Goal: Information Seeking & Learning: Learn about a topic

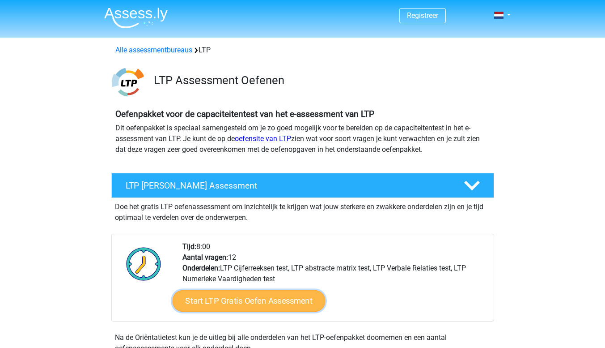
click at [211, 305] on link "Start LTP Gratis Oefen Assessment" at bounding box center [248, 300] width 153 height 21
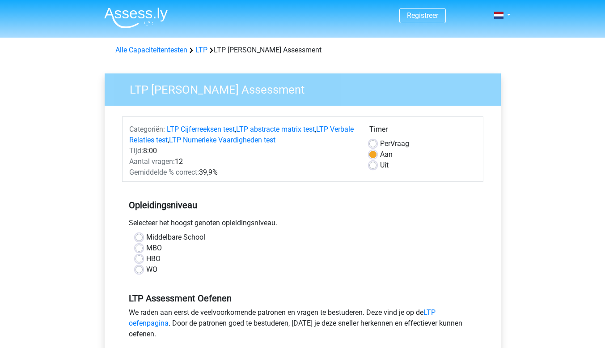
click at [143, 269] on div "WO" at bounding box center [303, 269] width 335 height 11
click at [146, 270] on label "WO" at bounding box center [151, 269] width 11 height 11
click at [136, 270] on input "WO" at bounding box center [139, 268] width 7 height 9
radio input "true"
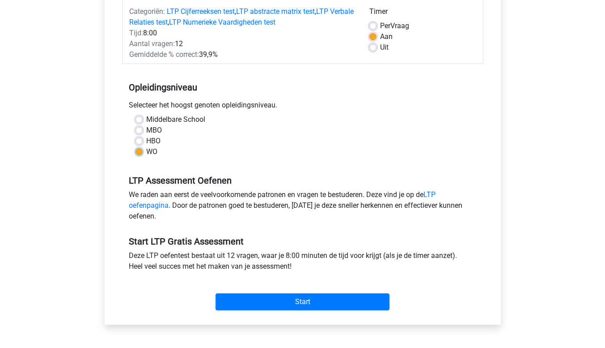
scroll to position [179, 0]
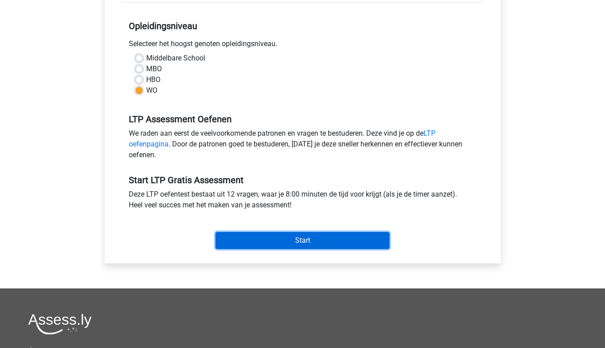
click at [313, 237] on input "Start" at bounding box center [303, 240] width 174 height 17
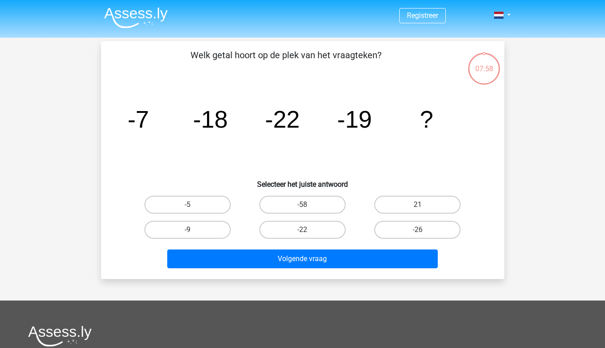
click at [151, 15] on img at bounding box center [136, 17] width 64 height 21
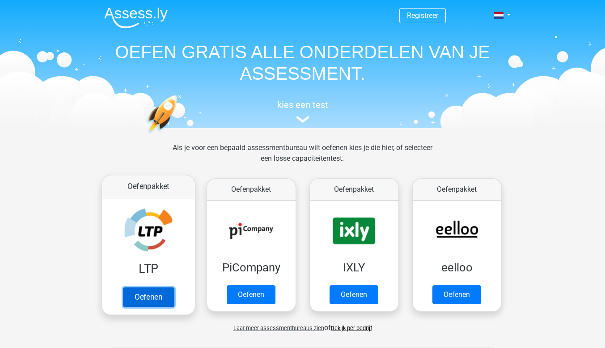
click at [131, 289] on link "Oefenen" at bounding box center [148, 297] width 51 height 20
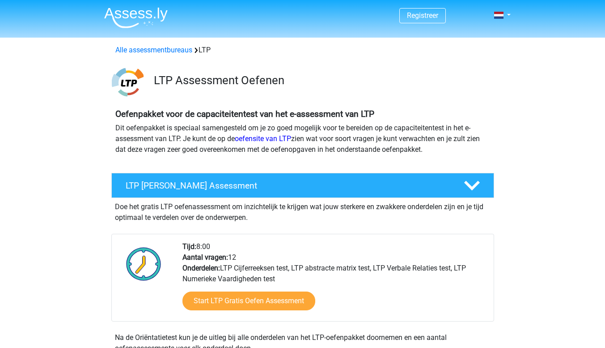
click at [144, 20] on img at bounding box center [136, 17] width 64 height 21
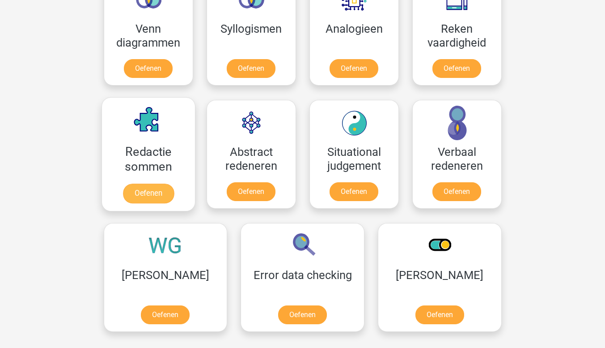
scroll to position [582, 0]
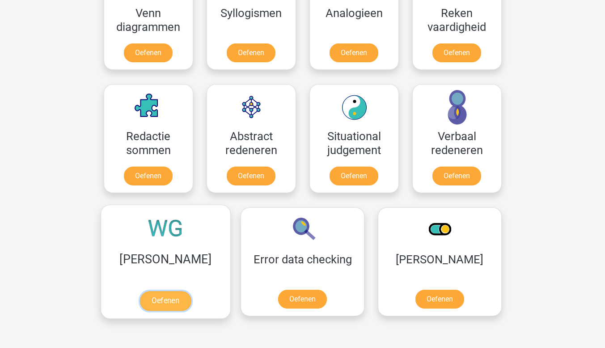
click at [180, 291] on link "Oefenen" at bounding box center [165, 301] width 51 height 20
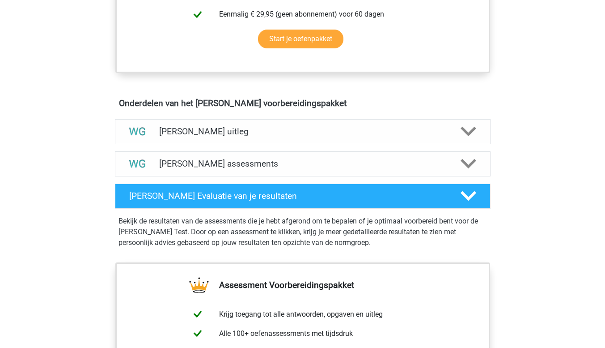
scroll to position [447, 0]
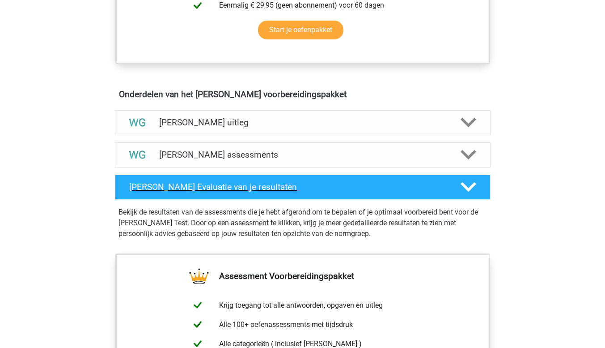
click at [470, 185] on icon at bounding box center [469, 187] width 16 height 16
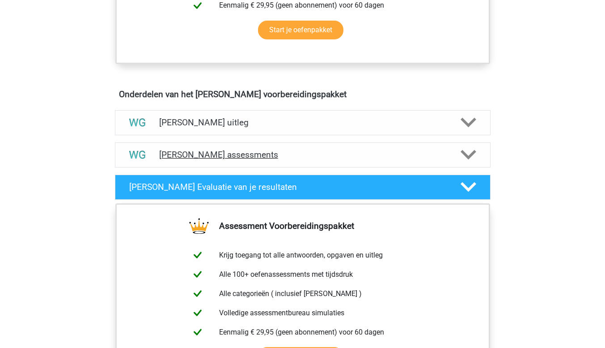
click at [471, 150] on icon at bounding box center [469, 155] width 16 height 16
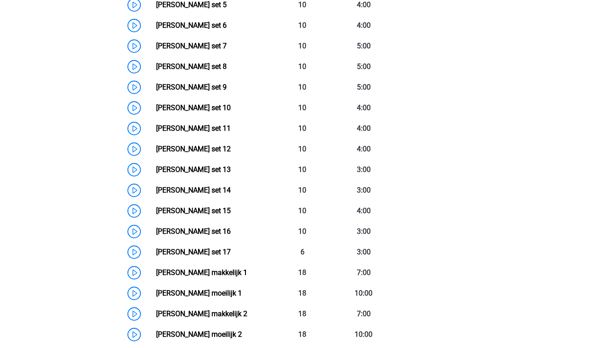
scroll to position [805, 0]
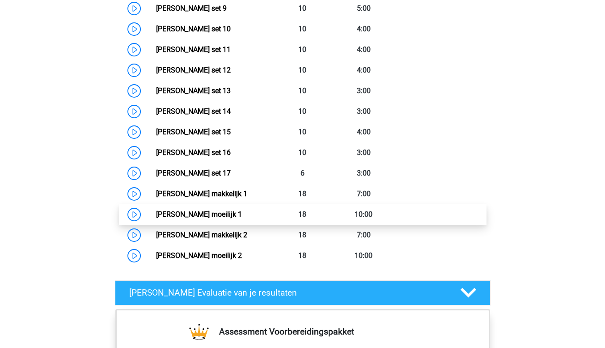
click at [221, 248] on div "Naam Aantal vragen Beschikbare tijd" at bounding box center [303, 44] width 362 height 444
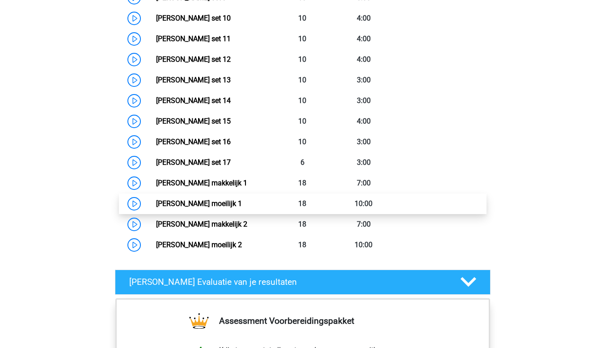
click at [221, 203] on link "[PERSON_NAME] moeilijk 1" at bounding box center [199, 203] width 86 height 9
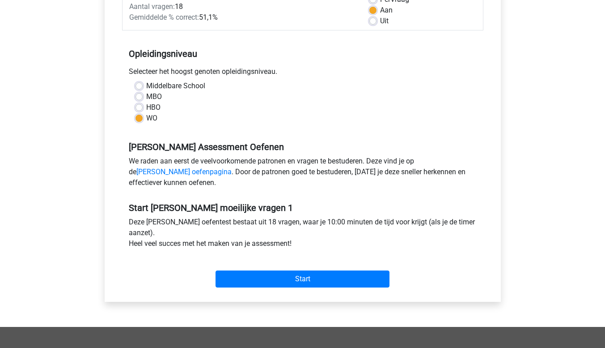
scroll to position [224, 0]
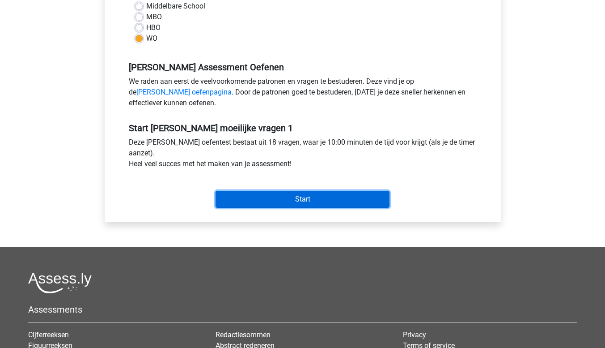
click at [275, 204] on input "Start" at bounding box center [303, 199] width 174 height 17
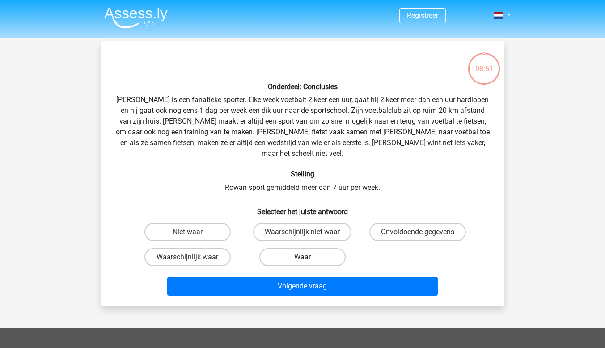
click at [299, 248] on label "Waar" at bounding box center [302, 257] width 86 height 18
click at [302, 257] on input "Waar" at bounding box center [305, 260] width 6 height 6
radio input "true"
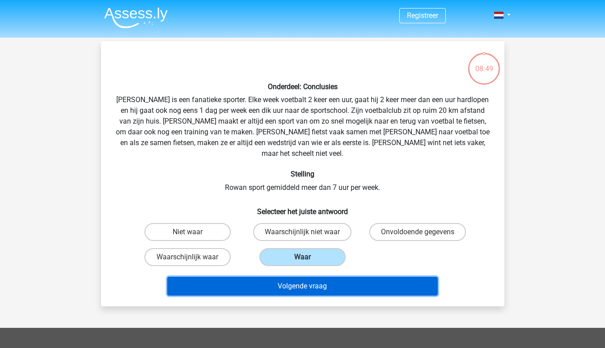
click at [299, 276] on button "Volgende vraag" at bounding box center [302, 285] width 271 height 19
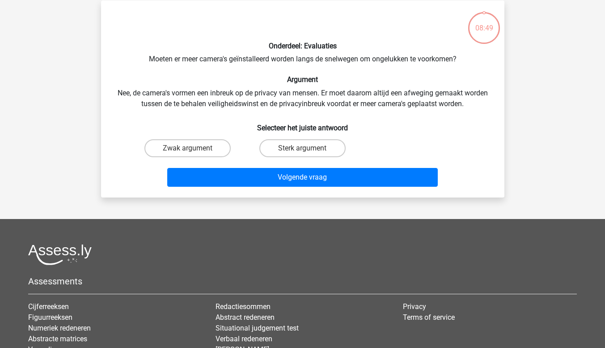
scroll to position [41, 0]
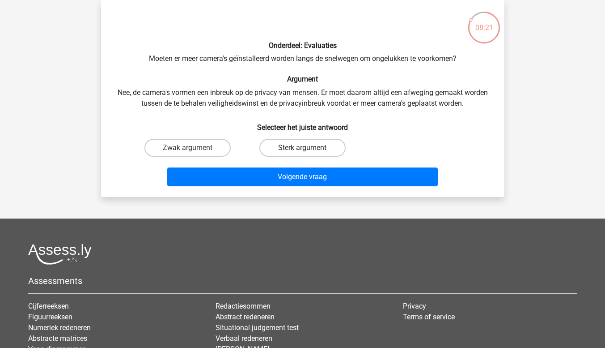
click at [315, 153] on label "Sterk argument" at bounding box center [302, 148] width 86 height 18
click at [308, 153] on input "Sterk argument" at bounding box center [305, 151] width 6 height 6
radio input "true"
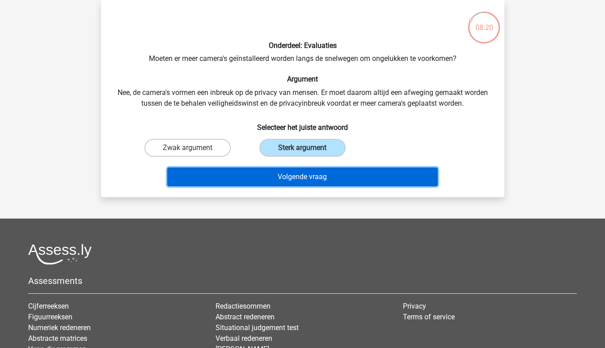
click at [315, 171] on button "Volgende vraag" at bounding box center [302, 176] width 271 height 19
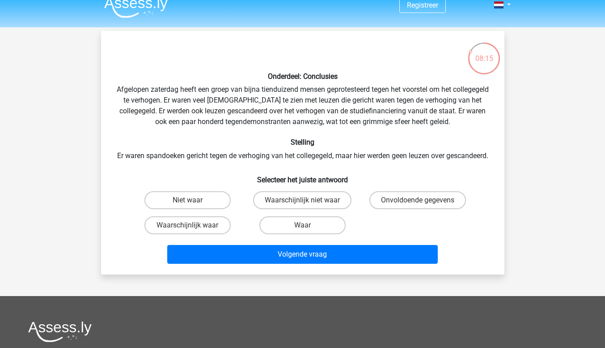
scroll to position [0, 0]
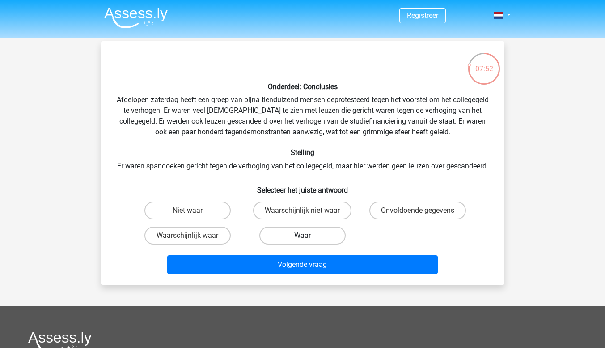
click at [273, 240] on label "Waar" at bounding box center [302, 235] width 86 height 18
click at [302, 240] on input "Waar" at bounding box center [305, 238] width 6 height 6
radio input "true"
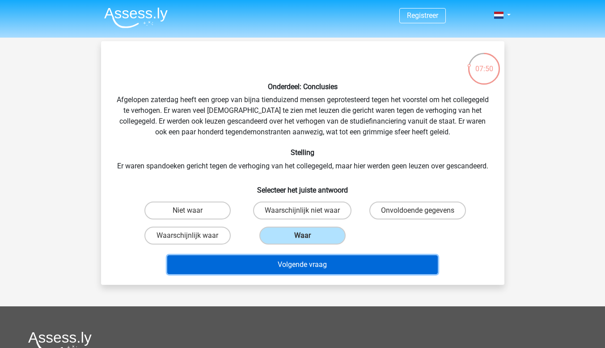
click at [282, 274] on button "Volgende vraag" at bounding box center [302, 264] width 271 height 19
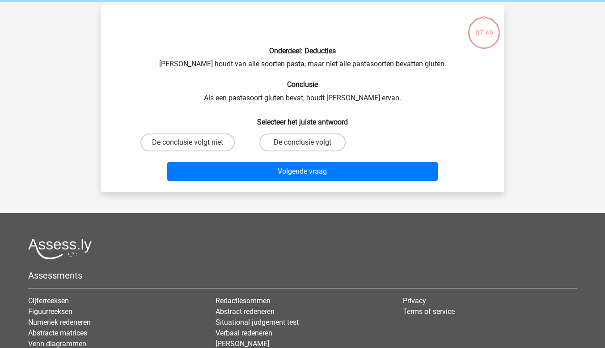
scroll to position [41, 0]
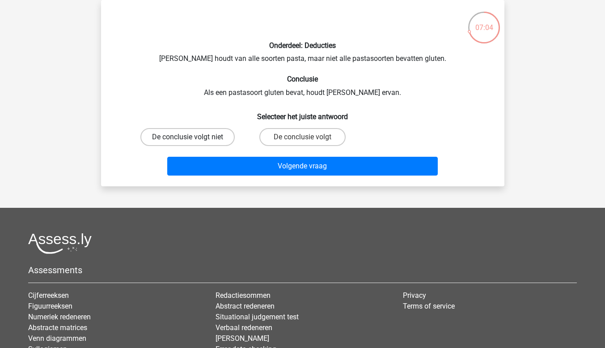
click at [212, 135] on label "De conclusie volgt niet" at bounding box center [187, 137] width 94 height 18
click at [193, 137] on input "De conclusie volgt niet" at bounding box center [190, 140] width 6 height 6
radio input "true"
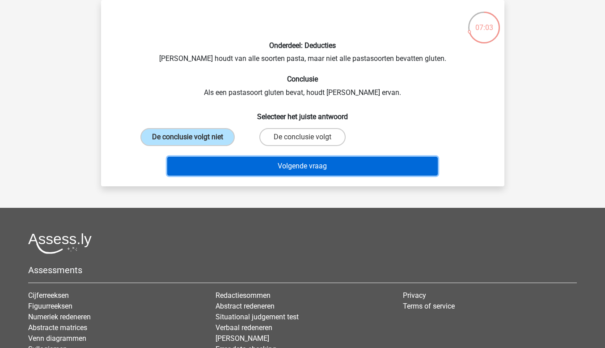
click at [230, 168] on button "Volgende vraag" at bounding box center [302, 166] width 271 height 19
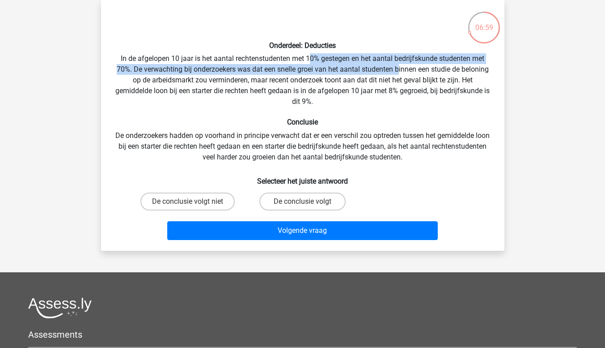
drag, startPoint x: 309, startPoint y: 59, endPoint x: 413, endPoint y: 66, distance: 105.0
click at [413, 66] on div "Onderdeel: Deducties In de afgelopen 10 jaar is het aantal rechtenstudenten met…" at bounding box center [303, 125] width 396 height 236
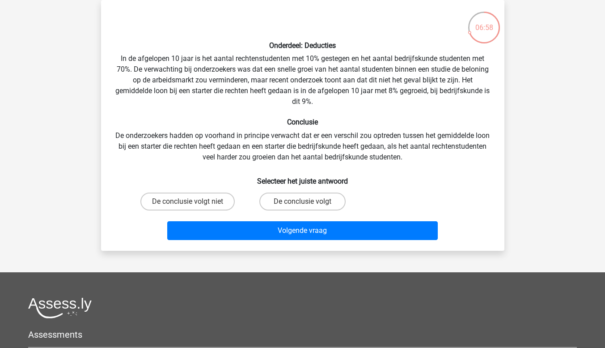
click at [420, 116] on div "Onderdeel: Deducties In de afgelopen 10 jaar is het aantal rechtenstudenten met…" at bounding box center [303, 125] width 396 height 236
click at [226, 199] on label "De conclusie volgt niet" at bounding box center [187, 201] width 94 height 18
click at [193, 201] on input "De conclusie volgt niet" at bounding box center [190, 204] width 6 height 6
radio input "true"
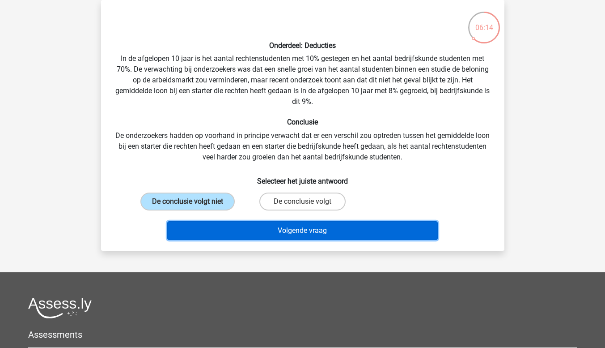
click at [226, 229] on button "Volgende vraag" at bounding box center [302, 230] width 271 height 19
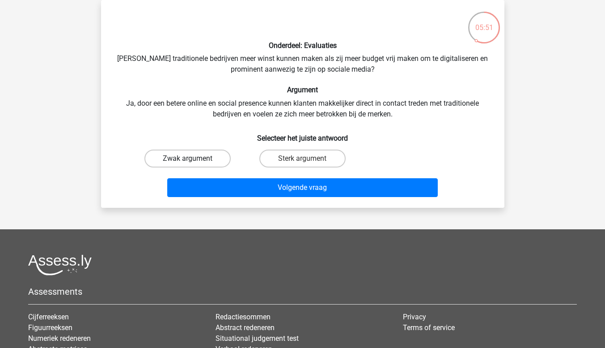
click at [221, 160] on label "Zwak argument" at bounding box center [188, 158] width 86 height 18
click at [193, 160] on input "Zwak argument" at bounding box center [190, 161] width 6 height 6
radio input "true"
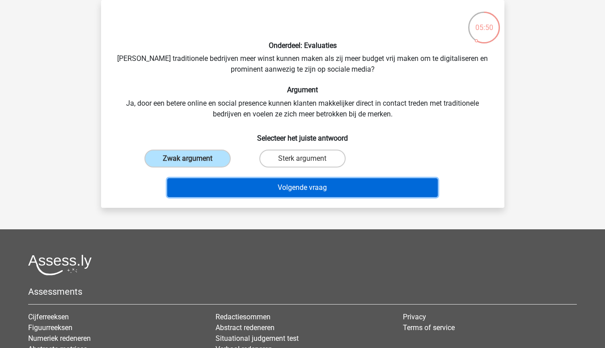
click at [224, 181] on button "Volgende vraag" at bounding box center [302, 187] width 271 height 19
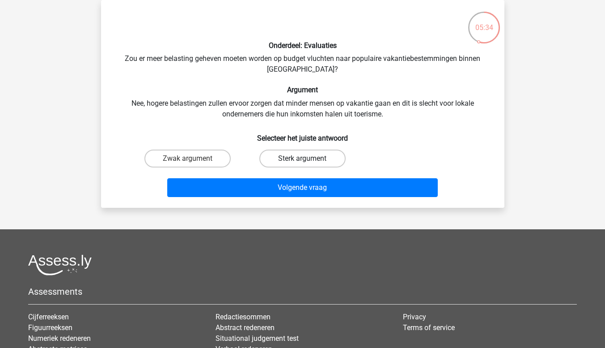
click at [273, 157] on label "Sterk argument" at bounding box center [302, 158] width 86 height 18
click at [302, 158] on input "Sterk argument" at bounding box center [305, 161] width 6 height 6
radio input "true"
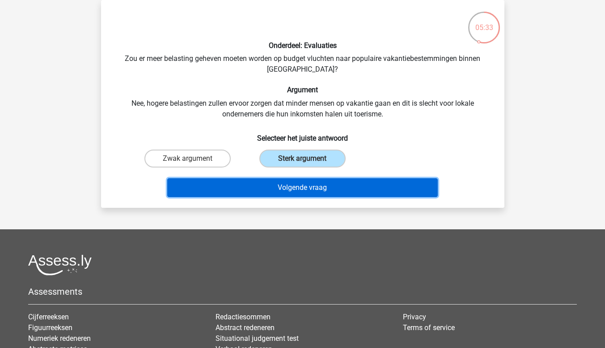
click at [265, 186] on button "Volgende vraag" at bounding box center [302, 187] width 271 height 19
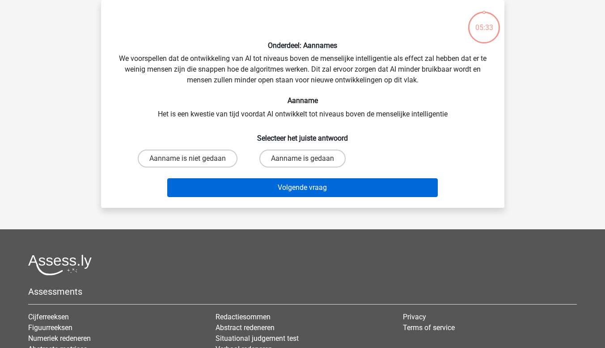
scroll to position [0, 0]
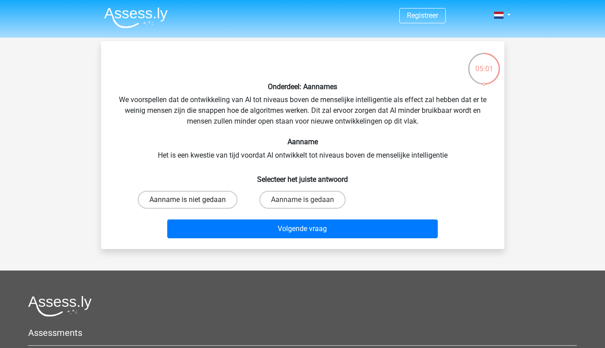
click at [208, 200] on label "Aanname is niet gedaan" at bounding box center [188, 200] width 100 height 18
click at [193, 200] on input "Aanname is niet gedaan" at bounding box center [190, 203] width 6 height 6
radio input "true"
click at [281, 199] on label "Aanname is gedaan" at bounding box center [302, 200] width 86 height 18
click at [302, 200] on input "Aanname is gedaan" at bounding box center [305, 203] width 6 height 6
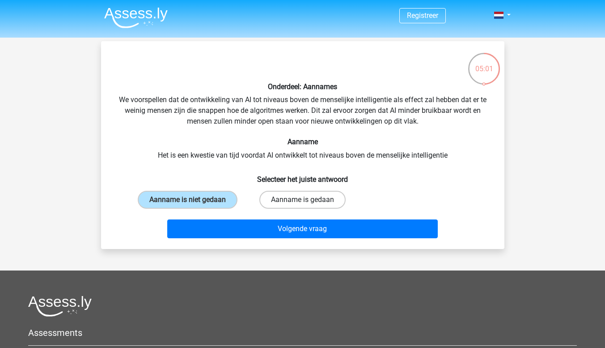
radio input "true"
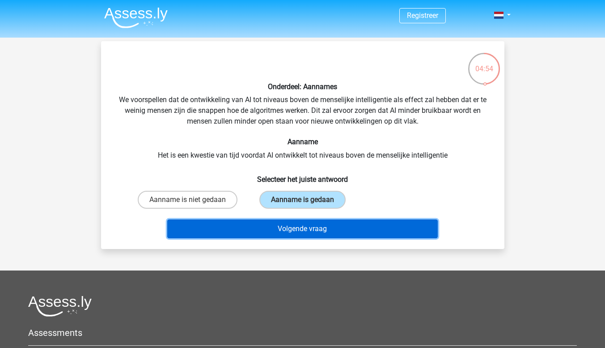
click at [284, 225] on button "Volgende vraag" at bounding box center [302, 228] width 271 height 19
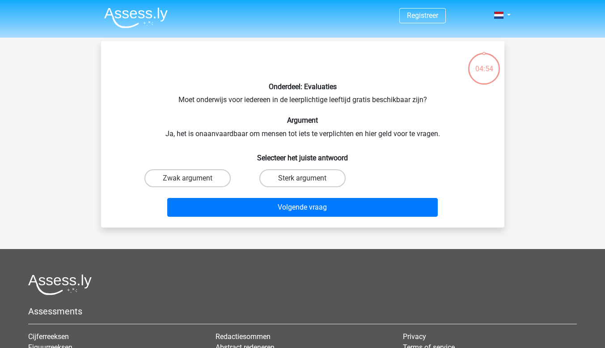
scroll to position [41, 0]
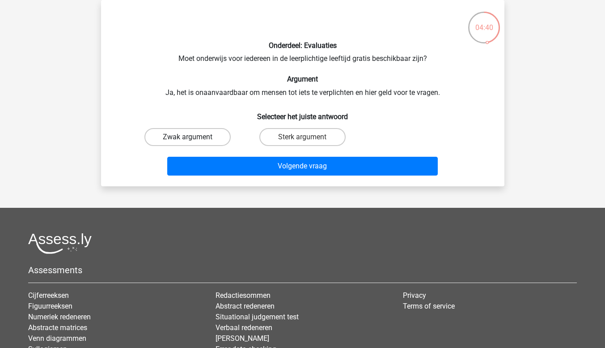
click at [196, 137] on label "Zwak argument" at bounding box center [188, 137] width 86 height 18
click at [193, 137] on input "Zwak argument" at bounding box center [190, 140] width 6 height 6
radio input "true"
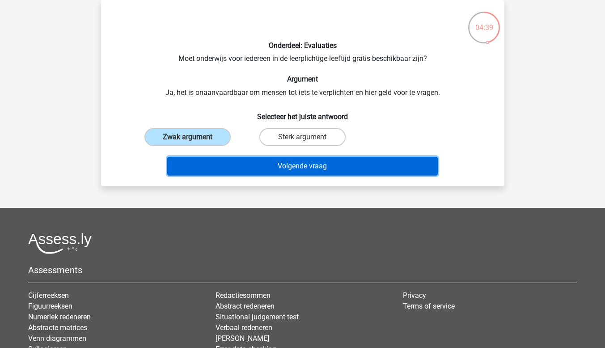
click at [221, 160] on button "Volgende vraag" at bounding box center [302, 166] width 271 height 19
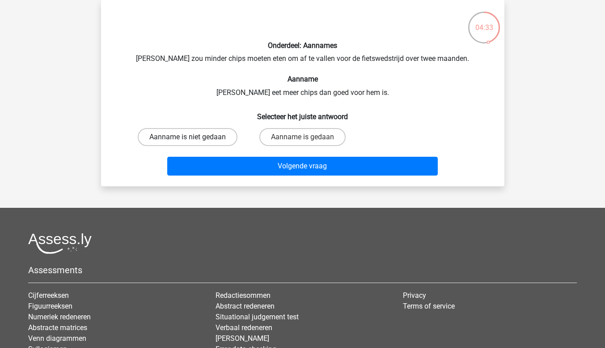
click at [209, 140] on label "Aanname is niet gedaan" at bounding box center [188, 137] width 100 height 18
click at [193, 140] on input "Aanname is niet gedaan" at bounding box center [190, 140] width 6 height 6
radio input "true"
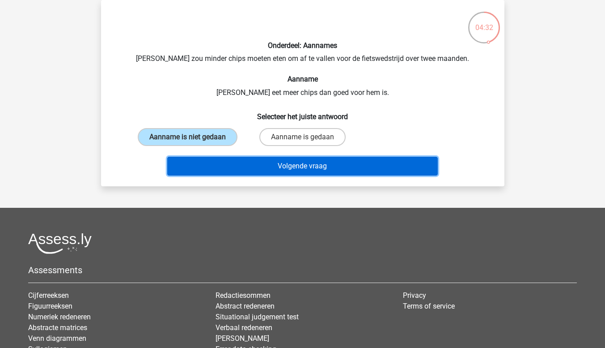
click at [230, 167] on button "Volgende vraag" at bounding box center [302, 166] width 271 height 19
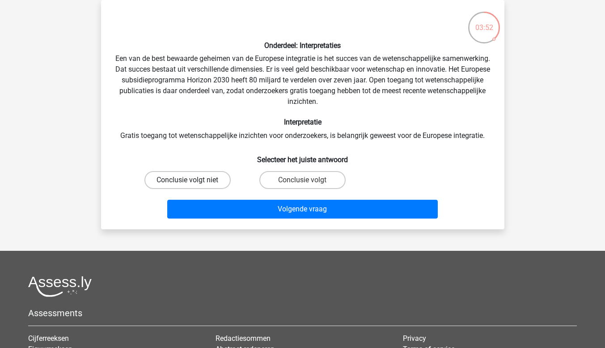
click at [205, 180] on label "Conclusie volgt niet" at bounding box center [188, 180] width 86 height 18
click at [193, 180] on input "Conclusie volgt niet" at bounding box center [190, 183] width 6 height 6
radio input "true"
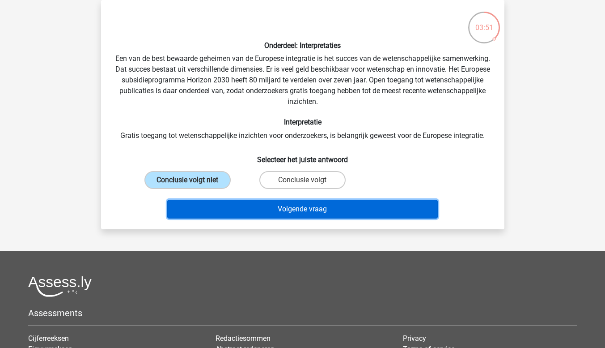
click at [207, 204] on button "Volgende vraag" at bounding box center [302, 209] width 271 height 19
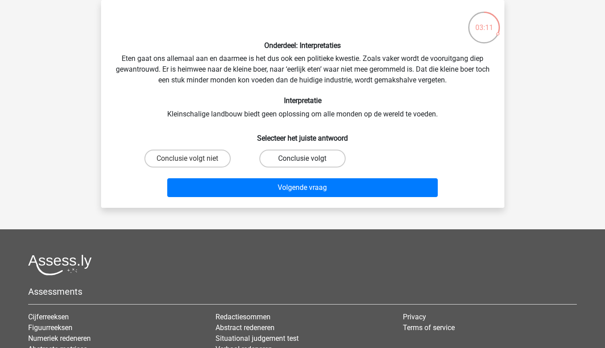
click at [335, 155] on label "Conclusie volgt" at bounding box center [302, 158] width 86 height 18
click at [308, 158] on input "Conclusie volgt" at bounding box center [305, 161] width 6 height 6
radio input "true"
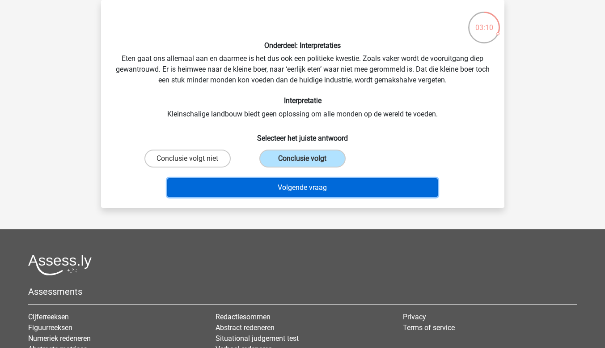
click at [331, 181] on button "Volgende vraag" at bounding box center [302, 187] width 271 height 19
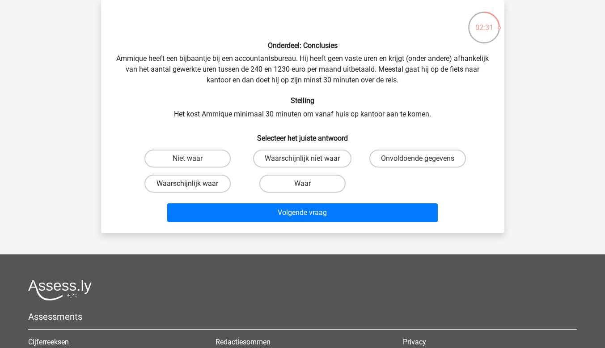
click at [214, 181] on label "Waarschijnlijk waar" at bounding box center [188, 183] width 86 height 18
click at [193, 183] on input "Waarschijnlijk waar" at bounding box center [190, 186] width 6 height 6
radio input "true"
click at [419, 158] on input "Onvoldoende gegevens" at bounding box center [421, 161] width 6 height 6
radio input "true"
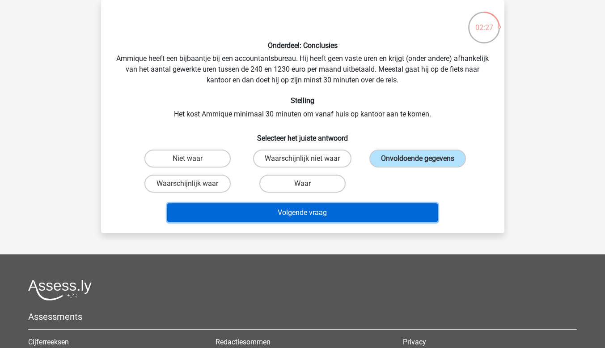
click at [385, 213] on button "Volgende vraag" at bounding box center [302, 212] width 271 height 19
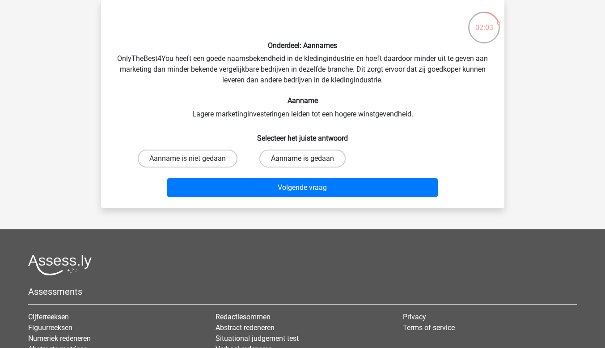
click at [288, 157] on label "Aanname is gedaan" at bounding box center [302, 158] width 86 height 18
click at [302, 158] on input "Aanname is gedaan" at bounding box center [305, 161] width 6 height 6
radio input "true"
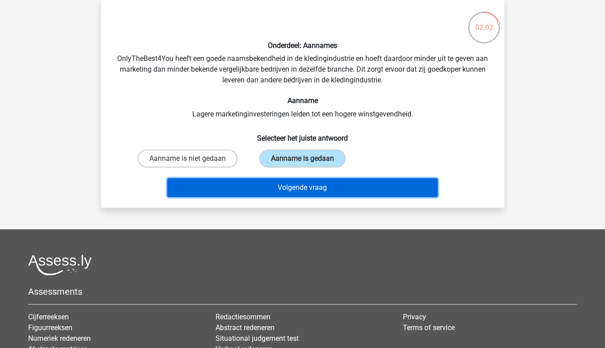
click at [284, 189] on button "Volgende vraag" at bounding box center [302, 187] width 271 height 19
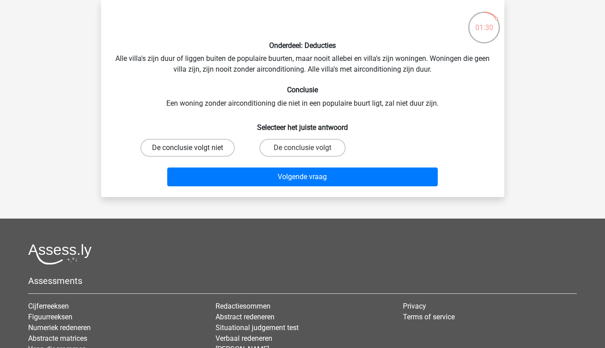
click at [214, 146] on label "De conclusie volgt niet" at bounding box center [187, 148] width 94 height 18
click at [193, 148] on input "De conclusie volgt niet" at bounding box center [190, 151] width 6 height 6
radio input "true"
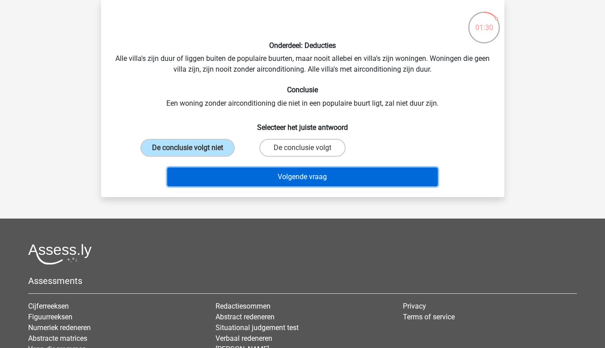
click at [224, 173] on button "Volgende vraag" at bounding box center [302, 176] width 271 height 19
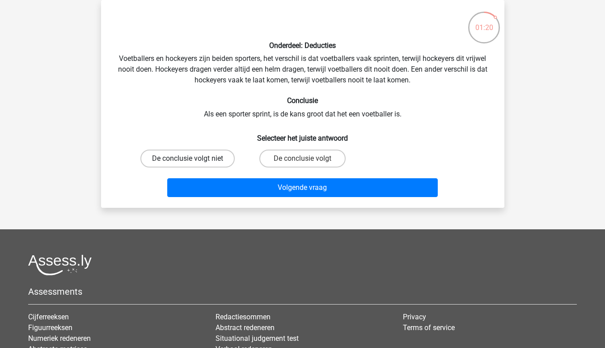
click at [225, 160] on label "De conclusie volgt niet" at bounding box center [187, 158] width 94 height 18
click at [193, 160] on input "De conclusie volgt niet" at bounding box center [190, 161] width 6 height 6
radio input "true"
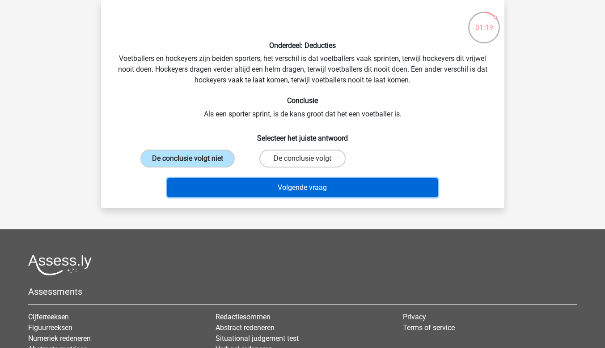
click at [234, 190] on button "Volgende vraag" at bounding box center [302, 187] width 271 height 19
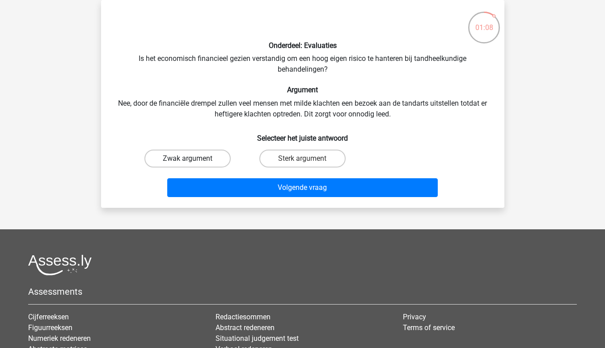
click at [222, 158] on label "Zwak argument" at bounding box center [188, 158] width 86 height 18
click at [193, 158] on input "Zwak argument" at bounding box center [190, 161] width 6 height 6
radio input "true"
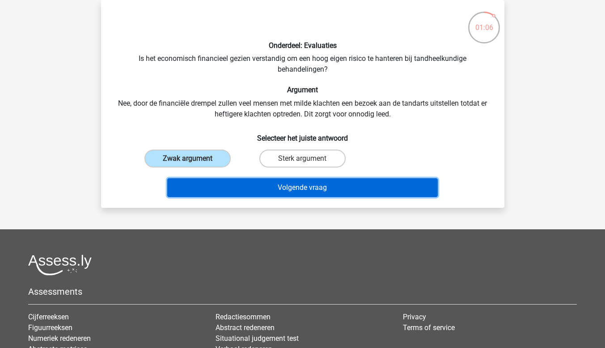
click at [215, 187] on button "Volgende vraag" at bounding box center [302, 187] width 271 height 19
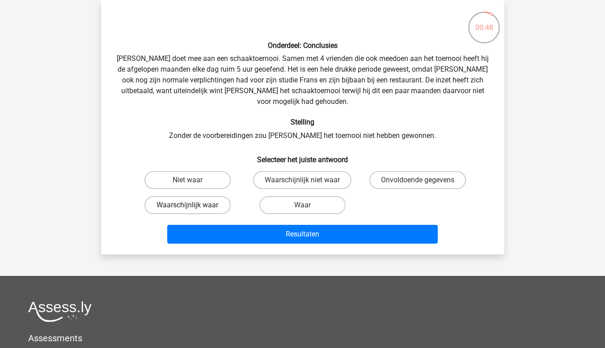
click at [210, 196] on label "Waarschijnlijk waar" at bounding box center [188, 205] width 86 height 18
click at [193, 205] on input "Waarschijnlijk waar" at bounding box center [190, 208] width 6 height 6
radio input "true"
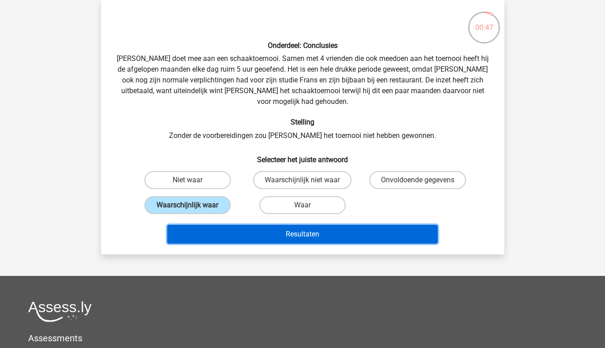
click at [201, 225] on button "Resultaten" at bounding box center [302, 234] width 271 height 19
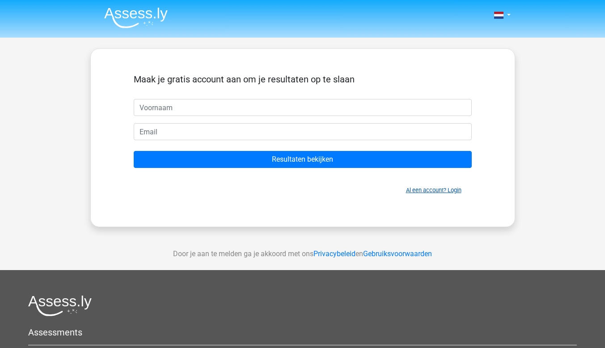
click at [457, 191] on link "Al een account? Login" at bounding box center [433, 190] width 55 height 7
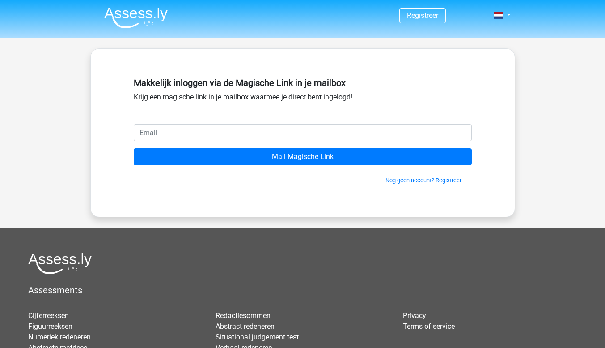
click at [196, 136] on input "email" at bounding box center [303, 132] width 338 height 17
type input "[EMAIL_ADDRESS][DOMAIN_NAME]"
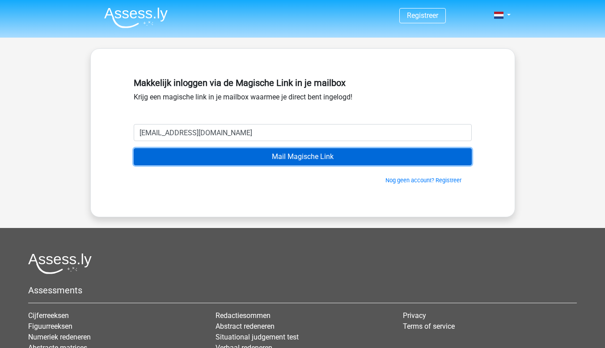
click at [261, 157] on input "Mail Magische Link" at bounding box center [303, 156] width 338 height 17
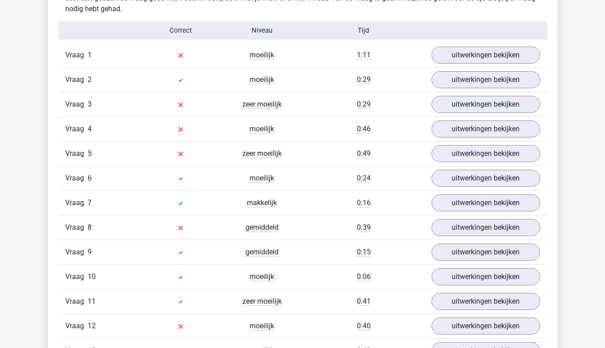
scroll to position [761, 0]
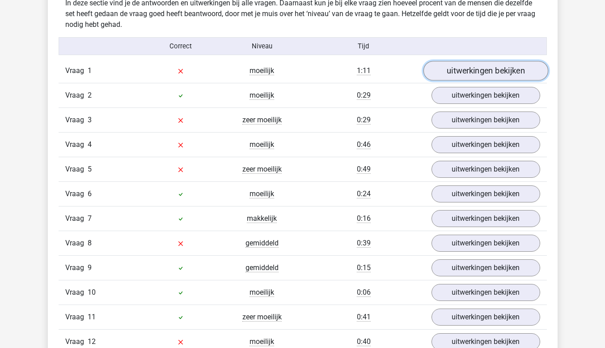
click at [447, 71] on link "uitwerkingen bekijken" at bounding box center [485, 71] width 125 height 20
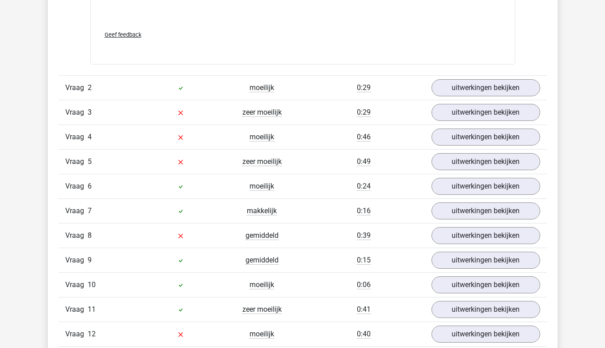
scroll to position [1342, 0]
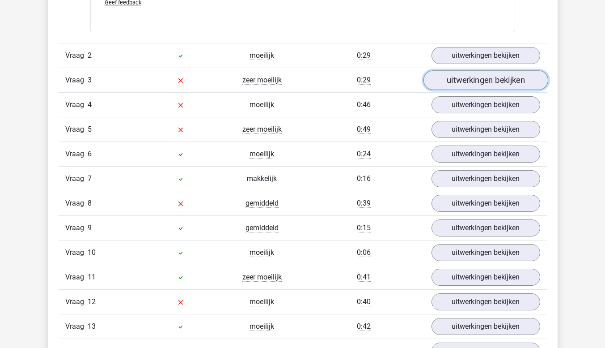
click at [480, 81] on link "uitwerkingen bekijken" at bounding box center [485, 80] width 125 height 20
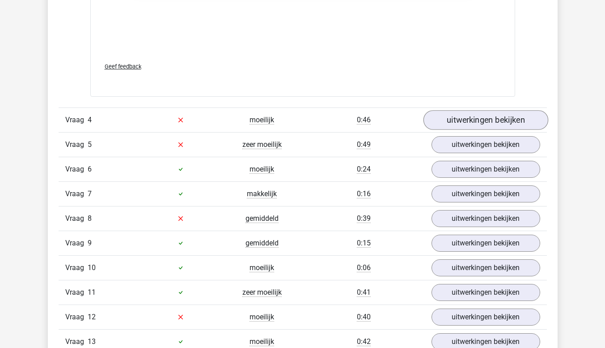
scroll to position [1879, 0]
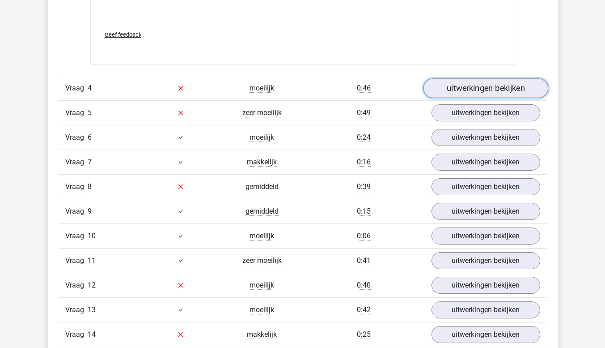
click at [484, 88] on link "uitwerkingen bekijken" at bounding box center [485, 88] width 125 height 20
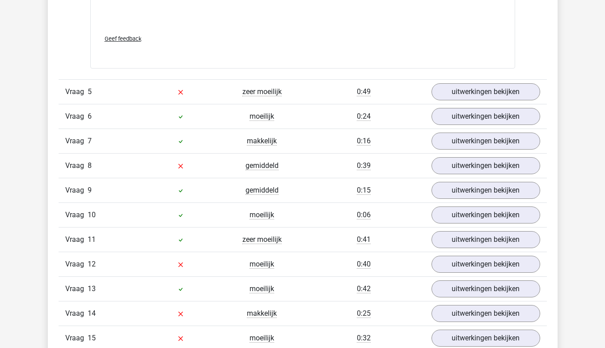
scroll to position [2416, 0]
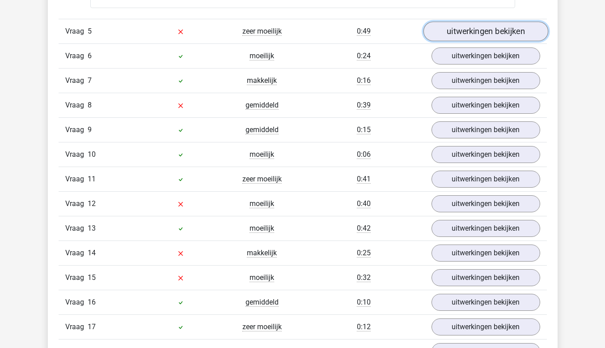
click at [472, 36] on link "uitwerkingen bekijken" at bounding box center [485, 31] width 125 height 20
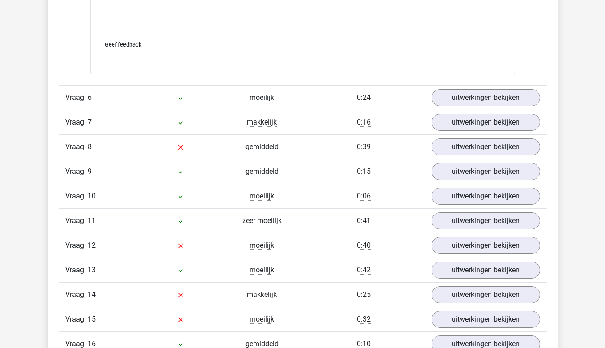
scroll to position [2908, 0]
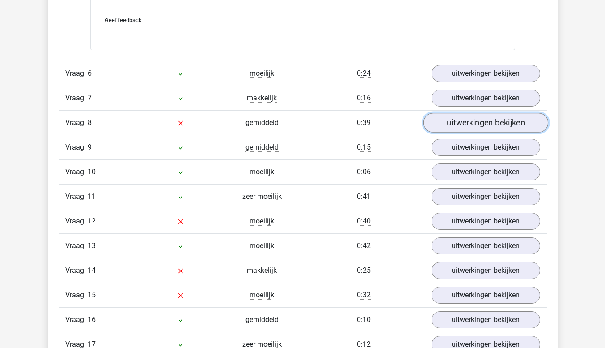
click at [481, 119] on link "uitwerkingen bekijken" at bounding box center [485, 123] width 125 height 20
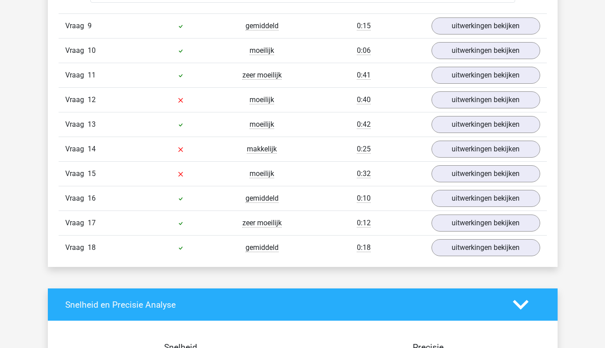
scroll to position [3534, 0]
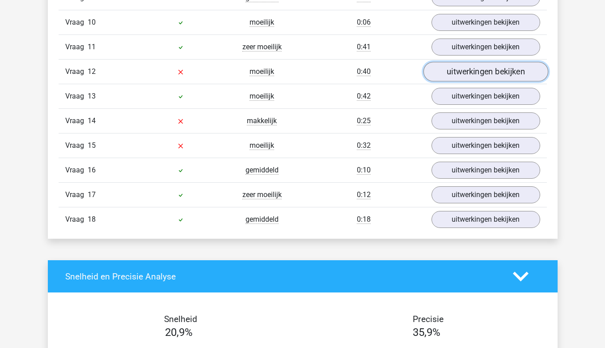
click at [487, 73] on link "uitwerkingen bekijken" at bounding box center [485, 72] width 125 height 20
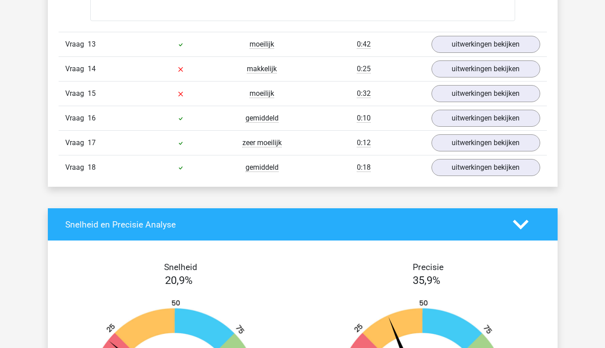
scroll to position [4071, 0]
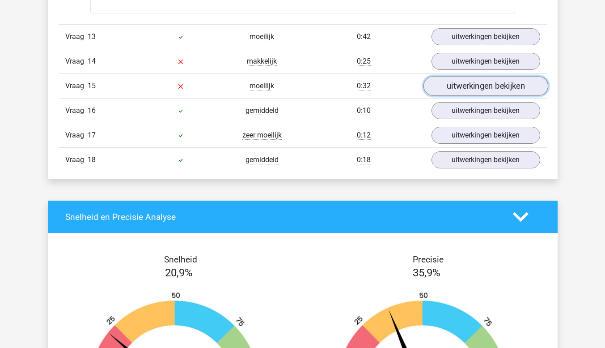
click at [480, 87] on link "uitwerkingen bekijken" at bounding box center [485, 86] width 125 height 20
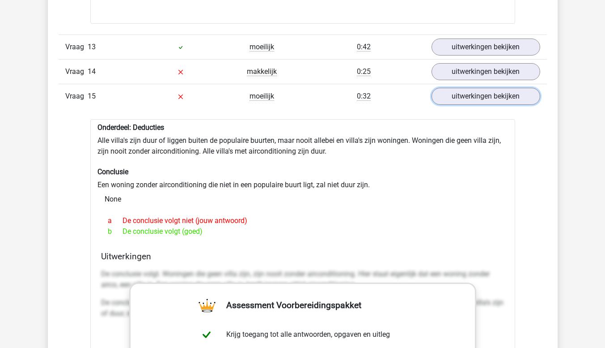
scroll to position [3937, 0]
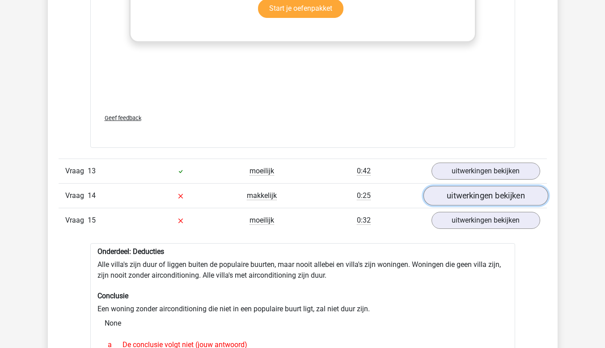
click at [461, 187] on link "uitwerkingen bekijken" at bounding box center [485, 196] width 125 height 20
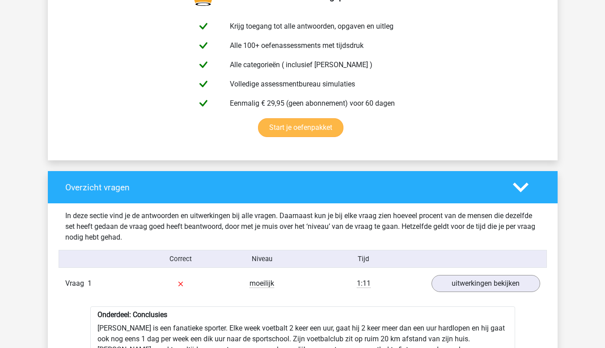
scroll to position [626, 0]
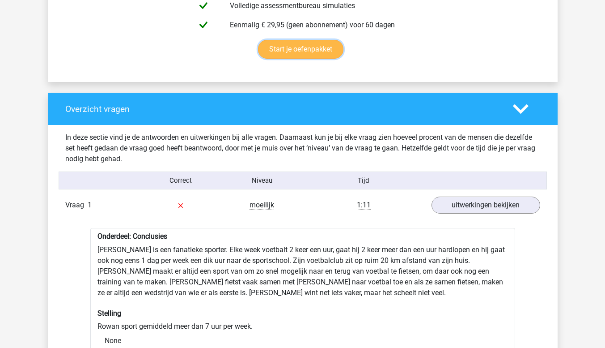
click at [328, 52] on link "Start je oefenpakket" at bounding box center [300, 49] width 85 height 19
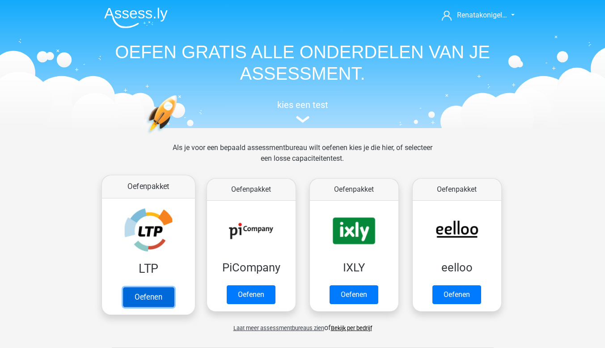
click at [155, 294] on link "Oefenen" at bounding box center [148, 297] width 51 height 20
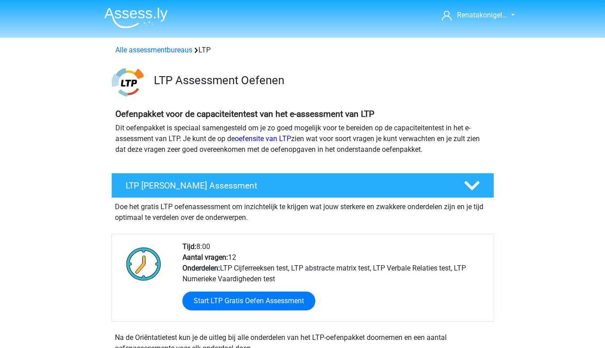
click at [151, 12] on img at bounding box center [136, 17] width 64 height 21
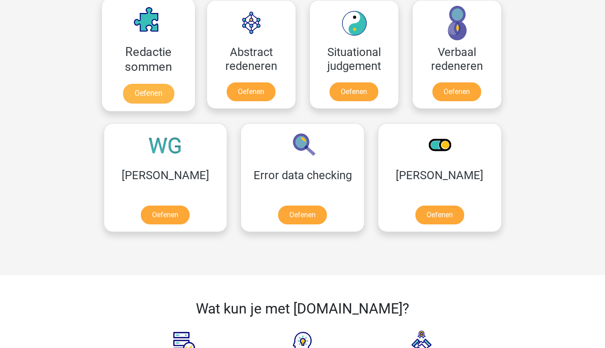
scroll to position [761, 0]
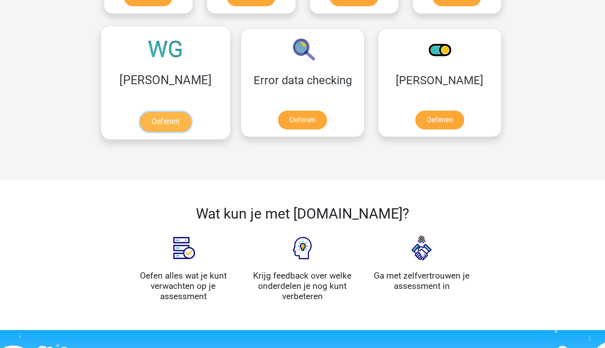
click at [156, 129] on link "Oefenen" at bounding box center [165, 122] width 51 height 20
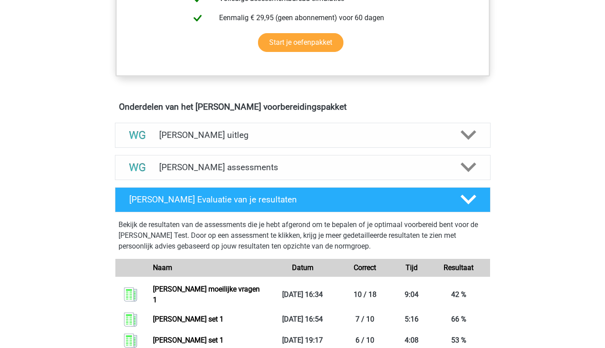
scroll to position [390, 0]
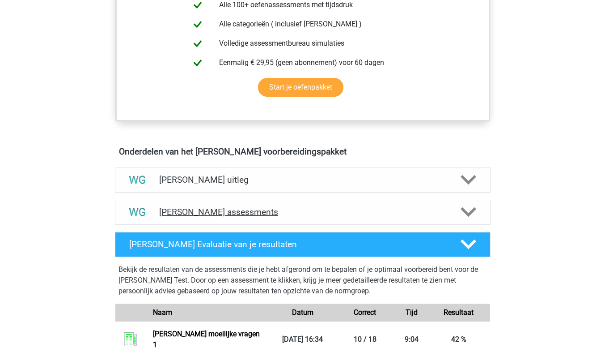
click at [207, 213] on h4 "[PERSON_NAME] assessments" at bounding box center [302, 212] width 287 height 10
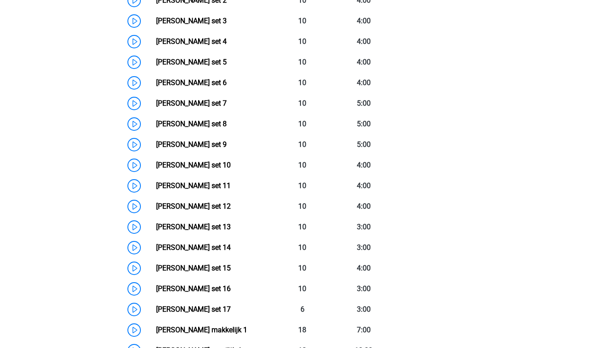
scroll to position [793, 0]
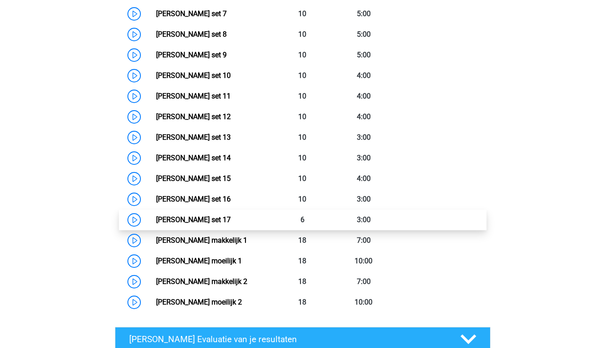
click at [209, 217] on link "[PERSON_NAME] set 17" at bounding box center [193, 219] width 75 height 9
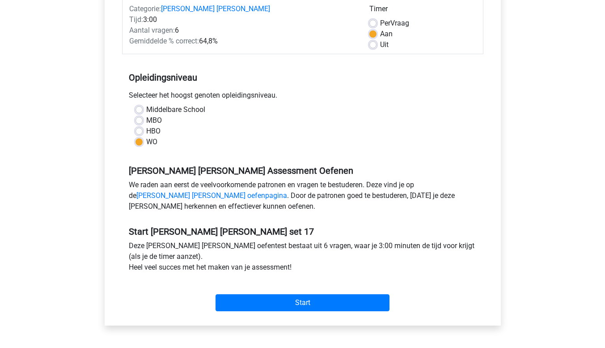
scroll to position [224, 0]
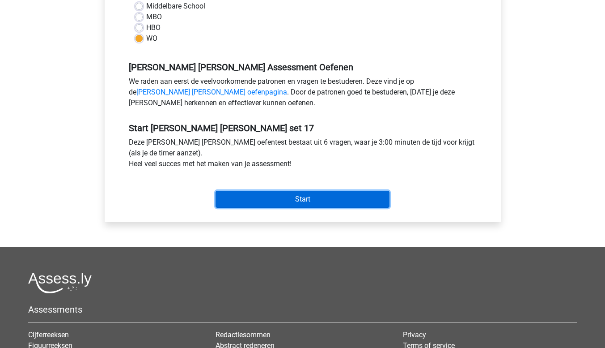
click at [228, 197] on input "Start" at bounding box center [303, 199] width 174 height 17
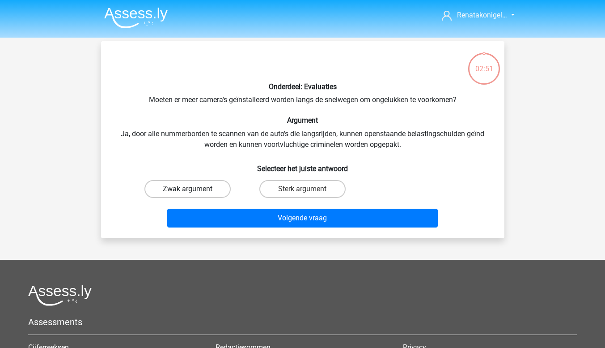
click at [223, 193] on label "Zwak argument" at bounding box center [188, 189] width 86 height 18
click at [193, 193] on input "Zwak argument" at bounding box center [190, 192] width 6 height 6
radio input "true"
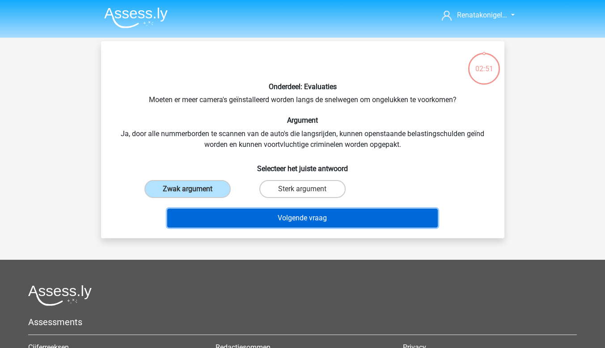
click at [223, 218] on button "Volgende vraag" at bounding box center [302, 217] width 271 height 19
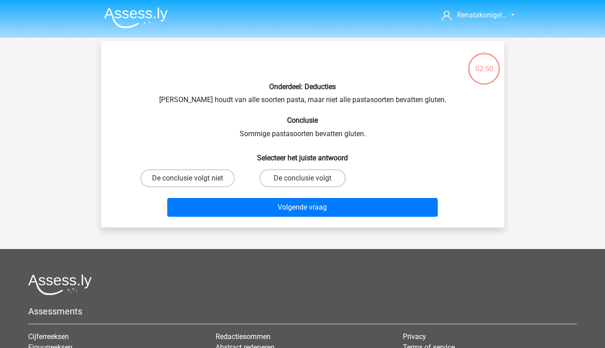
scroll to position [41, 0]
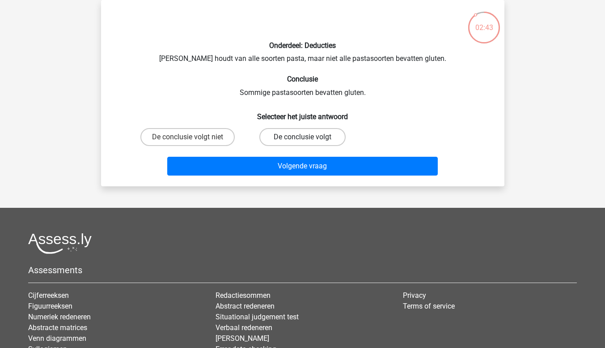
click at [274, 141] on label "De conclusie volgt" at bounding box center [302, 137] width 86 height 18
click at [302, 141] on input "De conclusie volgt" at bounding box center [305, 140] width 6 height 6
radio input "true"
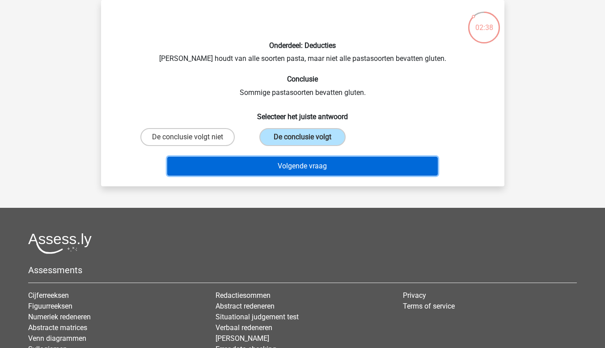
click at [280, 162] on button "Volgende vraag" at bounding box center [302, 166] width 271 height 19
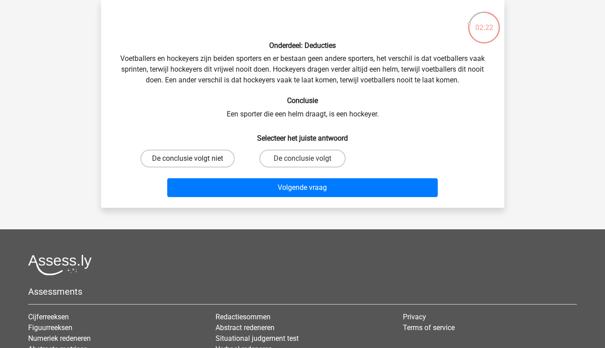
click at [228, 157] on label "De conclusie volgt niet" at bounding box center [187, 158] width 94 height 18
click at [193, 158] on input "De conclusie volgt niet" at bounding box center [190, 161] width 6 height 6
radio input "true"
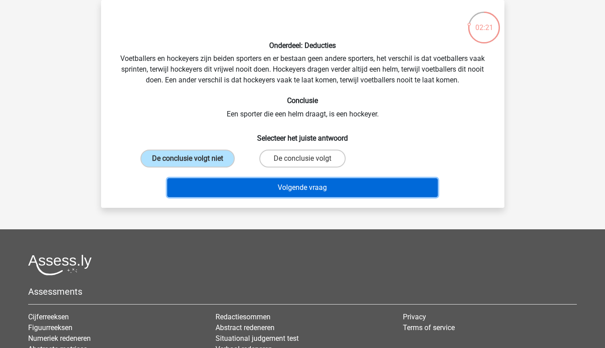
click at [220, 182] on button "Volgende vraag" at bounding box center [302, 187] width 271 height 19
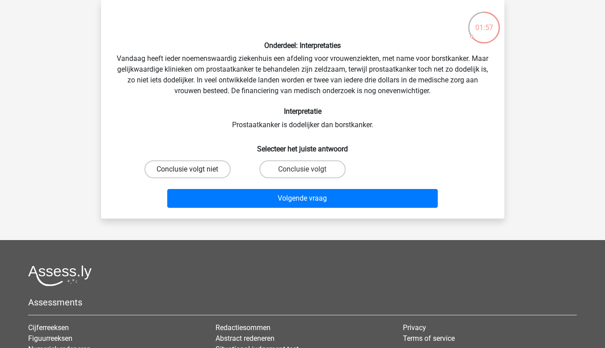
click at [212, 167] on label "Conclusie volgt niet" at bounding box center [188, 169] width 86 height 18
click at [193, 169] on input "Conclusie volgt niet" at bounding box center [190, 172] width 6 height 6
radio input "true"
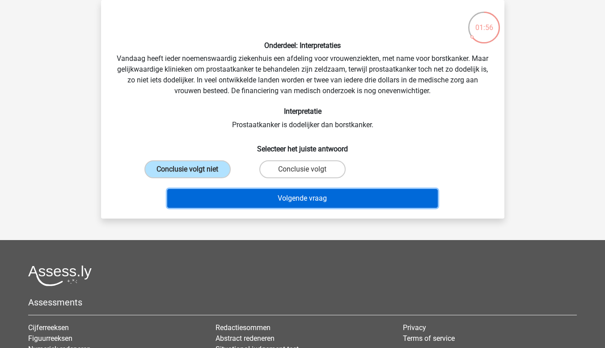
click at [221, 191] on button "Volgende vraag" at bounding box center [302, 198] width 271 height 19
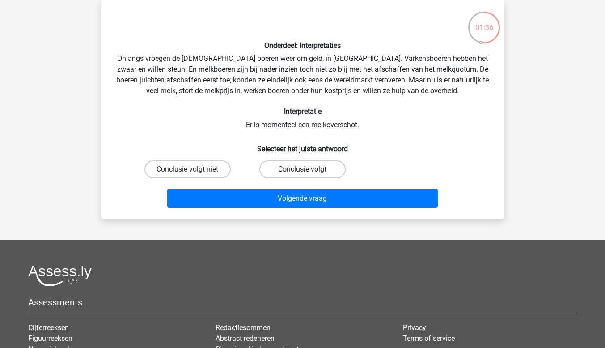
click at [270, 167] on label "Conclusie volgt" at bounding box center [302, 169] width 86 height 18
click at [302, 169] on input "Conclusie volgt" at bounding box center [305, 172] width 6 height 6
radio input "true"
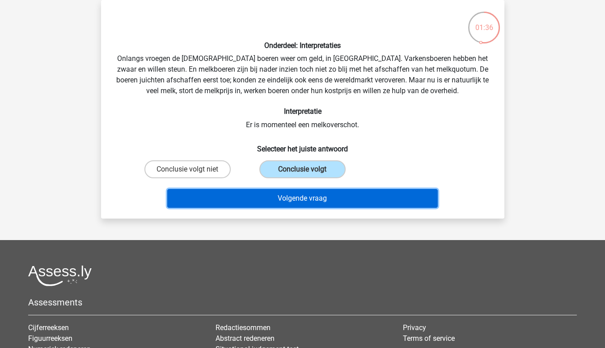
click at [270, 196] on button "Volgende vraag" at bounding box center [302, 198] width 271 height 19
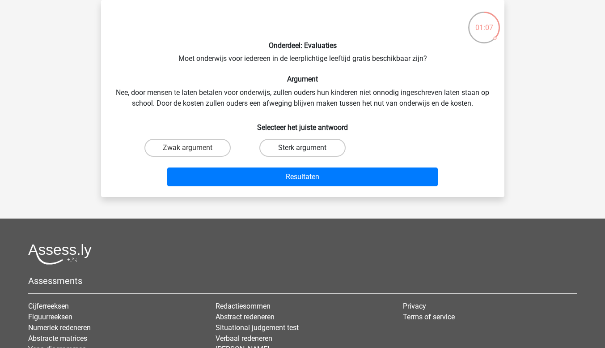
click at [303, 143] on label "Sterk argument" at bounding box center [302, 148] width 86 height 18
click at [303, 148] on input "Sterk argument" at bounding box center [305, 151] width 6 height 6
radio input "true"
click at [182, 147] on label "Zwak argument" at bounding box center [188, 148] width 86 height 18
click at [187, 148] on input "Zwak argument" at bounding box center [190, 151] width 6 height 6
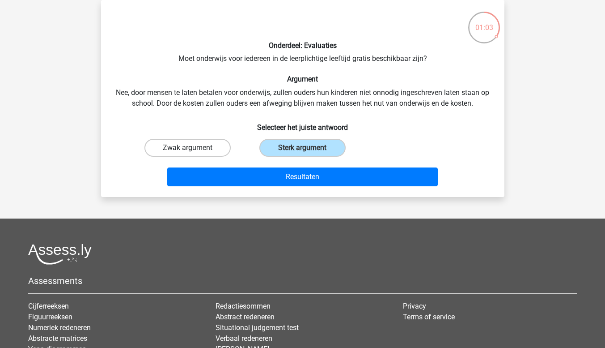
radio input "true"
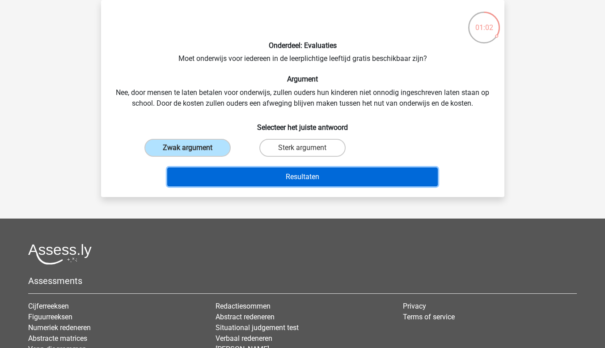
click at [192, 170] on button "Resultaten" at bounding box center [302, 176] width 271 height 19
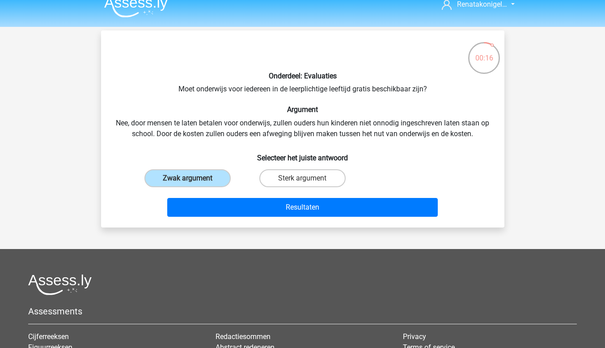
scroll to position [0, 0]
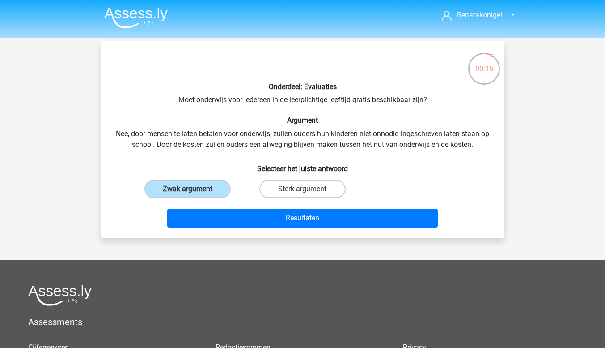
click at [120, 12] on img at bounding box center [136, 17] width 64 height 21
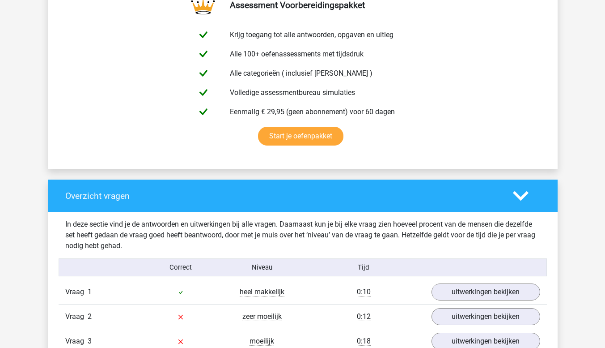
scroll to position [716, 0]
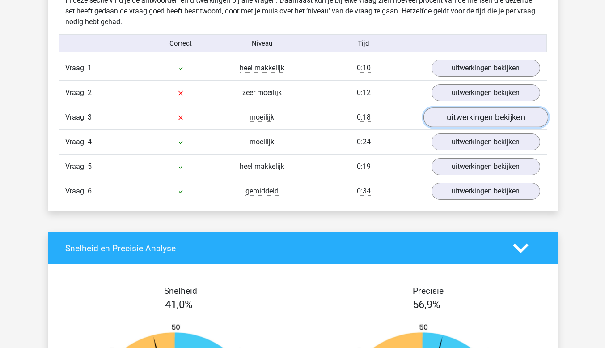
click at [455, 116] on link "uitwerkingen bekijken" at bounding box center [485, 118] width 125 height 20
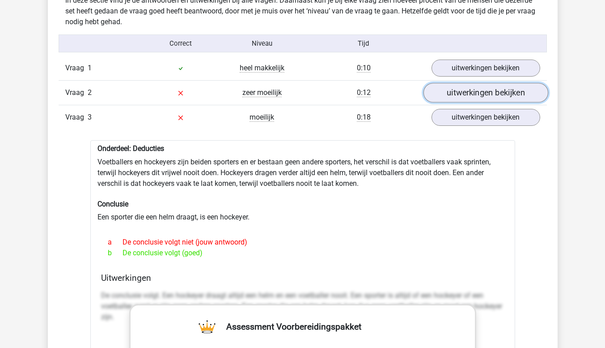
click at [452, 95] on link "uitwerkingen bekijken" at bounding box center [485, 93] width 125 height 20
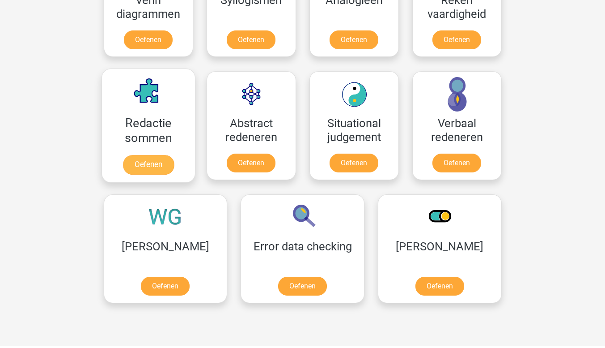
scroll to position [626, 0]
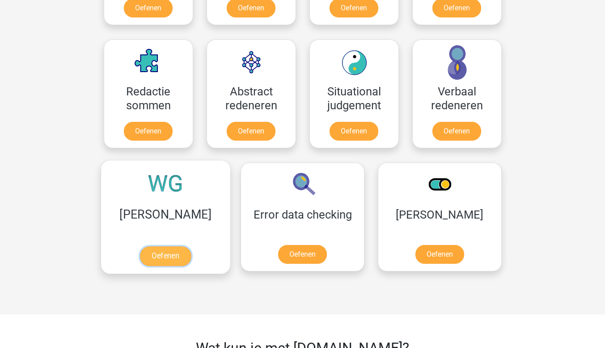
click at [140, 251] on link "Oefenen" at bounding box center [165, 256] width 51 height 20
click at [140, 247] on link "Oefenen" at bounding box center [165, 256] width 51 height 20
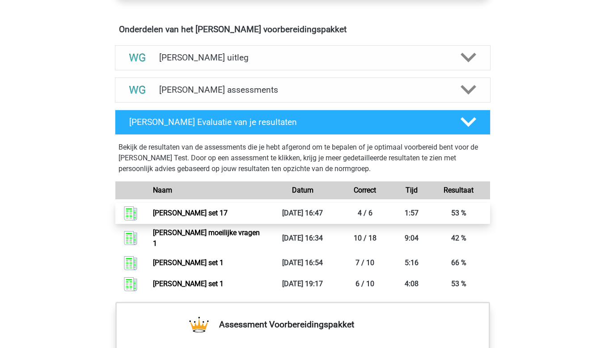
scroll to position [537, 0]
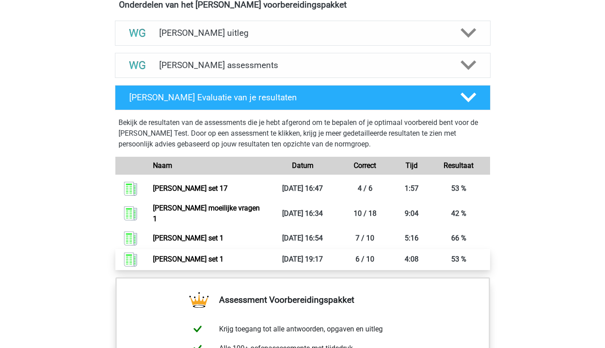
click at [206, 255] on link "[PERSON_NAME] set 1" at bounding box center [188, 259] width 71 height 9
click at [224, 255] on link "[PERSON_NAME] set 1" at bounding box center [188, 259] width 71 height 9
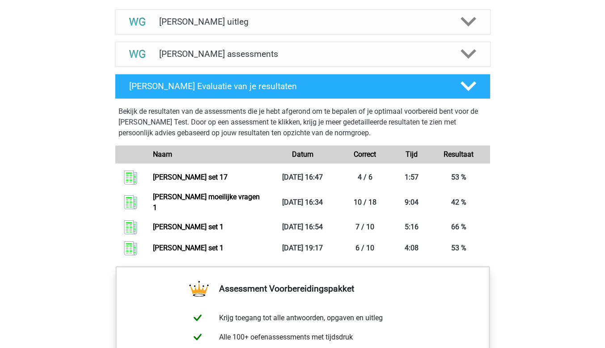
scroll to position [545, 0]
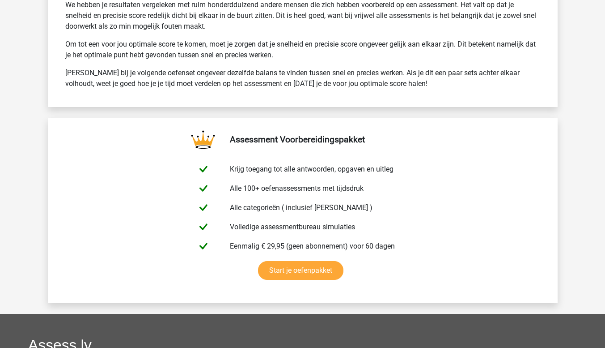
scroll to position [1297, 0]
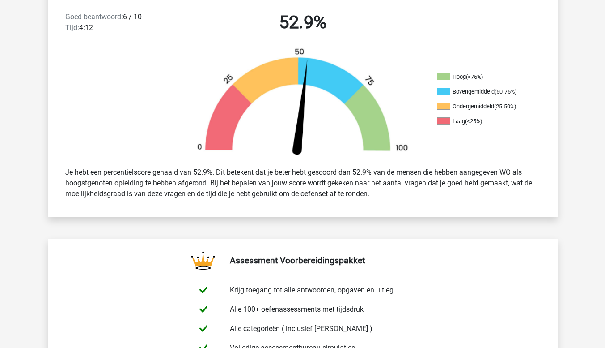
scroll to position [224, 0]
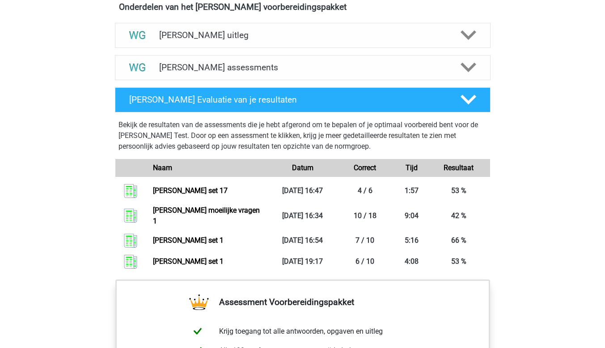
scroll to position [545, 0]
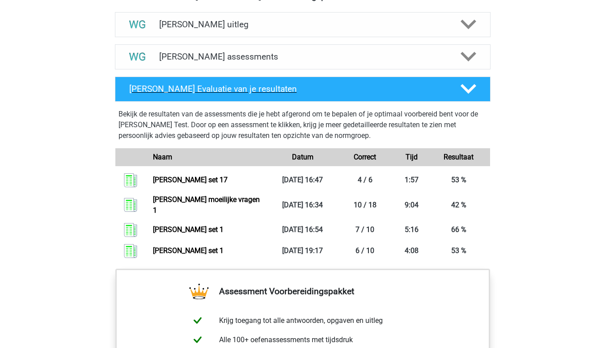
click at [478, 91] on div at bounding box center [468, 89] width 30 height 16
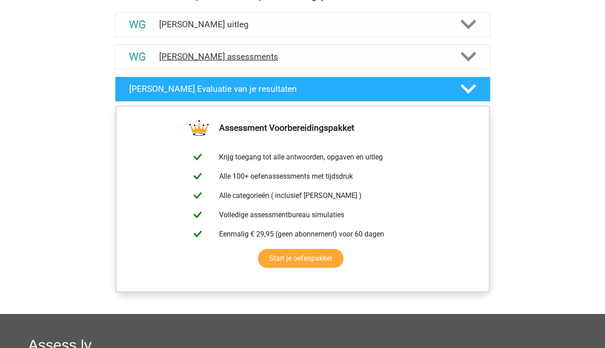
click at [468, 48] on div "[PERSON_NAME] assessments" at bounding box center [303, 56] width 376 height 25
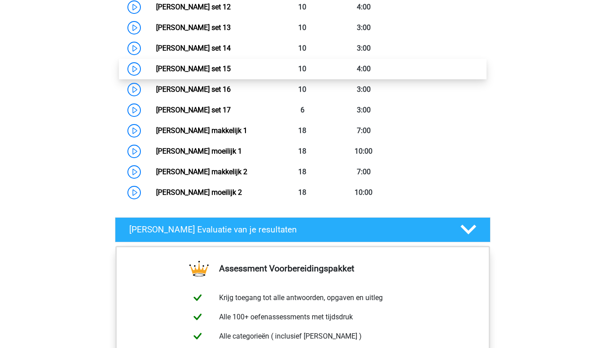
scroll to position [859, 0]
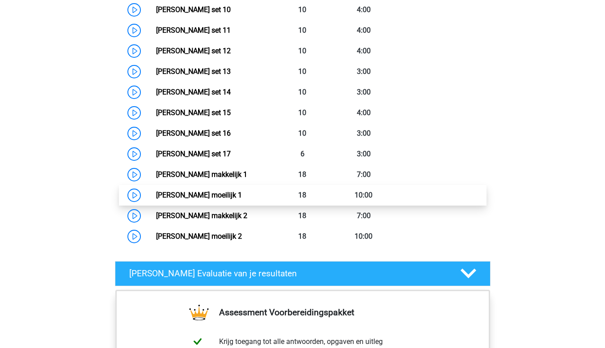
click at [242, 198] on link "Watson Glaser moeilijk 1" at bounding box center [199, 195] width 86 height 9
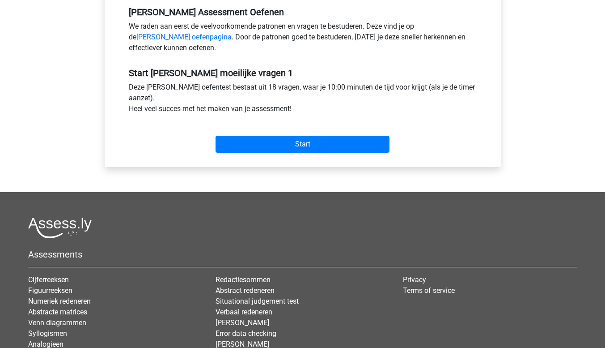
scroll to position [268, 0]
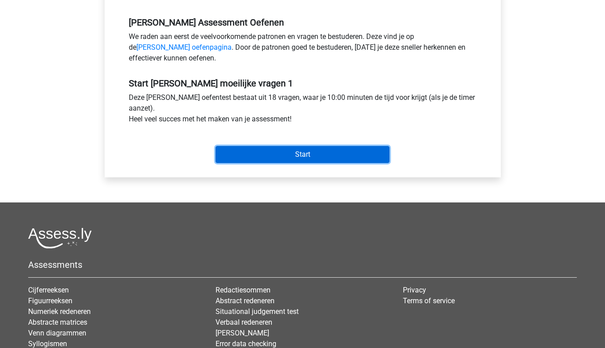
click at [336, 155] on input "Start" at bounding box center [303, 154] width 174 height 17
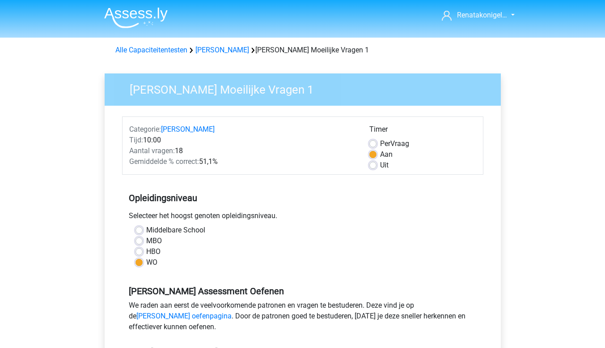
scroll to position [268, 0]
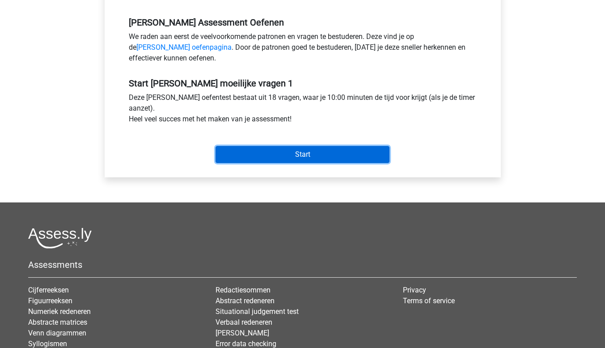
click at [310, 157] on input "Start" at bounding box center [303, 154] width 174 height 17
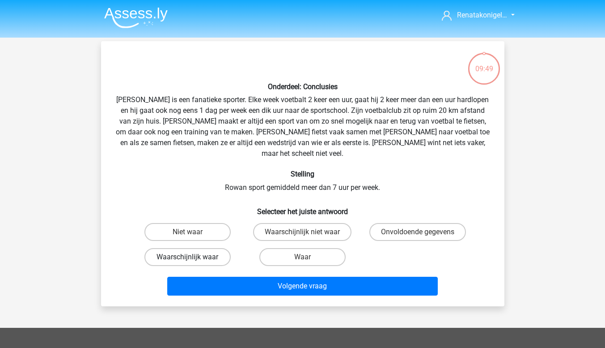
click at [205, 248] on label "Waarschijnlijk waar" at bounding box center [188, 257] width 86 height 18
click at [193, 257] on input "Waarschijnlijk waar" at bounding box center [190, 260] width 6 height 6
radio input "true"
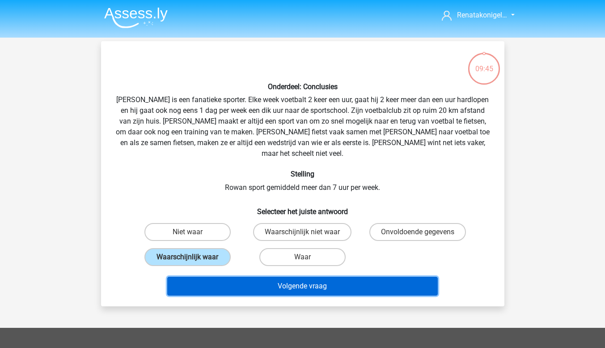
click at [221, 280] on button "Volgende vraag" at bounding box center [302, 285] width 271 height 19
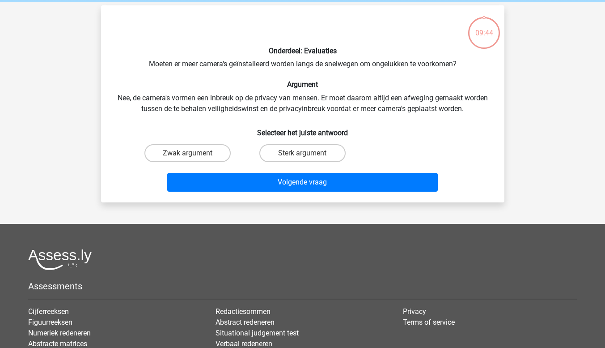
scroll to position [41, 0]
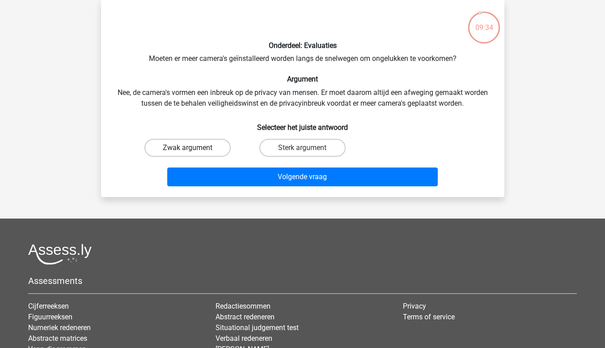
click at [197, 147] on label "Zwak argument" at bounding box center [188, 148] width 86 height 18
click at [193, 148] on input "Zwak argument" at bounding box center [190, 151] width 6 height 6
radio input "true"
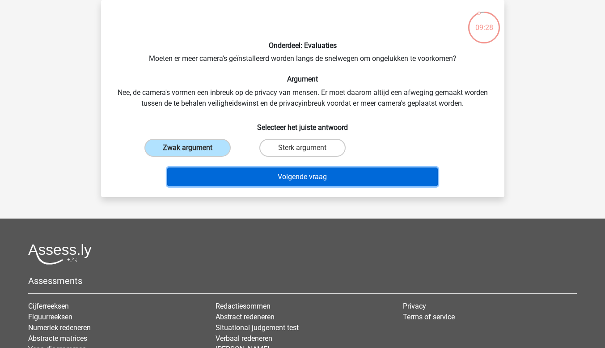
click at [202, 170] on button "Volgende vraag" at bounding box center [302, 176] width 271 height 19
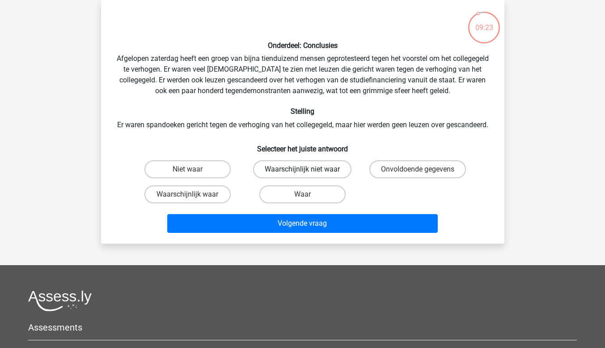
click at [272, 178] on label "Waarschijnlijk niet waar" at bounding box center [302, 169] width 98 height 18
click at [302, 175] on input "Waarschijnlijk niet waar" at bounding box center [305, 172] width 6 height 6
radio input "true"
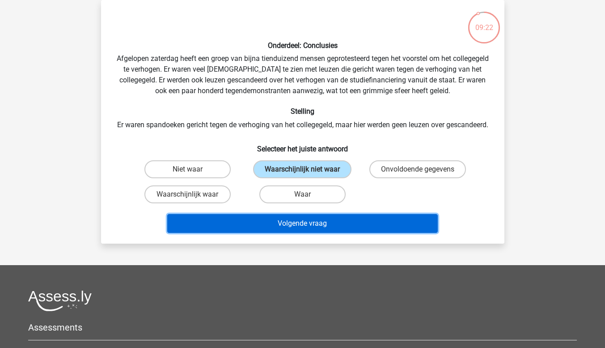
click at [277, 228] on button "Volgende vraag" at bounding box center [302, 223] width 271 height 19
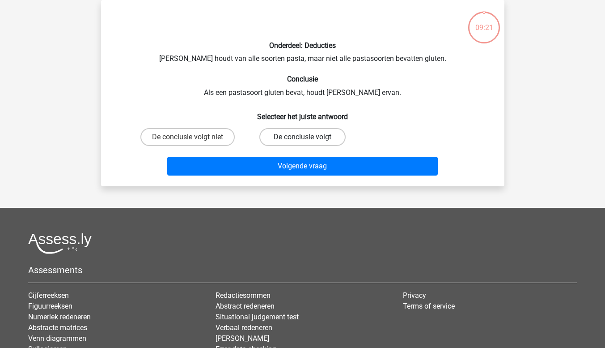
click at [310, 133] on label "De conclusie volgt" at bounding box center [302, 137] width 86 height 18
click at [308, 137] on input "De conclusie volgt" at bounding box center [305, 140] width 6 height 6
radio input "true"
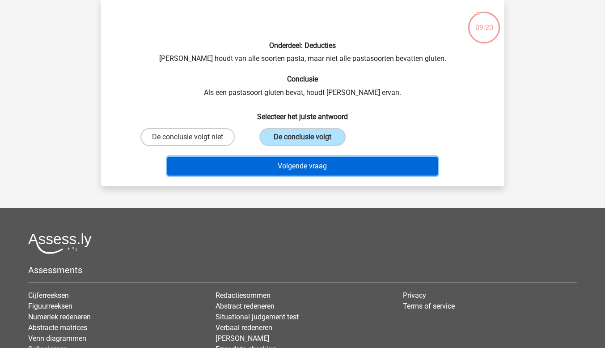
click at [303, 168] on button "Volgende vraag" at bounding box center [302, 166] width 271 height 19
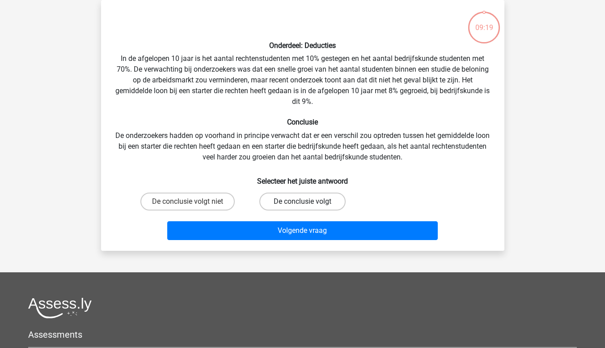
click at [292, 200] on label "De conclusie volgt" at bounding box center [302, 201] width 86 height 18
click at [302, 201] on input "De conclusie volgt" at bounding box center [305, 204] width 6 height 6
radio input "true"
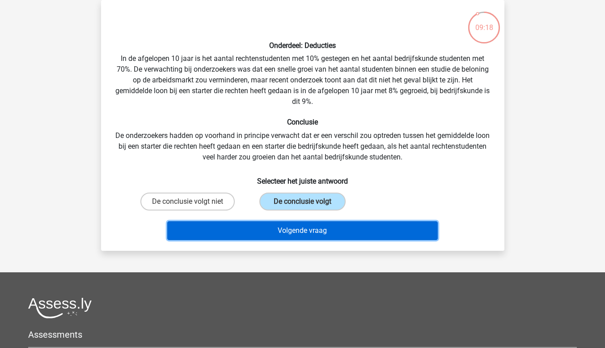
click at [296, 237] on button "Volgende vraag" at bounding box center [302, 230] width 271 height 19
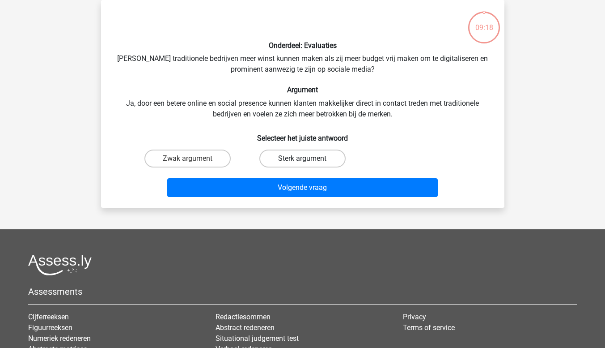
click at [300, 157] on label "Sterk argument" at bounding box center [302, 158] width 86 height 18
click at [302, 158] on input "Sterk argument" at bounding box center [305, 161] width 6 height 6
radio input "true"
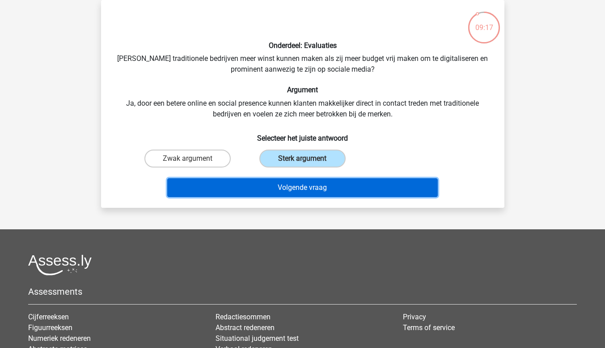
click at [301, 183] on button "Volgende vraag" at bounding box center [302, 187] width 271 height 19
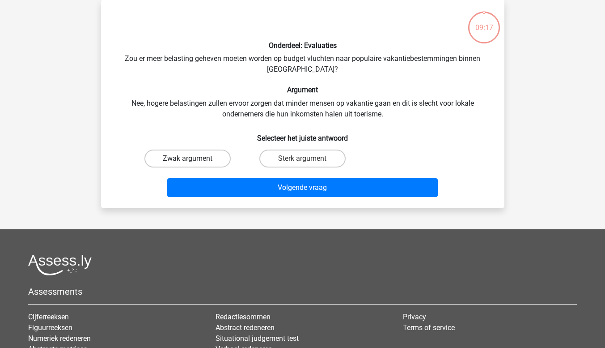
click at [215, 157] on label "Zwak argument" at bounding box center [188, 158] width 86 height 18
click at [193, 158] on input "Zwak argument" at bounding box center [190, 161] width 6 height 6
radio input "true"
click at [227, 176] on div "Volgende vraag" at bounding box center [302, 186] width 375 height 30
click at [302, 158] on label "Sterk argument" at bounding box center [302, 158] width 86 height 18
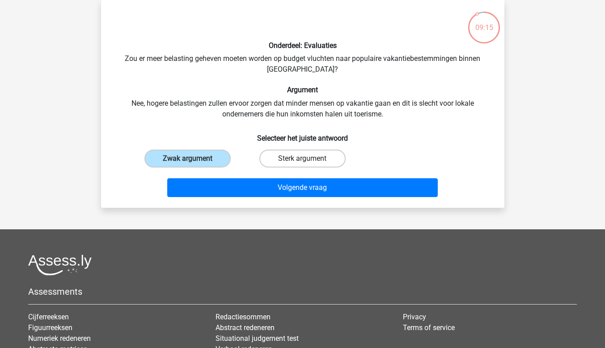
click at [302, 158] on input "Sterk argument" at bounding box center [305, 161] width 6 height 6
radio input "true"
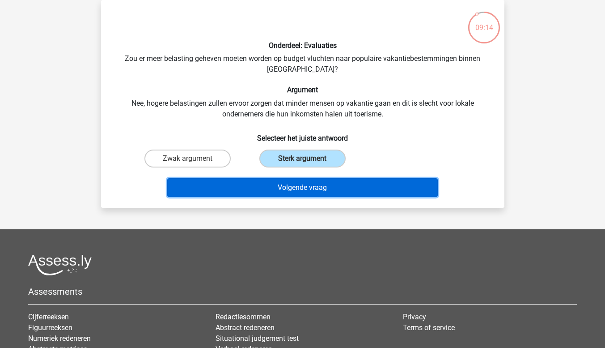
click at [291, 191] on button "Volgende vraag" at bounding box center [302, 187] width 271 height 19
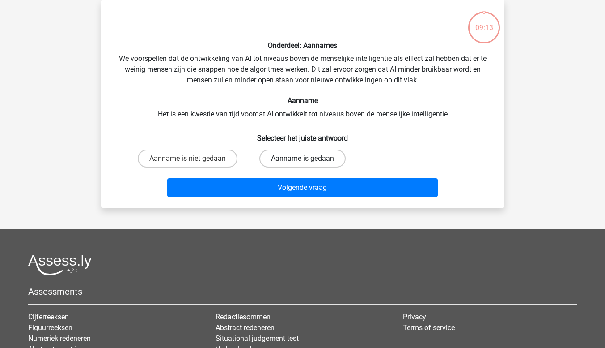
click at [298, 153] on label "Aanname is gedaan" at bounding box center [302, 158] width 86 height 18
click at [302, 158] on input "Aanname is gedaan" at bounding box center [305, 161] width 6 height 6
radio input "true"
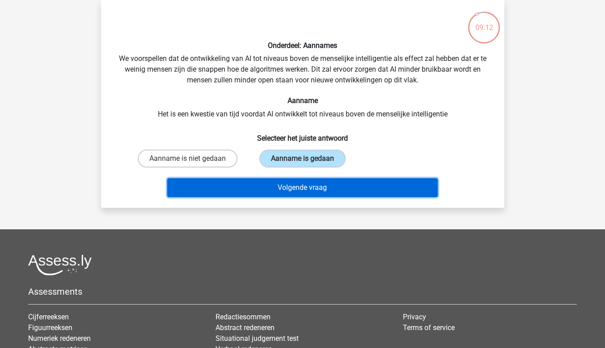
click at [284, 189] on button "Volgende vraag" at bounding box center [302, 187] width 271 height 19
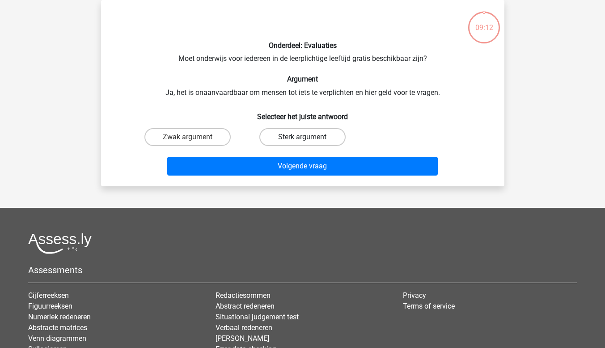
click at [302, 137] on label "Sterk argument" at bounding box center [302, 137] width 86 height 18
click at [302, 137] on input "Sterk argument" at bounding box center [305, 140] width 6 height 6
radio input "true"
click at [293, 176] on div "Volgende vraag" at bounding box center [302, 168] width 345 height 22
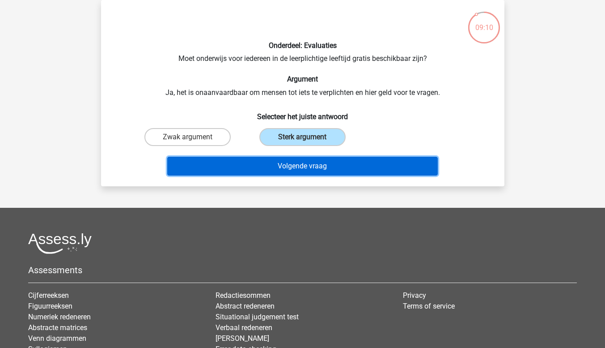
click at [302, 166] on button "Volgende vraag" at bounding box center [302, 166] width 271 height 19
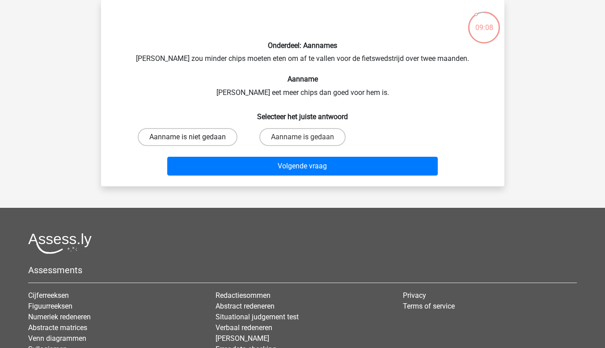
click at [211, 136] on label "Aanname is niet gedaan" at bounding box center [188, 137] width 100 height 18
click at [193, 137] on input "Aanname is niet gedaan" at bounding box center [190, 140] width 6 height 6
radio input "true"
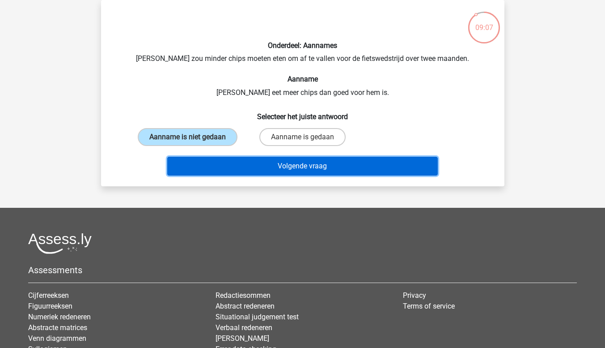
click at [216, 157] on button "Volgende vraag" at bounding box center [302, 166] width 271 height 19
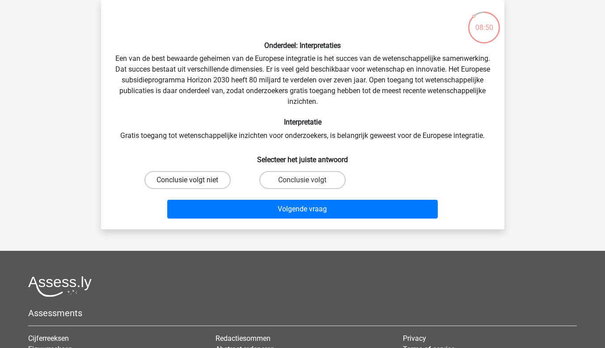
click at [208, 183] on label "Conclusie volgt niet" at bounding box center [188, 180] width 86 height 18
click at [193, 183] on input "Conclusie volgt niet" at bounding box center [190, 183] width 6 height 6
radio input "true"
click at [269, 182] on label "Conclusie volgt" at bounding box center [302, 180] width 86 height 18
click at [302, 182] on input "Conclusie volgt" at bounding box center [305, 183] width 6 height 6
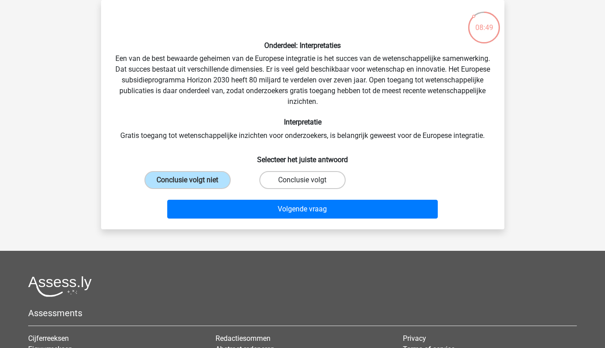
radio input "true"
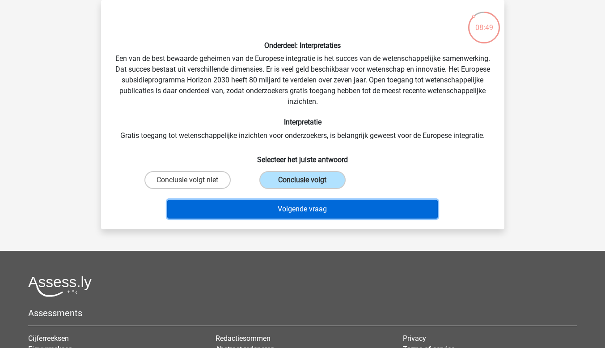
click at [270, 202] on button "Volgende vraag" at bounding box center [302, 209] width 271 height 19
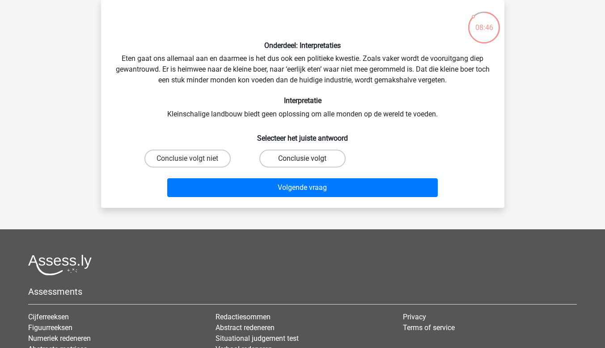
click at [270, 156] on label "Conclusie volgt" at bounding box center [302, 158] width 86 height 18
click at [302, 158] on input "Conclusie volgt" at bounding box center [305, 161] width 6 height 6
radio input "true"
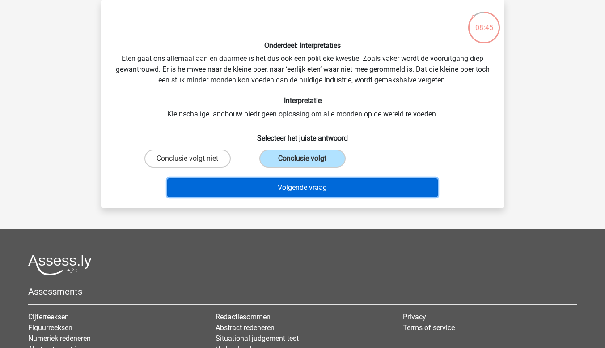
click at [272, 185] on button "Volgende vraag" at bounding box center [302, 187] width 271 height 19
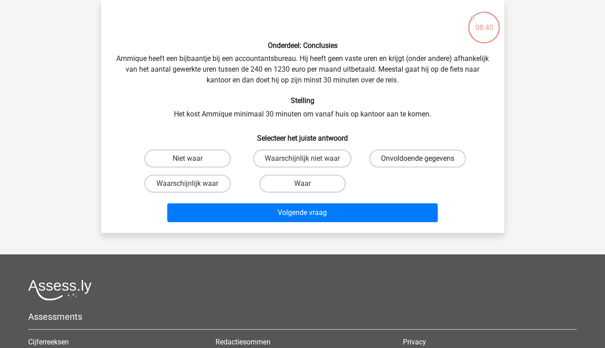
click at [391, 159] on label "Onvoldoende gegevens" at bounding box center [418, 158] width 97 height 18
click at [418, 159] on input "Onvoldoende gegevens" at bounding box center [421, 161] width 6 height 6
radio input "true"
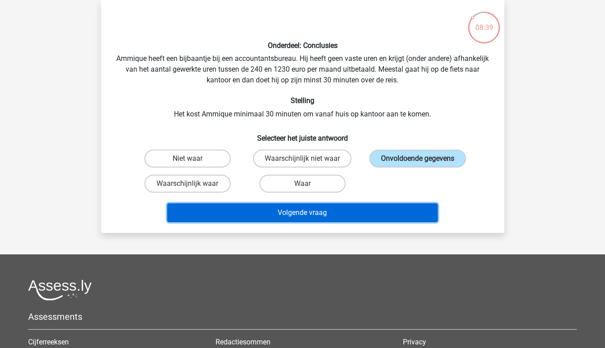
click at [352, 206] on button "Volgende vraag" at bounding box center [302, 212] width 271 height 19
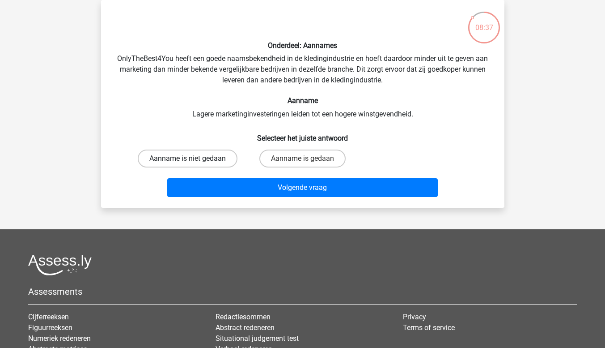
click at [226, 161] on label "Aanname is niet gedaan" at bounding box center [188, 158] width 100 height 18
click at [193, 161] on input "Aanname is niet gedaan" at bounding box center [190, 161] width 6 height 6
radio input "true"
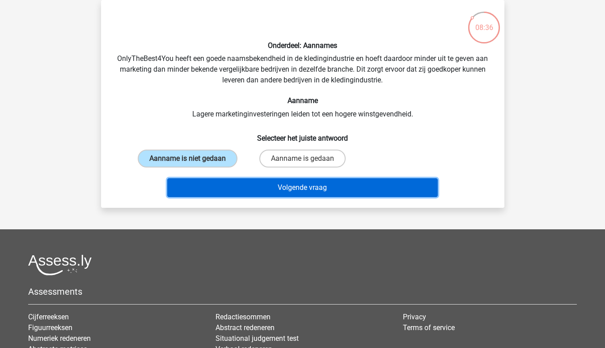
click at [236, 189] on button "Volgende vraag" at bounding box center [302, 187] width 271 height 19
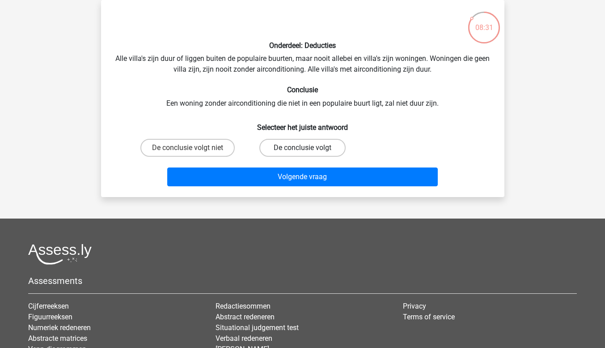
click at [273, 146] on label "De conclusie volgt" at bounding box center [302, 148] width 86 height 18
click at [302, 148] on input "De conclusie volgt" at bounding box center [305, 151] width 6 height 6
radio input "true"
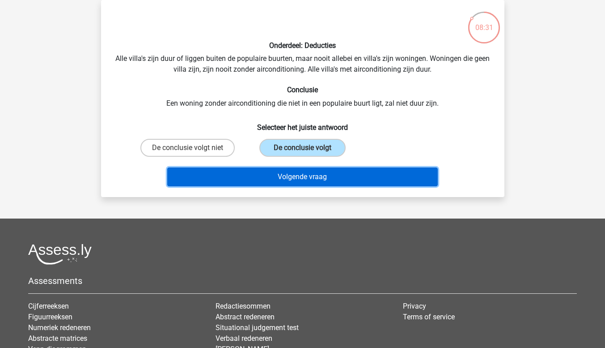
click at [268, 183] on button "Volgende vraag" at bounding box center [302, 176] width 271 height 19
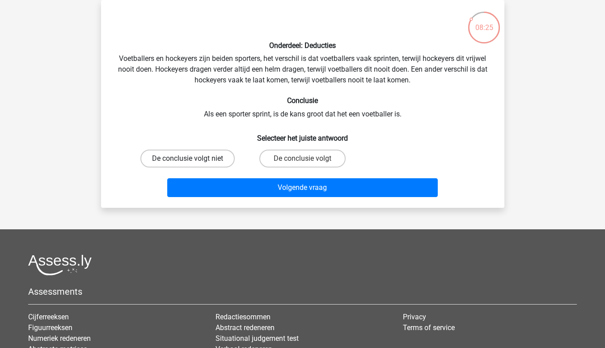
click at [185, 151] on label "De conclusie volgt niet" at bounding box center [187, 158] width 94 height 18
click at [187, 158] on input "De conclusie volgt niet" at bounding box center [190, 161] width 6 height 6
radio input "true"
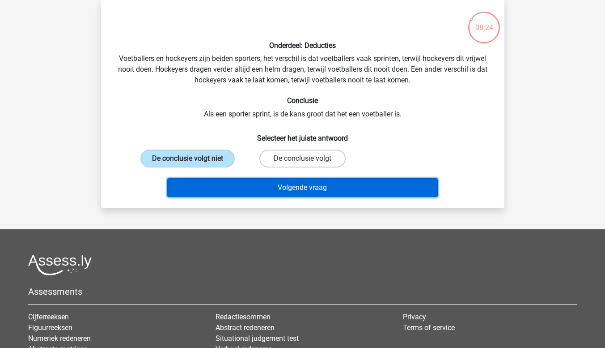
click at [198, 182] on button "Volgende vraag" at bounding box center [302, 187] width 271 height 19
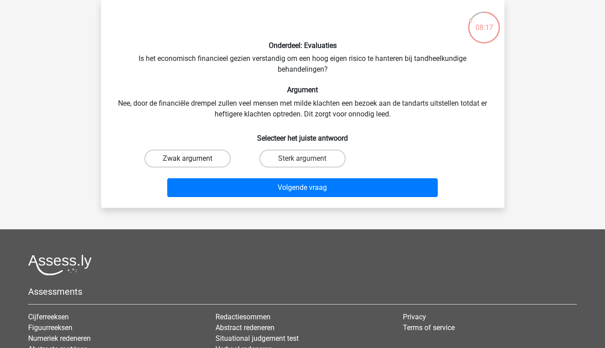
click at [199, 152] on label "Zwak argument" at bounding box center [188, 158] width 86 height 18
click at [193, 158] on input "Zwak argument" at bounding box center [190, 161] width 6 height 6
radio input "true"
click at [205, 178] on div "Volgende vraag" at bounding box center [302, 186] width 375 height 30
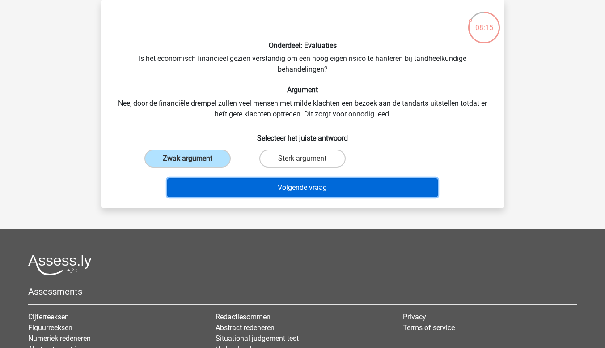
click at [203, 181] on button "Volgende vraag" at bounding box center [302, 187] width 271 height 19
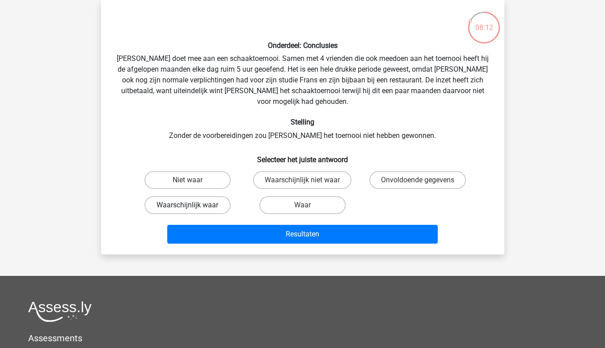
click at [200, 196] on label "Waarschijnlijk waar" at bounding box center [188, 205] width 86 height 18
click at [193, 205] on input "Waarschijnlijk waar" at bounding box center [190, 208] width 6 height 6
radio input "true"
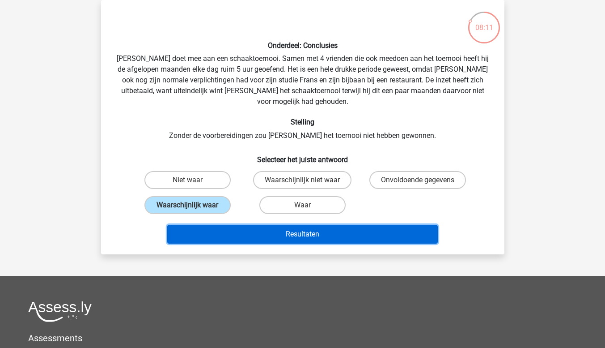
click at [202, 225] on button "Resultaten" at bounding box center [302, 234] width 271 height 19
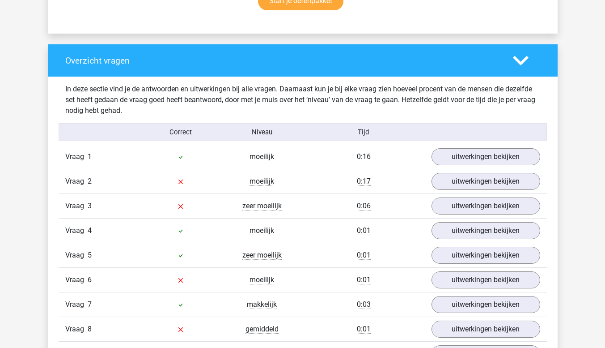
scroll to position [626, 0]
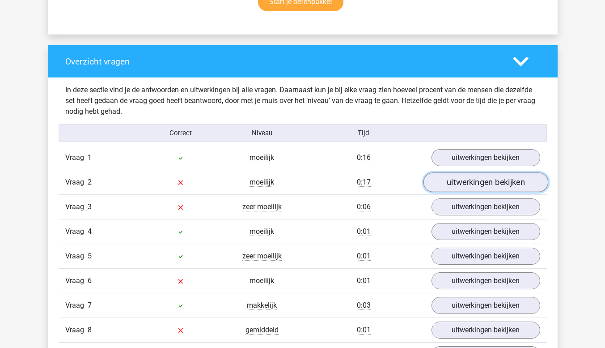
click at [459, 183] on link "uitwerkingen bekijken" at bounding box center [485, 183] width 125 height 20
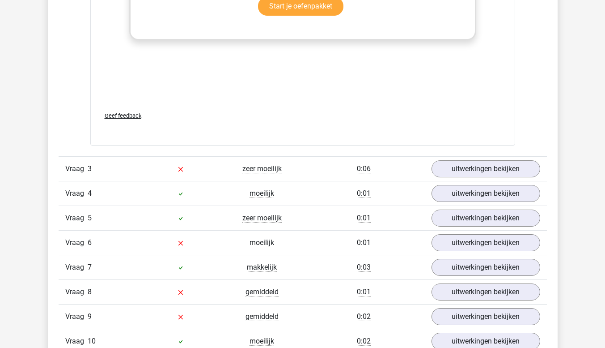
scroll to position [1163, 0]
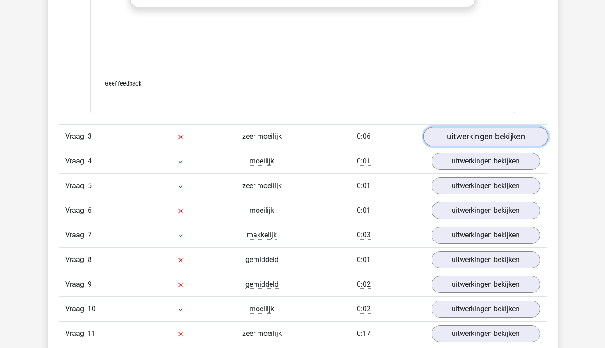
click at [494, 138] on link "uitwerkingen bekijken" at bounding box center [485, 137] width 125 height 20
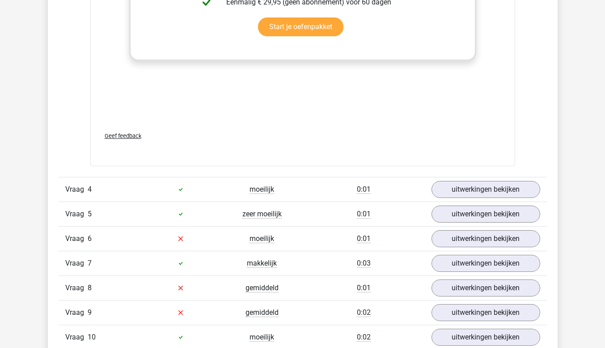
scroll to position [1745, 0]
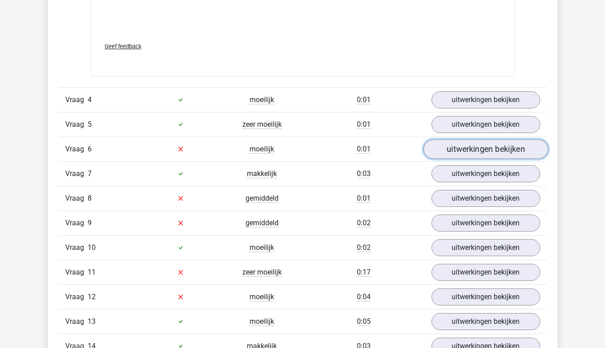
click at [498, 145] on link "uitwerkingen bekijken" at bounding box center [485, 149] width 125 height 20
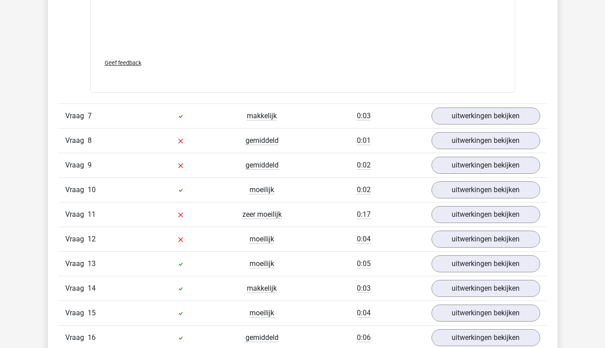
scroll to position [2282, 0]
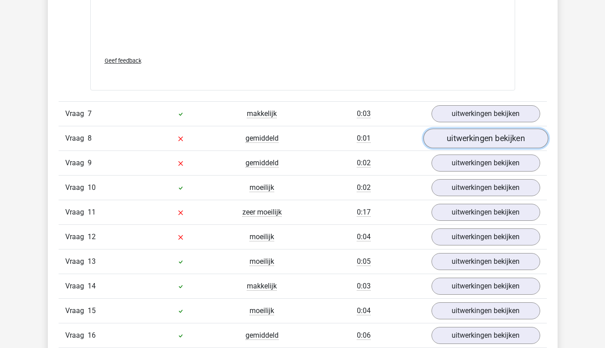
click at [507, 143] on link "uitwerkingen bekijken" at bounding box center [485, 138] width 125 height 20
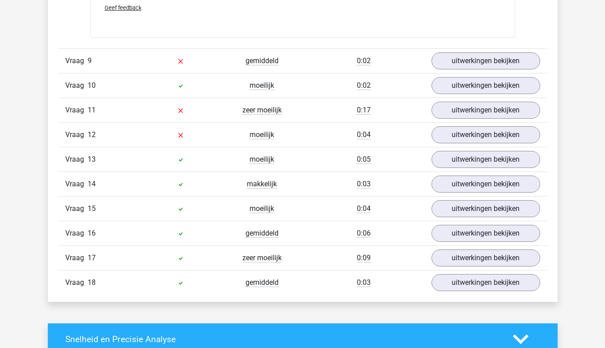
scroll to position [2908, 0]
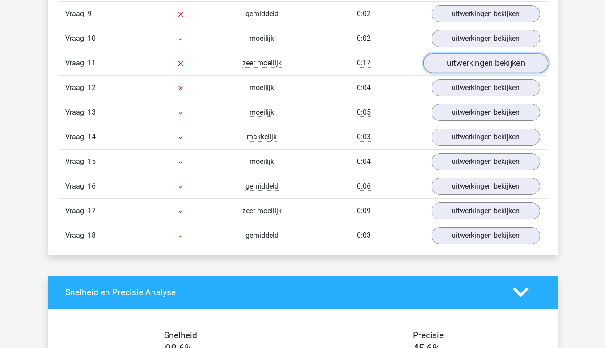
click at [470, 62] on link "uitwerkingen bekijken" at bounding box center [485, 63] width 125 height 20
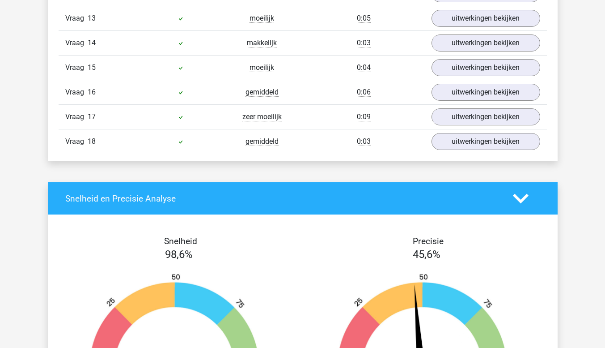
scroll to position [3400, 0]
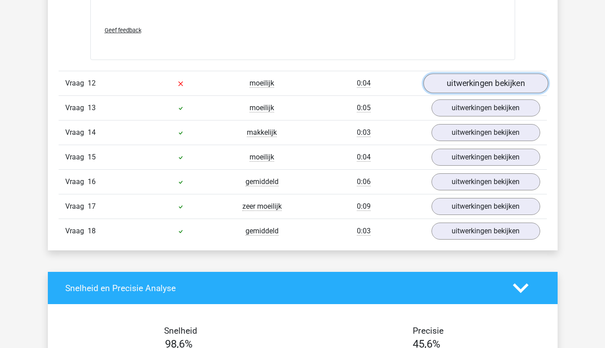
click at [453, 82] on link "uitwerkingen bekijken" at bounding box center [485, 84] width 125 height 20
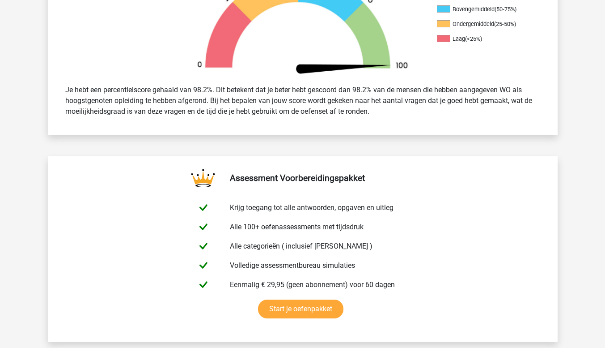
scroll to position [447, 0]
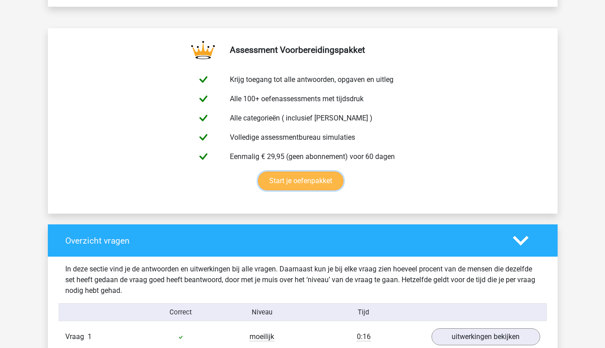
click at [312, 181] on link "Start je oefenpakket" at bounding box center [300, 180] width 85 height 19
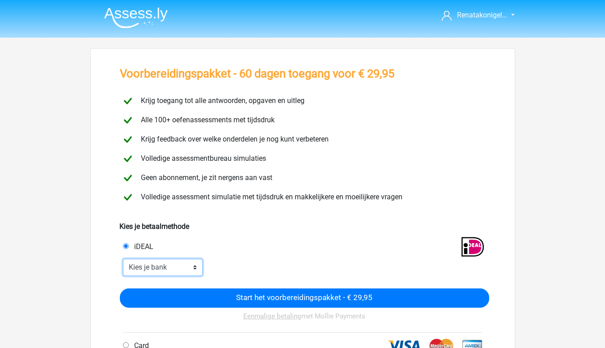
click at [189, 264] on select "Kies je bank ABN AMRO ING Rabobank ASN Bank bunq Knab N26 NN Regiobank Revolut …" at bounding box center [163, 267] width 80 height 17
select select "ideal_ABNANL2A"
click at [123, 259] on select "Kies je bank ABN AMRO ING Rabobank ASN Bank bunq Knab N26 NN Regiobank Revolut …" at bounding box center [163, 267] width 80 height 17
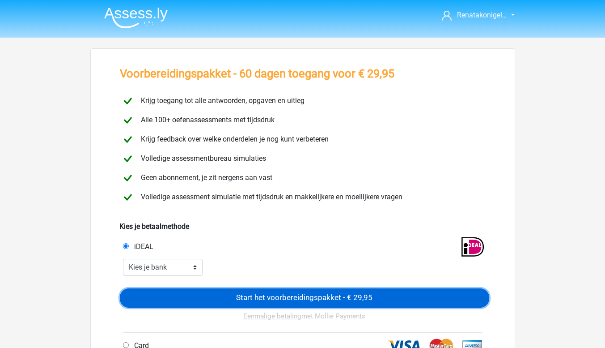
click at [297, 300] on input "Start het voorbereidingspakket - € 29,95" at bounding box center [305, 297] width 370 height 19
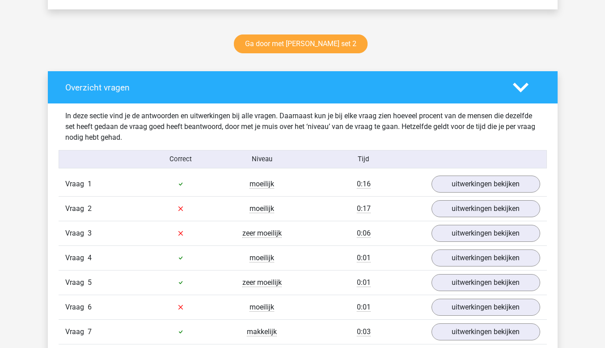
scroll to position [805, 0]
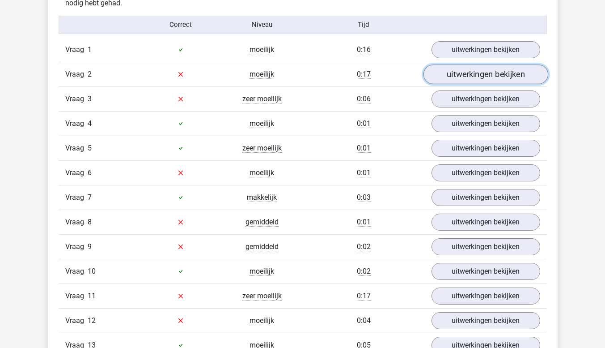
click at [443, 74] on link "uitwerkingen bekijken" at bounding box center [485, 74] width 125 height 20
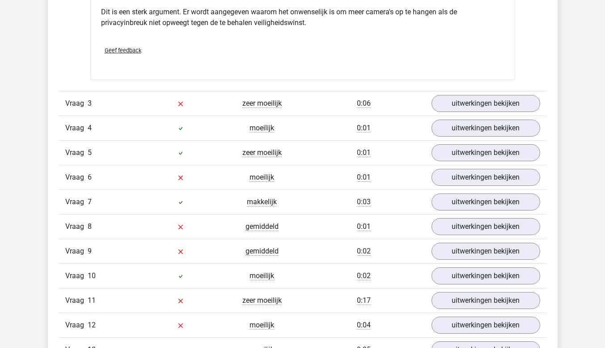
scroll to position [1029, 0]
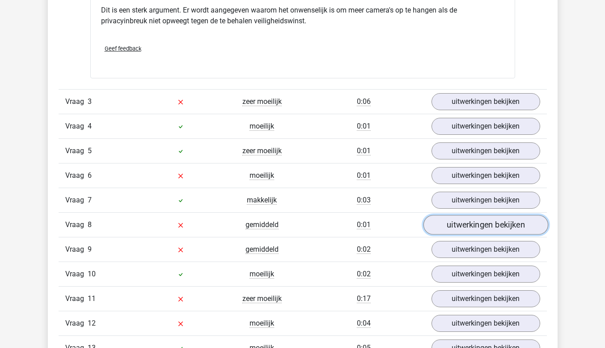
click at [460, 223] on link "uitwerkingen bekijken" at bounding box center [485, 225] width 125 height 20
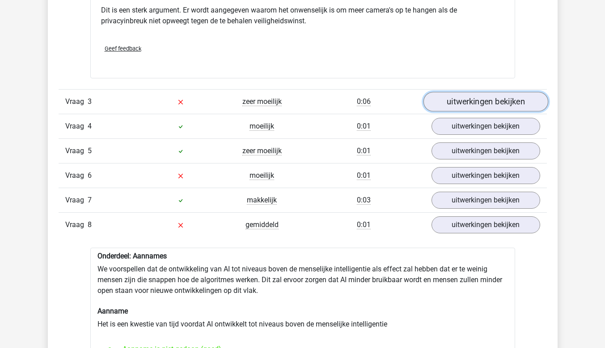
click at [473, 108] on link "uitwerkingen bekijken" at bounding box center [485, 102] width 125 height 20
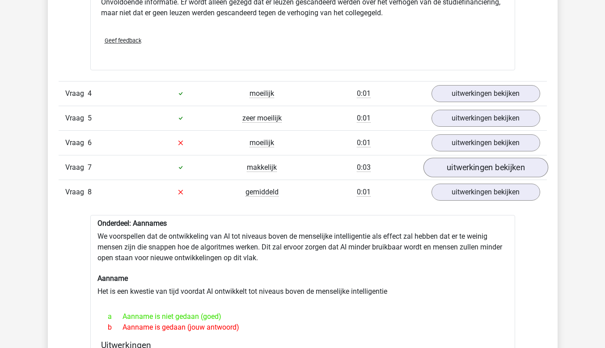
scroll to position [1476, 0]
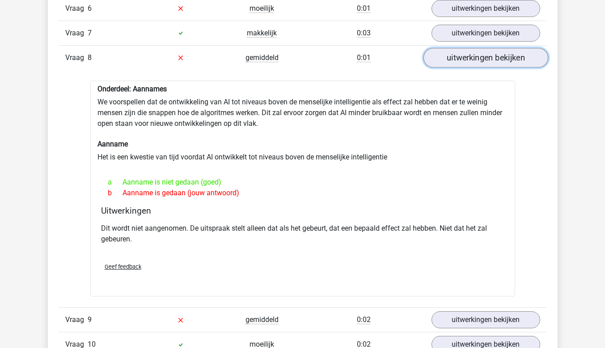
click at [509, 62] on link "uitwerkingen bekijken" at bounding box center [485, 58] width 125 height 20
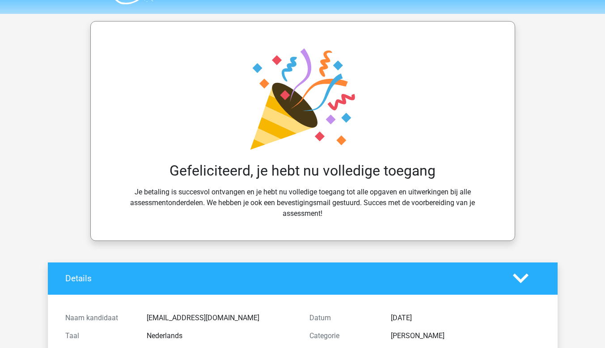
scroll to position [0, 0]
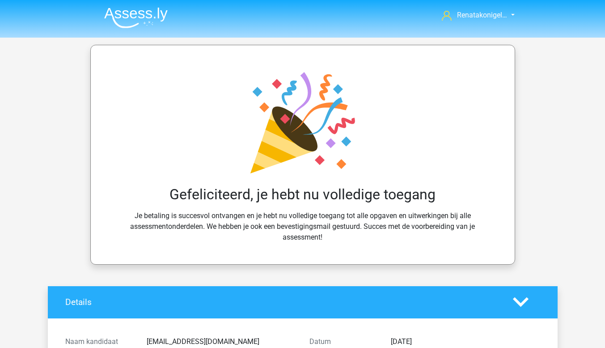
click at [144, 12] on img at bounding box center [136, 17] width 64 height 21
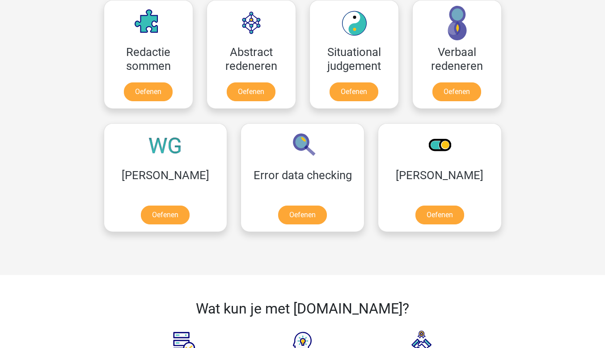
scroll to position [761, 0]
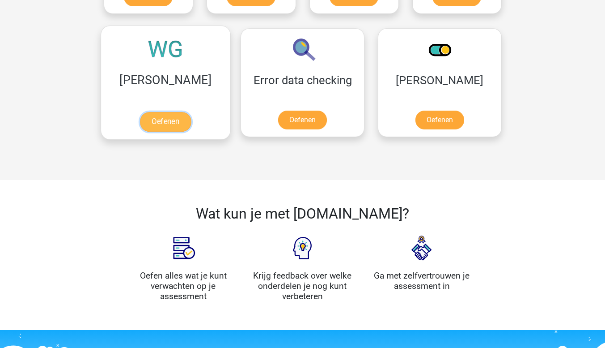
click at [160, 122] on link "Oefenen" at bounding box center [165, 122] width 51 height 20
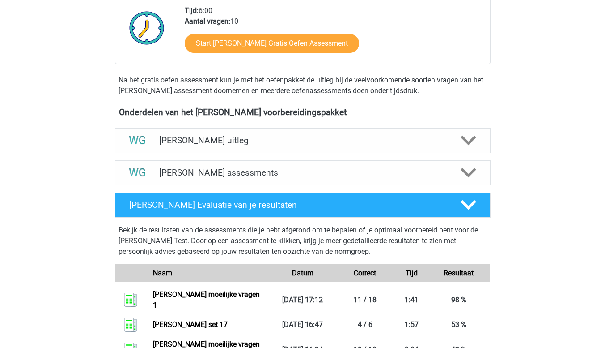
scroll to position [224, 0]
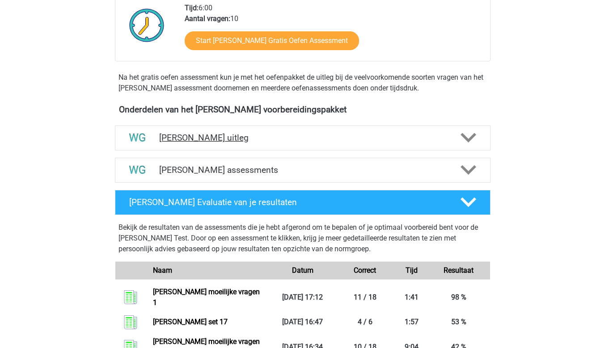
click at [470, 130] on icon at bounding box center [469, 138] width 16 height 16
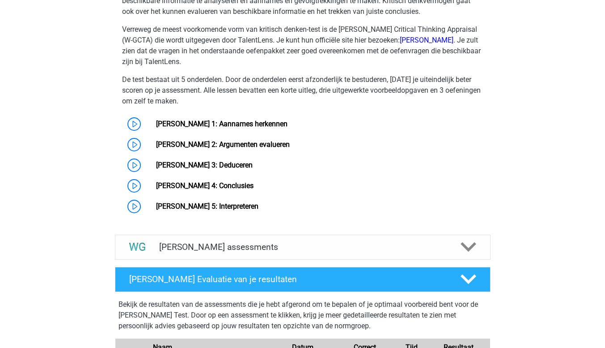
scroll to position [537, 0]
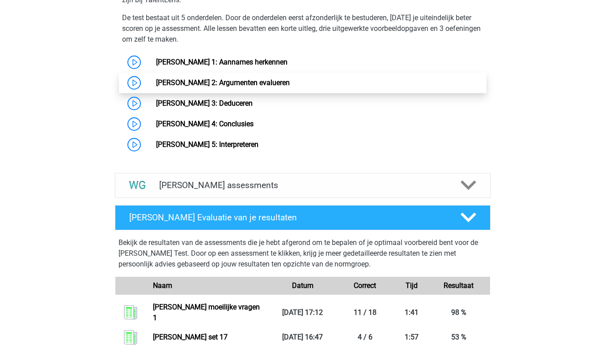
click at [243, 86] on link "[PERSON_NAME] 2: Argumenten evalueren" at bounding box center [223, 82] width 134 height 9
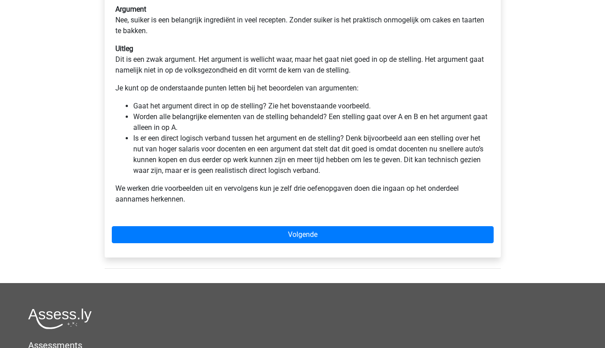
scroll to position [268, 0]
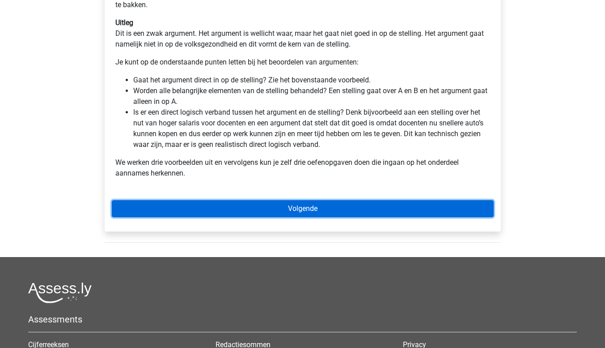
click at [289, 212] on link "Volgende" at bounding box center [303, 208] width 382 height 17
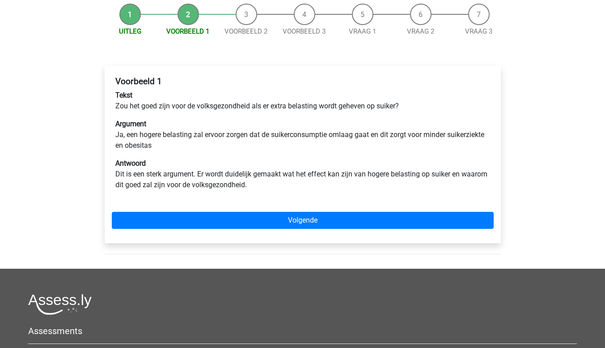
scroll to position [89, 0]
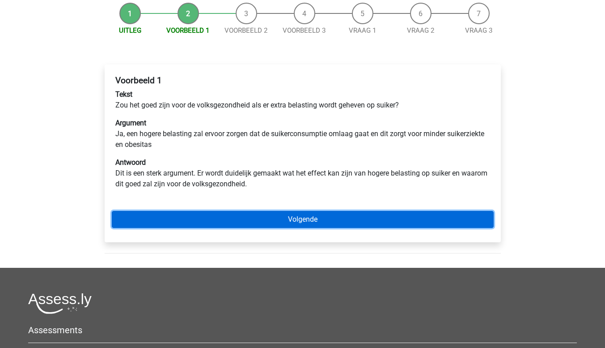
click at [288, 214] on link "Volgende" at bounding box center [303, 219] width 382 height 17
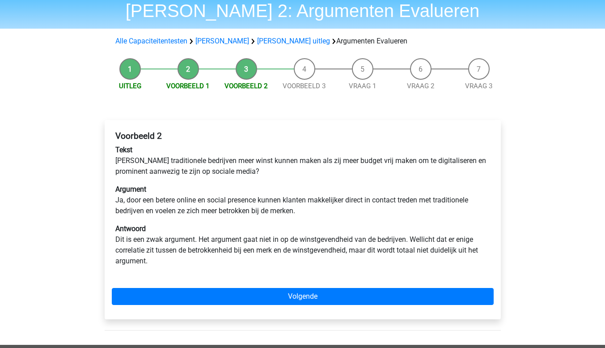
scroll to position [45, 0]
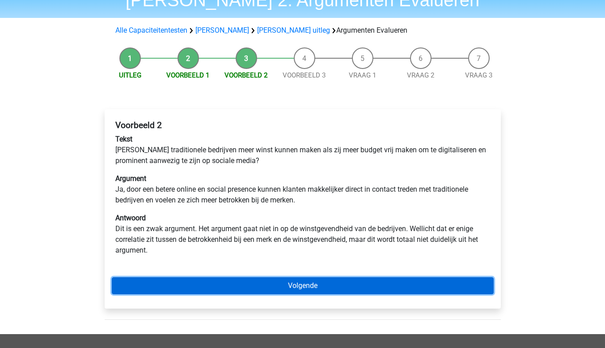
click at [303, 286] on link "Volgende" at bounding box center [303, 285] width 382 height 17
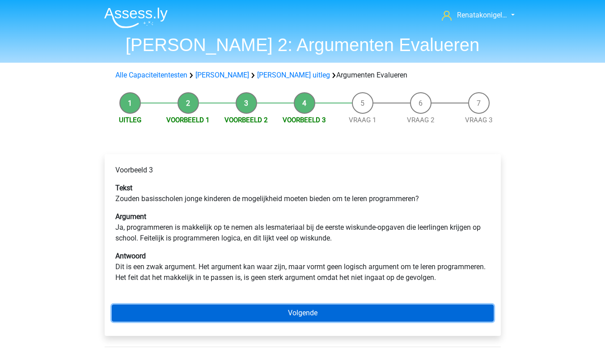
click at [301, 304] on link "Volgende" at bounding box center [303, 312] width 382 height 17
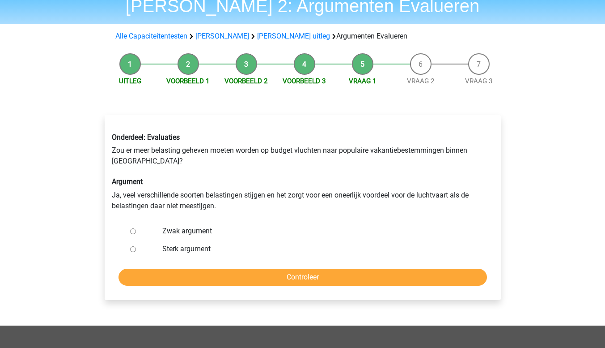
scroll to position [89, 0]
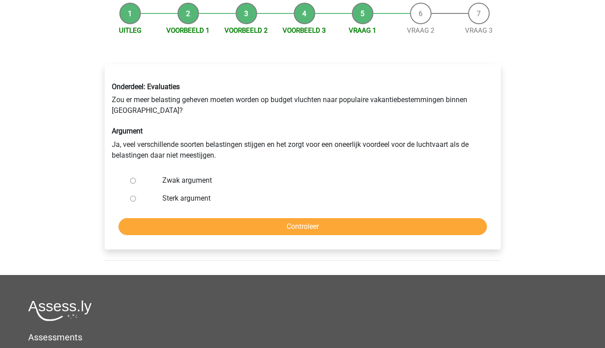
click at [172, 203] on label "Sterk argument" at bounding box center [317, 198] width 310 height 11
click at [136, 201] on input "Sterk argument" at bounding box center [133, 199] width 6 height 6
radio input "true"
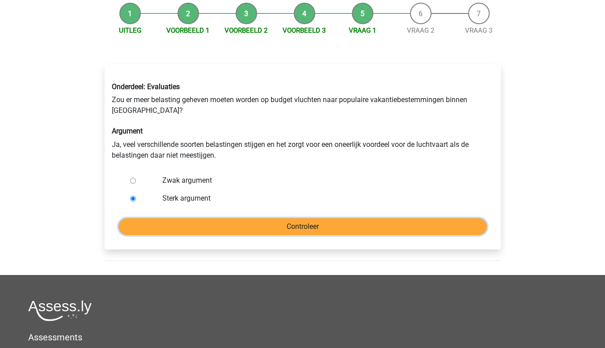
click at [176, 220] on input "Controleer" at bounding box center [303, 226] width 369 height 17
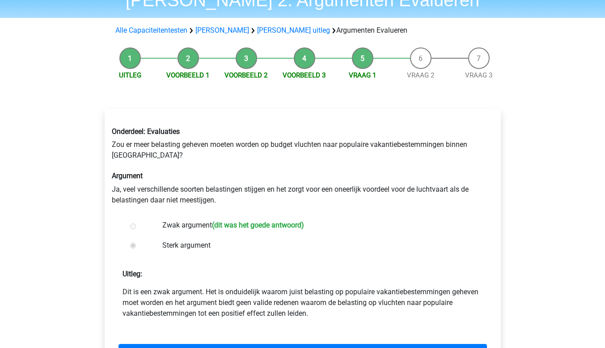
scroll to position [134, 0]
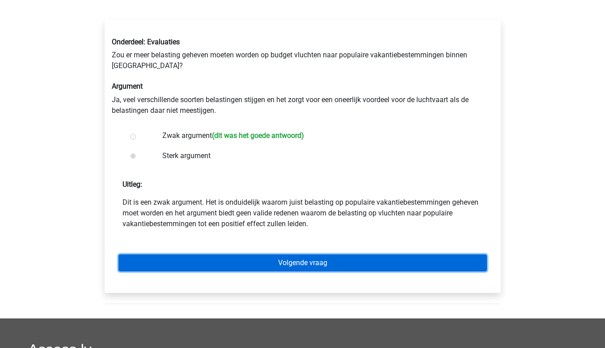
click at [208, 255] on link "Volgende vraag" at bounding box center [303, 262] width 369 height 17
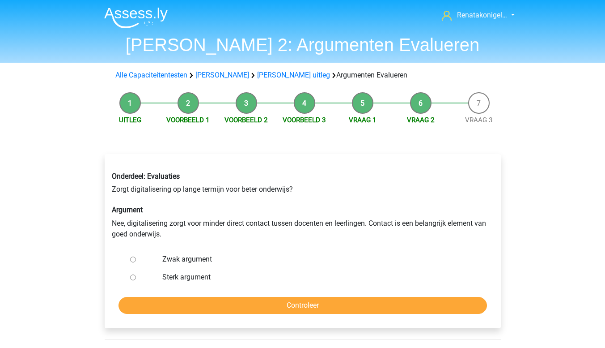
click at [190, 277] on label "Sterk argument" at bounding box center [317, 277] width 310 height 11
click at [136, 277] on input "Sterk argument" at bounding box center [133, 277] width 6 height 6
radio input "true"
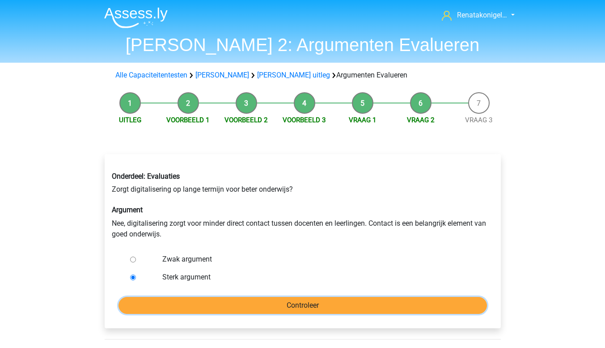
click at [197, 298] on input "Controleer" at bounding box center [303, 305] width 369 height 17
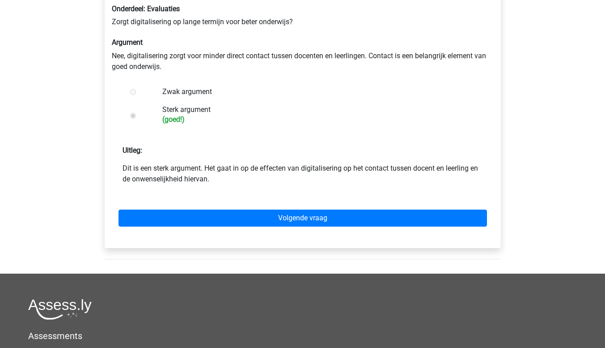
scroll to position [179, 0]
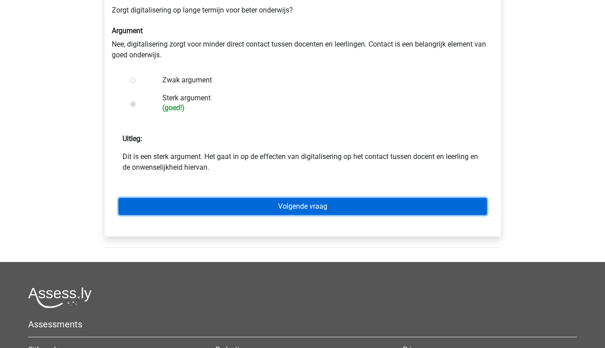
click at [426, 207] on link "Volgende vraag" at bounding box center [303, 206] width 369 height 17
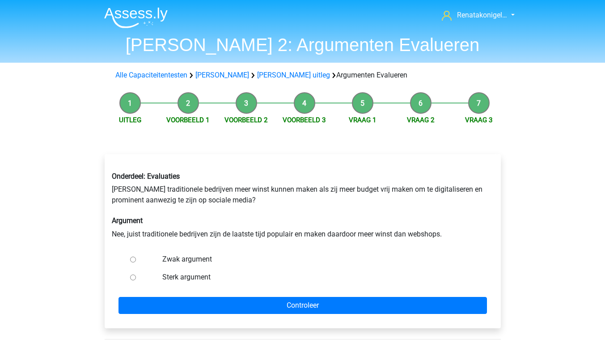
scroll to position [45, 0]
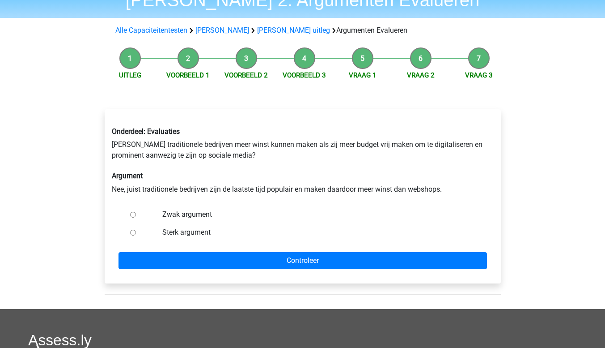
click at [223, 229] on label "Sterk argument" at bounding box center [317, 232] width 310 height 11
click at [136, 230] on input "Sterk argument" at bounding box center [133, 233] width 6 height 6
radio input "true"
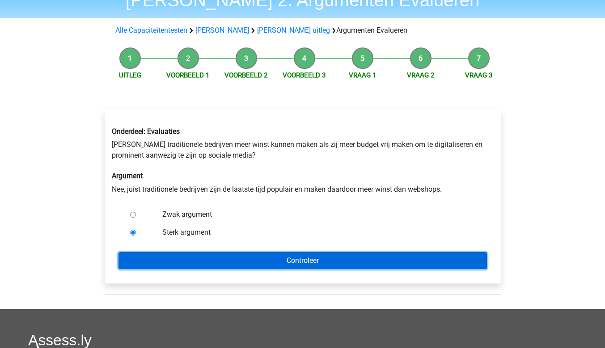
drag, startPoint x: 228, startPoint y: 258, endPoint x: 206, endPoint y: 213, distance: 50.6
click at [206, 213] on form "Zwak argument Sterk argument Controleer" at bounding box center [303, 237] width 382 height 64
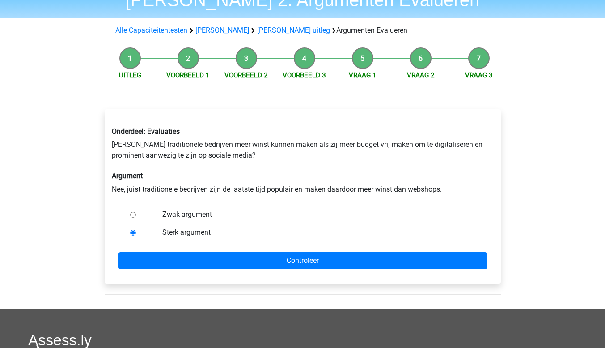
click at [206, 213] on label "Zwak argument" at bounding box center [317, 214] width 310 height 11
click at [136, 213] on input "Zwak argument" at bounding box center [133, 215] width 6 height 6
radio input "true"
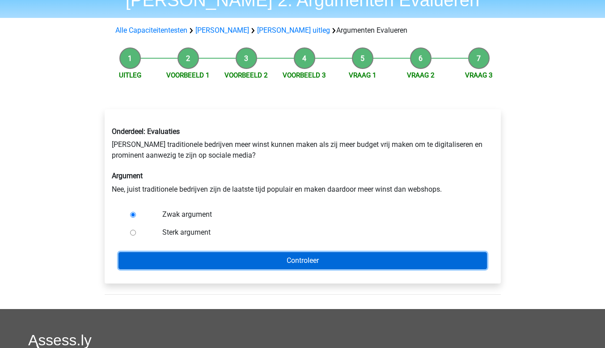
click at [241, 264] on input "Controleer" at bounding box center [303, 260] width 369 height 17
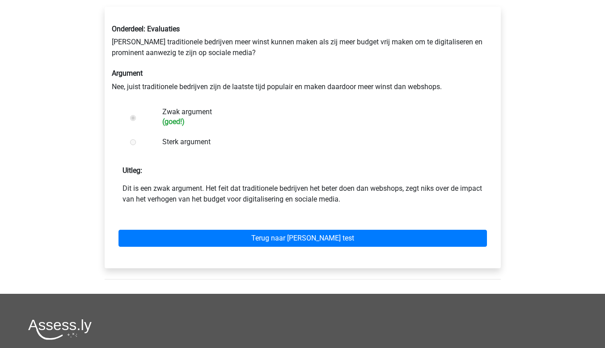
scroll to position [179, 0]
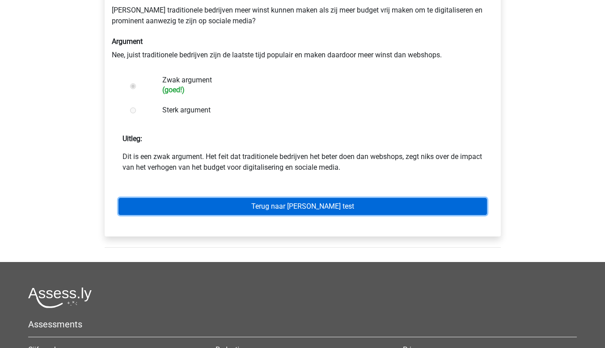
click at [339, 203] on link "Terug naar [PERSON_NAME] test" at bounding box center [303, 206] width 369 height 17
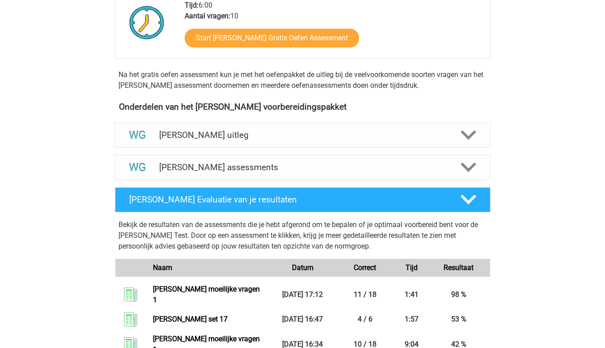
scroll to position [224, 0]
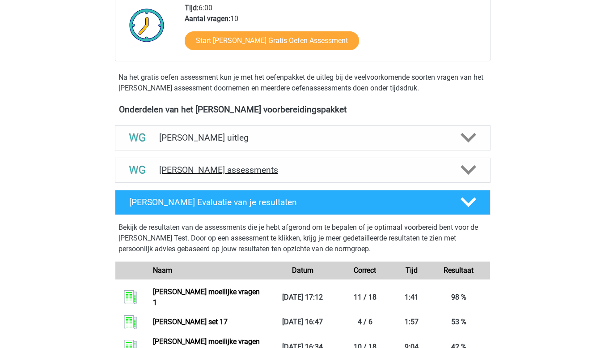
click at [468, 167] on icon at bounding box center [469, 170] width 16 height 16
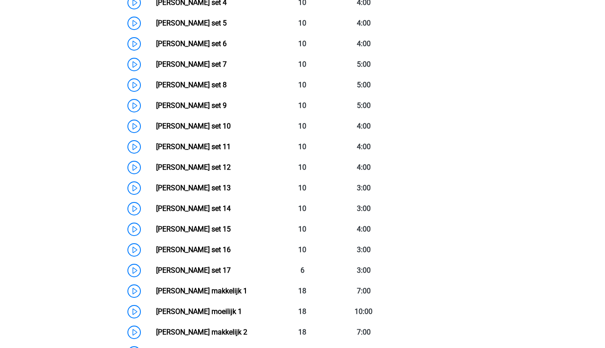
scroll to position [582, 0]
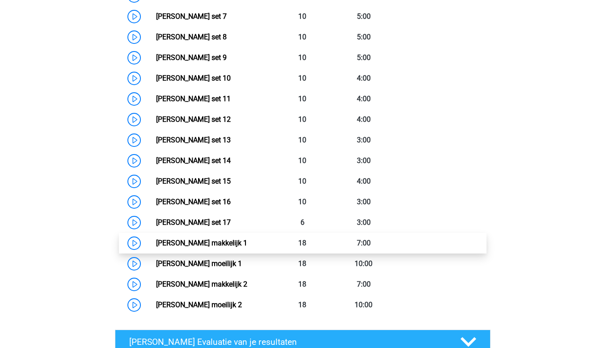
click at [247, 241] on link "Watson Glaser makkelijk 1" at bounding box center [201, 242] width 91 height 9
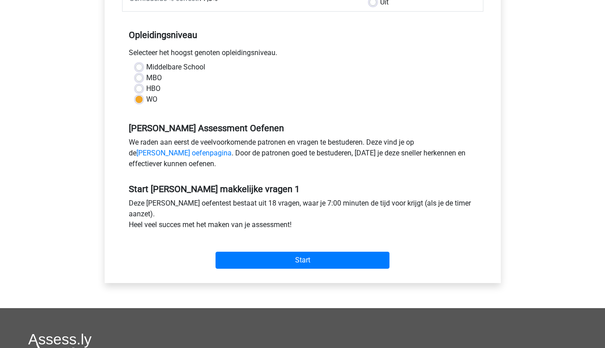
scroll to position [179, 0]
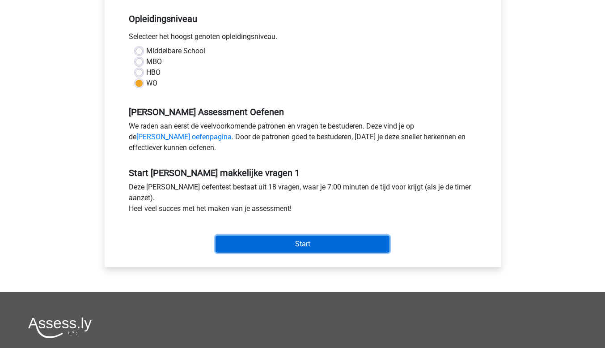
click at [337, 236] on input "Start" at bounding box center [303, 243] width 174 height 17
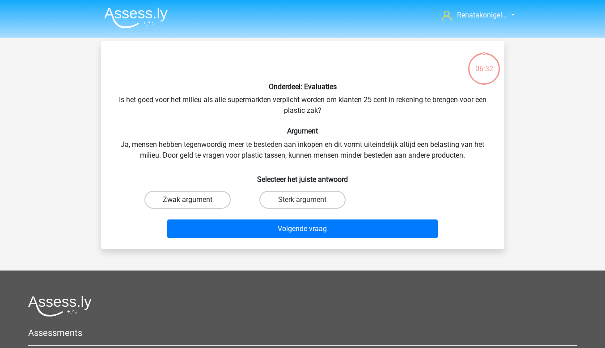
click at [229, 202] on label "Zwak argument" at bounding box center [188, 200] width 86 height 18
click at [193, 202] on input "Zwak argument" at bounding box center [190, 203] width 6 height 6
radio input "true"
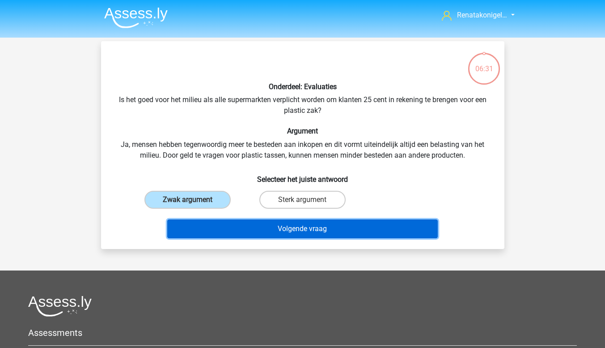
click at [234, 224] on button "Volgende vraag" at bounding box center [302, 228] width 271 height 19
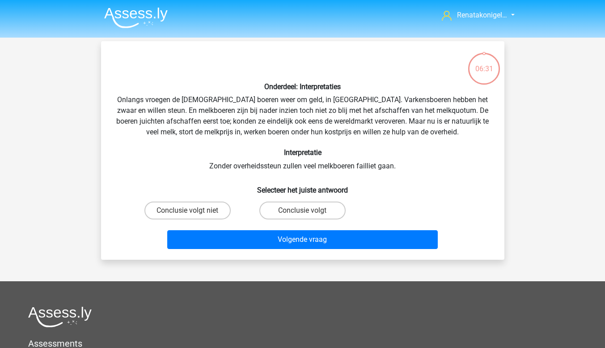
scroll to position [41, 0]
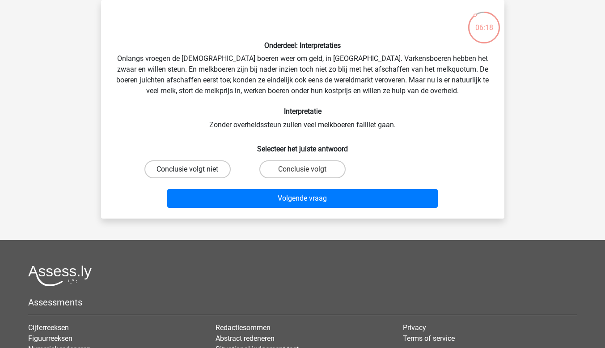
click at [220, 173] on label "Conclusie volgt niet" at bounding box center [188, 169] width 86 height 18
click at [193, 173] on input "Conclusie volgt niet" at bounding box center [190, 172] width 6 height 6
radio input "true"
click at [219, 188] on div "Volgende vraag" at bounding box center [302, 197] width 375 height 30
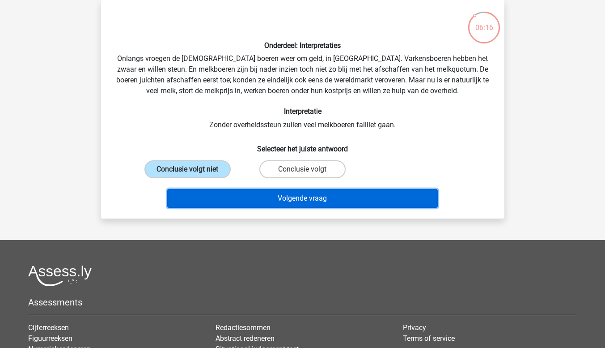
click at [335, 200] on button "Volgende vraag" at bounding box center [302, 198] width 271 height 19
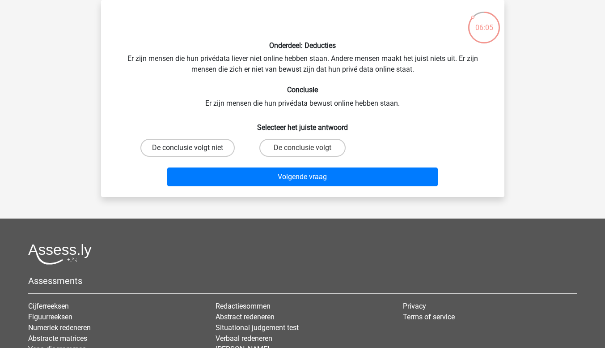
click at [202, 147] on label "De conclusie volgt niet" at bounding box center [187, 148] width 94 height 18
click at [193, 148] on input "De conclusie volgt niet" at bounding box center [190, 151] width 6 height 6
radio input "true"
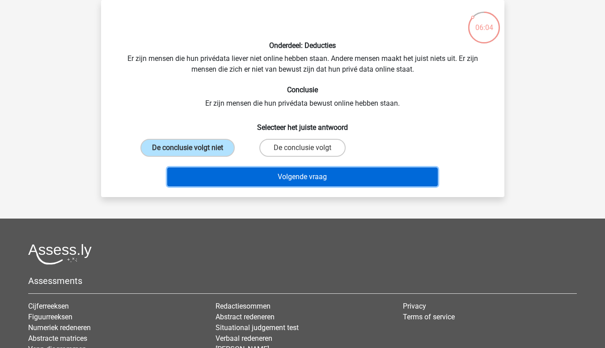
click at [223, 181] on button "Volgende vraag" at bounding box center [302, 176] width 271 height 19
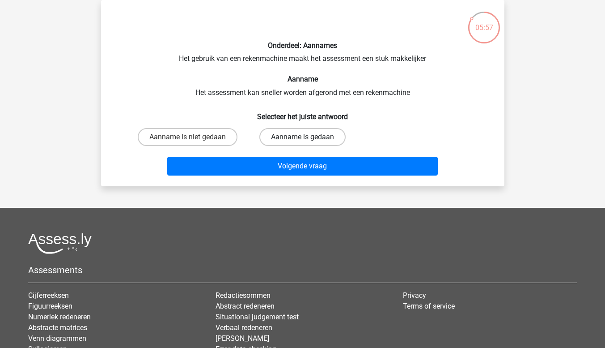
click at [268, 136] on label "Aanname is gedaan" at bounding box center [302, 137] width 86 height 18
click at [302, 137] on input "Aanname is gedaan" at bounding box center [305, 140] width 6 height 6
radio input "true"
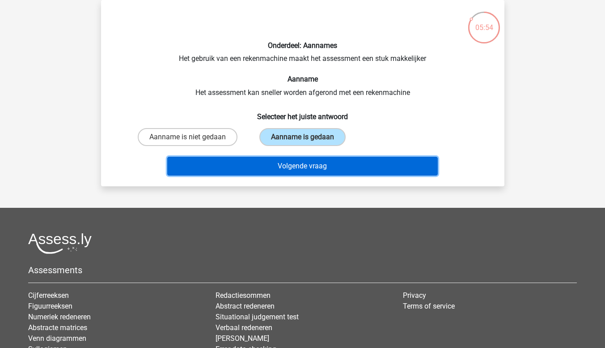
click at [270, 170] on button "Volgende vraag" at bounding box center [302, 166] width 271 height 19
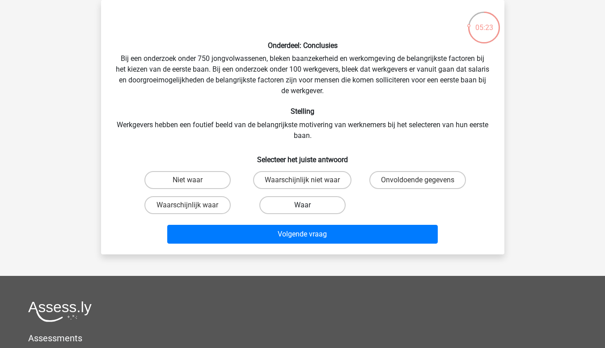
click at [282, 206] on label "Waar" at bounding box center [302, 205] width 86 height 18
click at [302, 206] on input "Waar" at bounding box center [305, 208] width 6 height 6
radio input "true"
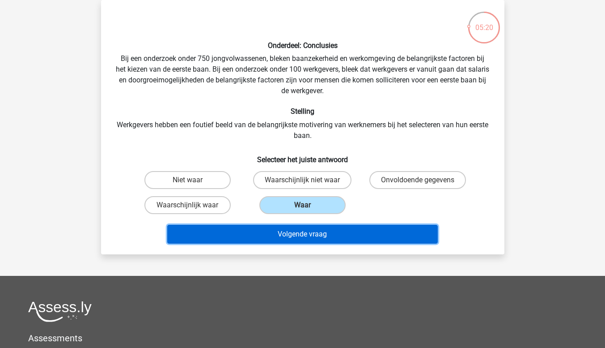
click at [290, 238] on button "Volgende vraag" at bounding box center [302, 234] width 271 height 19
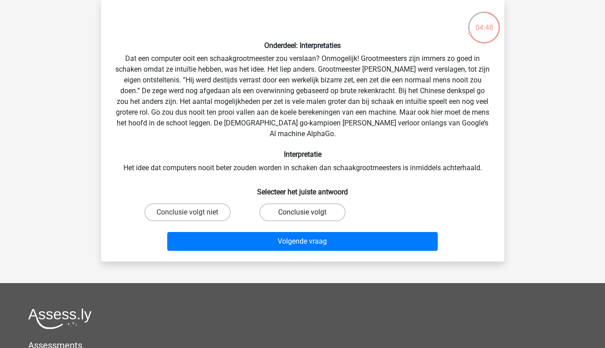
click at [267, 203] on label "Conclusie volgt" at bounding box center [302, 212] width 86 height 18
click at [302, 212] on input "Conclusie volgt" at bounding box center [305, 215] width 6 height 6
radio input "true"
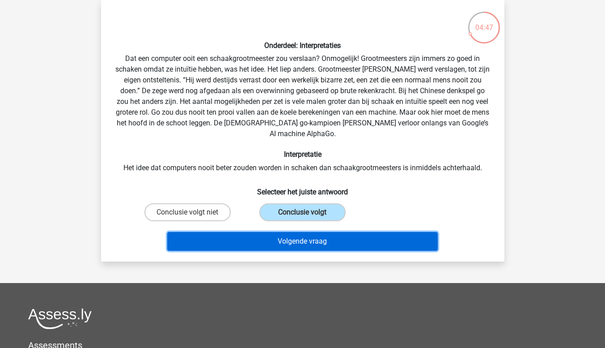
click at [270, 232] on button "Volgende vraag" at bounding box center [302, 241] width 271 height 19
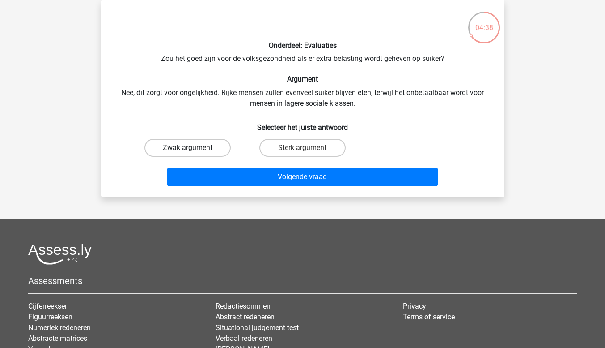
click at [221, 144] on label "Zwak argument" at bounding box center [188, 148] width 86 height 18
click at [193, 148] on input "Zwak argument" at bounding box center [190, 151] width 6 height 6
radio input "true"
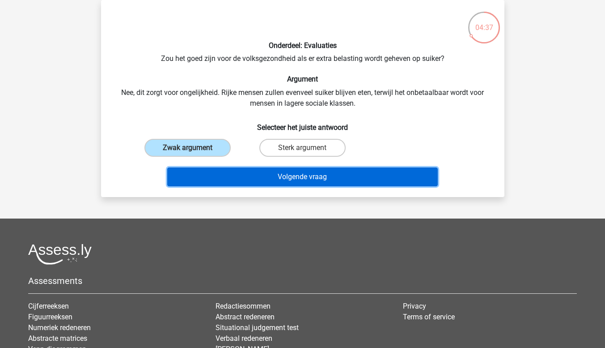
click at [224, 177] on button "Volgende vraag" at bounding box center [302, 176] width 271 height 19
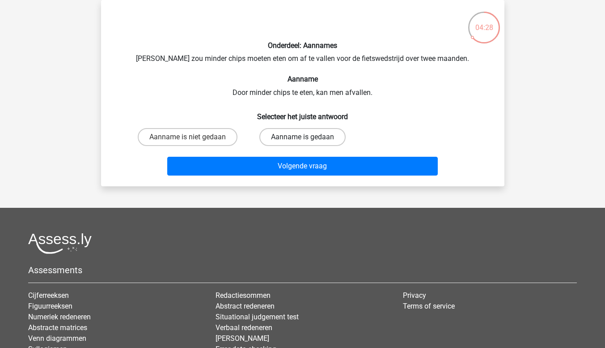
click at [292, 138] on label "Aanname is gedaan" at bounding box center [302, 137] width 86 height 18
click at [302, 138] on input "Aanname is gedaan" at bounding box center [305, 140] width 6 height 6
radio input "true"
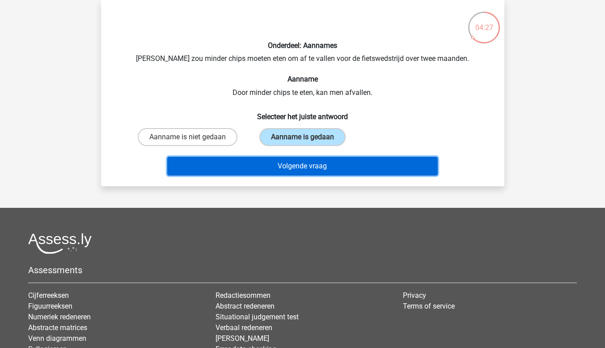
click at [289, 163] on button "Volgende vraag" at bounding box center [302, 166] width 271 height 19
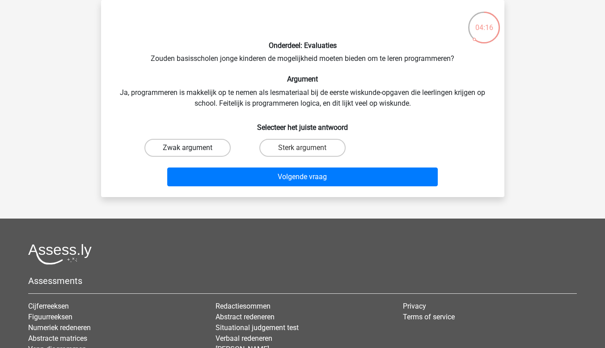
click at [216, 141] on label "Zwak argument" at bounding box center [188, 148] width 86 height 18
click at [193, 148] on input "Zwak argument" at bounding box center [190, 151] width 6 height 6
radio input "true"
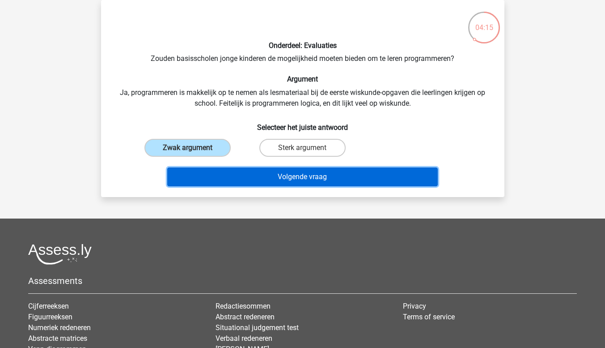
click at [229, 174] on button "Volgende vraag" at bounding box center [302, 176] width 271 height 19
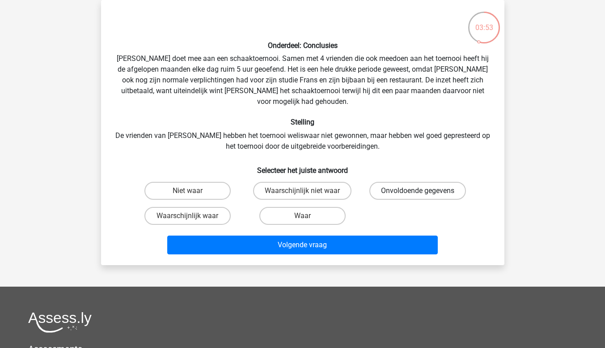
click at [415, 184] on label "Onvoldoende gegevens" at bounding box center [418, 191] width 97 height 18
click at [418, 191] on input "Onvoldoende gegevens" at bounding box center [421, 194] width 6 height 6
radio input "true"
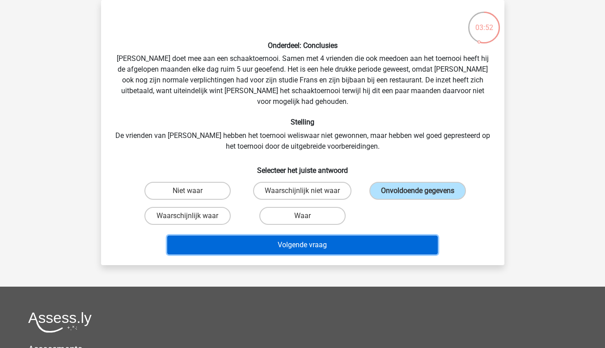
click at [403, 235] on button "Volgende vraag" at bounding box center [302, 244] width 271 height 19
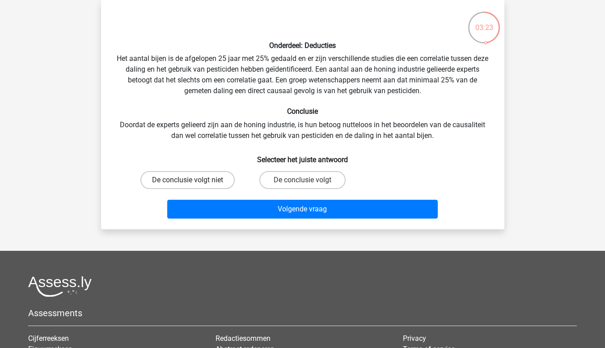
click at [218, 181] on label "De conclusie volgt niet" at bounding box center [187, 180] width 94 height 18
click at [193, 181] on input "De conclusie volgt niet" at bounding box center [190, 183] width 6 height 6
radio input "true"
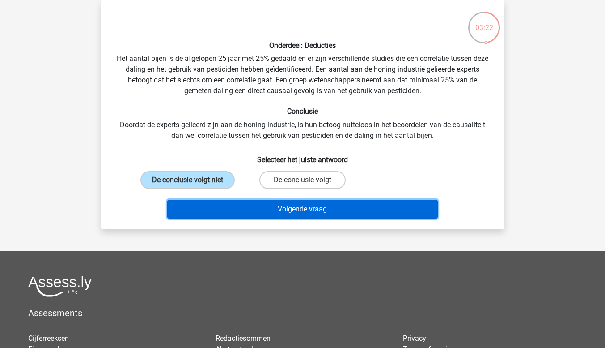
click at [226, 207] on button "Volgende vraag" at bounding box center [302, 209] width 271 height 19
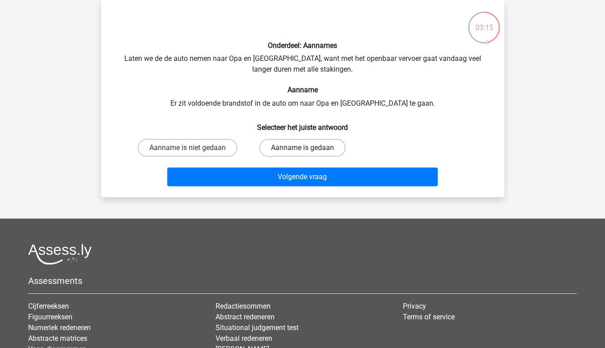
click at [312, 148] on label "Aanname is gedaan" at bounding box center [302, 148] width 86 height 18
click at [308, 148] on input "Aanname is gedaan" at bounding box center [305, 151] width 6 height 6
radio input "true"
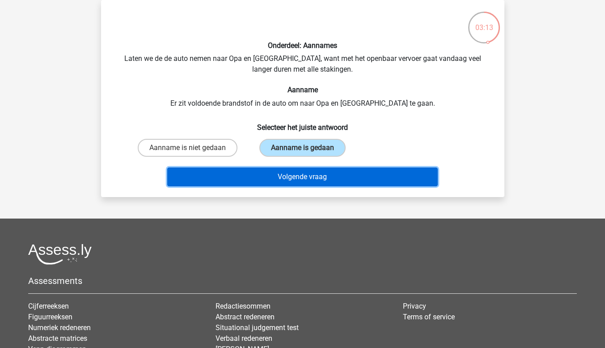
click at [317, 173] on button "Volgende vraag" at bounding box center [302, 176] width 271 height 19
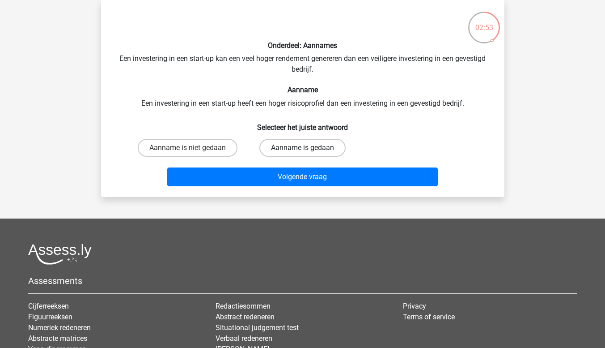
click at [275, 151] on label "Aanname is gedaan" at bounding box center [302, 148] width 86 height 18
click at [302, 151] on input "Aanname is gedaan" at bounding box center [305, 151] width 6 height 6
radio input "true"
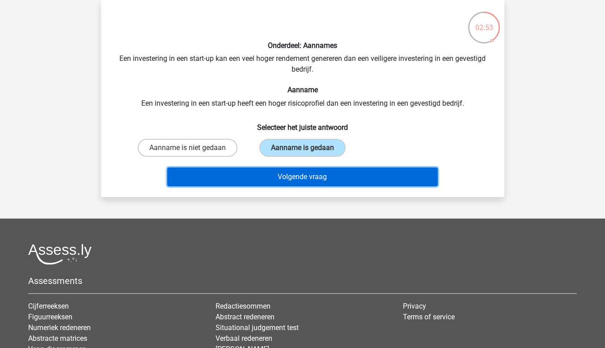
click at [272, 173] on button "Volgende vraag" at bounding box center [302, 176] width 271 height 19
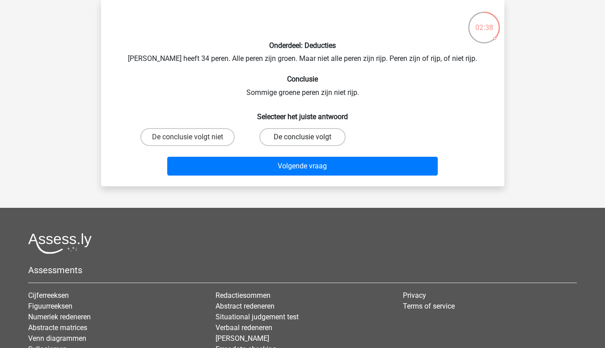
click at [262, 136] on label "De conclusie volgt" at bounding box center [302, 137] width 86 height 18
click at [302, 137] on input "De conclusie volgt" at bounding box center [305, 140] width 6 height 6
radio input "true"
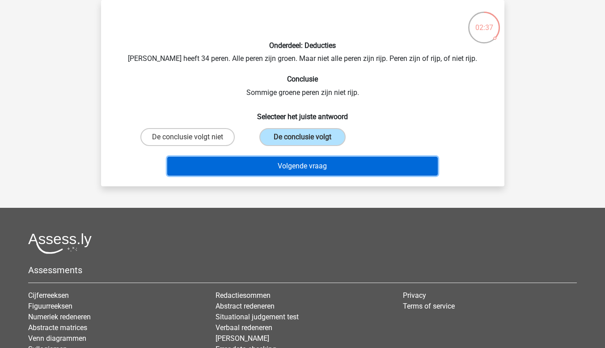
click at [289, 165] on button "Volgende vraag" at bounding box center [302, 166] width 271 height 19
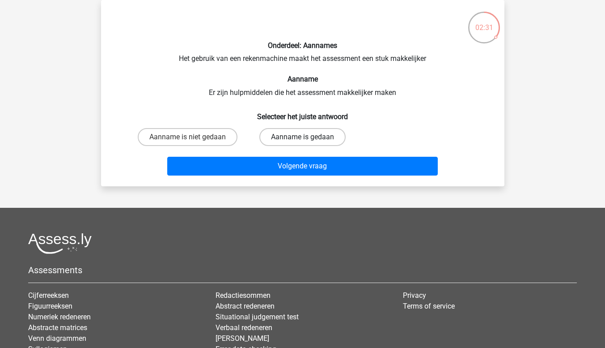
click at [267, 134] on label "Aanname is gedaan" at bounding box center [302, 137] width 86 height 18
click at [302, 137] on input "Aanname is gedaan" at bounding box center [305, 140] width 6 height 6
radio input "true"
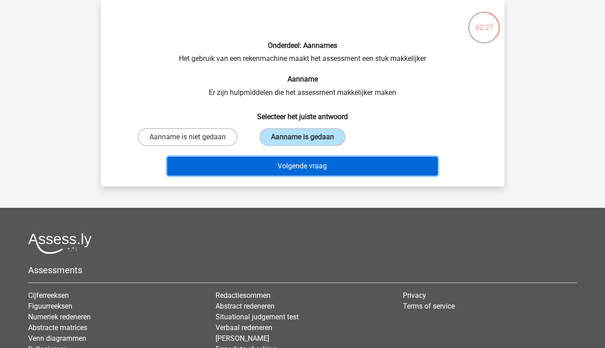
click at [274, 163] on button "Volgende vraag" at bounding box center [302, 166] width 271 height 19
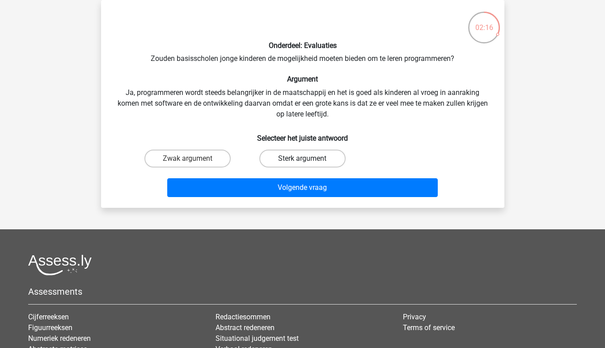
click at [293, 156] on label "Sterk argument" at bounding box center [302, 158] width 86 height 18
click at [302, 158] on input "Sterk argument" at bounding box center [305, 161] width 6 height 6
radio input "true"
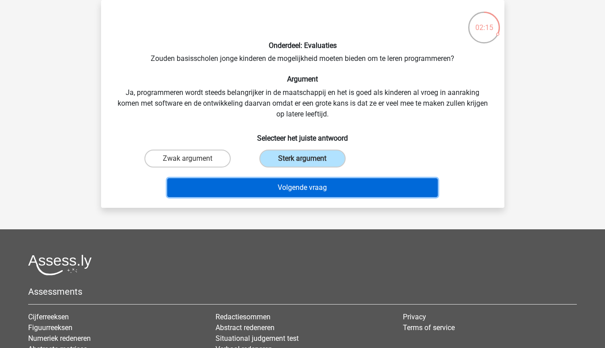
click at [294, 180] on button "Volgende vraag" at bounding box center [302, 187] width 271 height 19
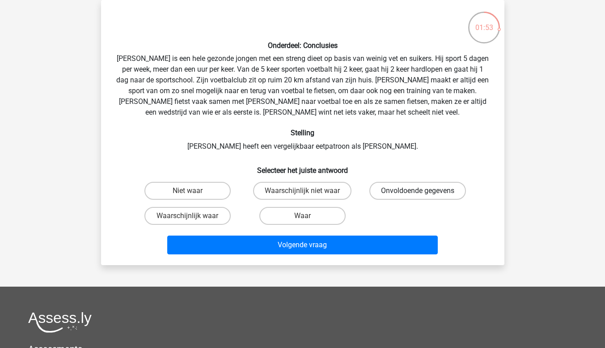
click at [404, 186] on label "Onvoldoende gegevens" at bounding box center [418, 191] width 97 height 18
click at [418, 191] on input "Onvoldoende gegevens" at bounding box center [421, 194] width 6 height 6
radio input "true"
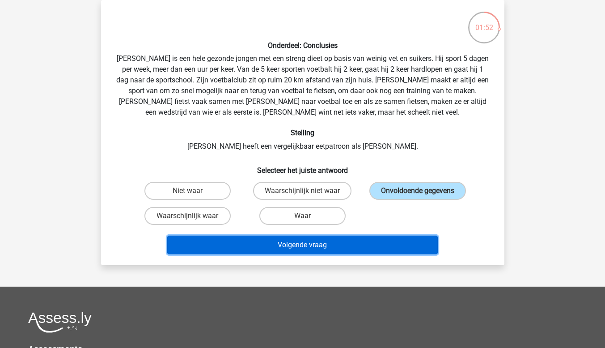
click at [423, 243] on button "Volgende vraag" at bounding box center [302, 244] width 271 height 19
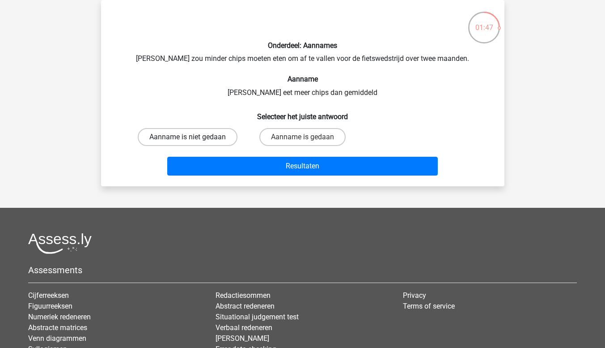
click at [235, 137] on label "Aanname is niet gedaan" at bounding box center [188, 137] width 100 height 18
click at [193, 137] on input "Aanname is niet gedaan" at bounding box center [190, 140] width 6 height 6
radio input "true"
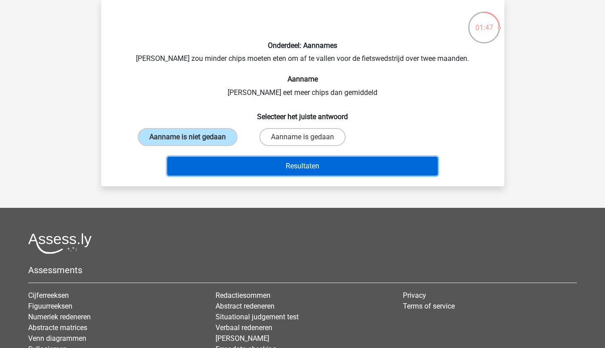
click at [241, 158] on button "Resultaten" at bounding box center [302, 166] width 271 height 19
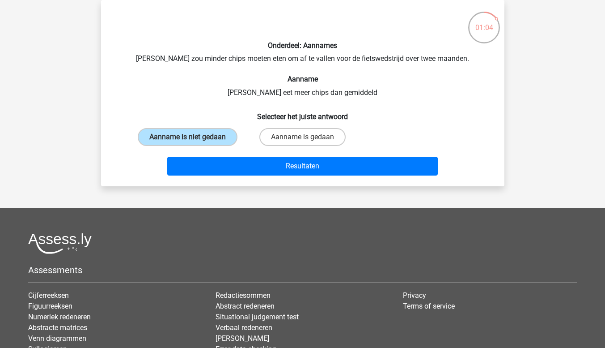
scroll to position [0, 0]
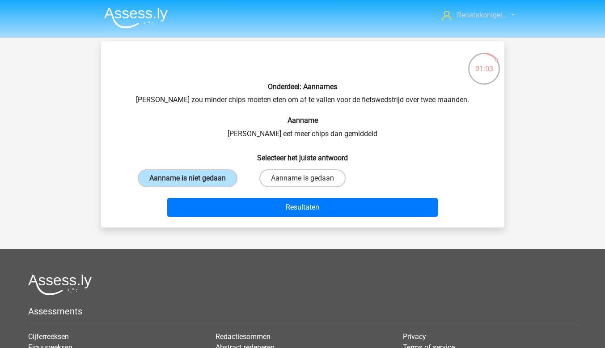
click at [471, 20] on link "Renatakonigel…" at bounding box center [473, 15] width 70 height 11
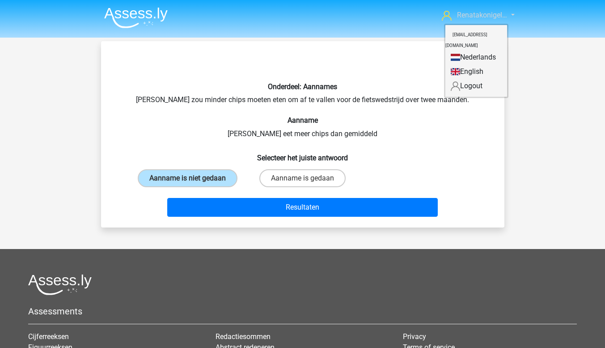
click at [472, 13] on span "Renatakonigel…" at bounding box center [482, 15] width 50 height 9
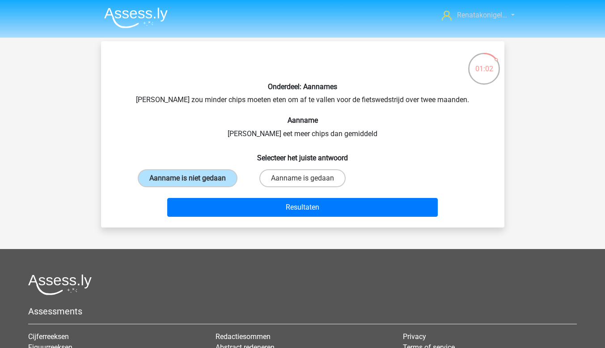
drag, startPoint x: 472, startPoint y: 13, endPoint x: 456, endPoint y: 16, distance: 16.3
click at [472, 13] on span "Renatakonigel…" at bounding box center [482, 15] width 50 height 9
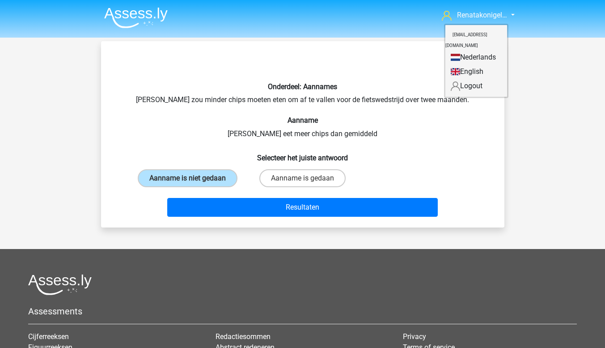
click at [129, 9] on img at bounding box center [136, 17] width 64 height 21
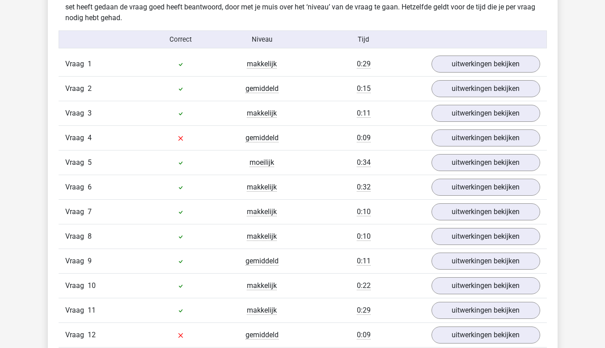
scroll to position [582, 0]
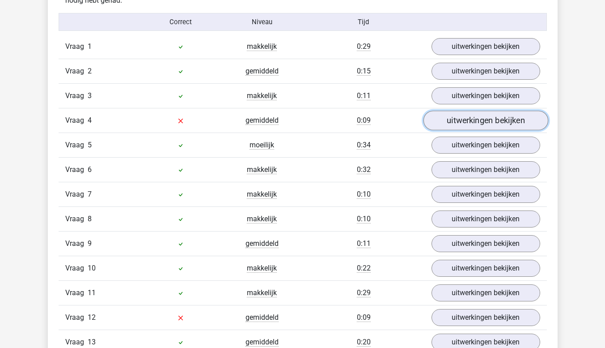
click at [469, 119] on link "uitwerkingen bekijken" at bounding box center [485, 121] width 125 height 20
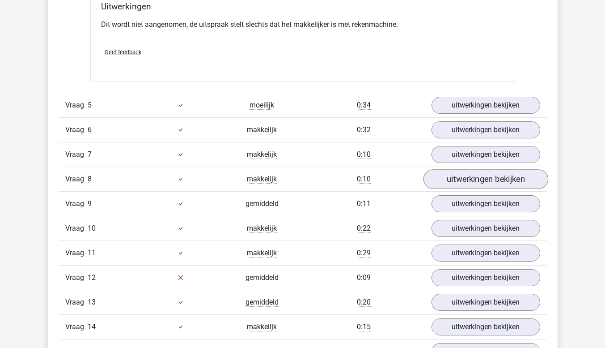
scroll to position [895, 0]
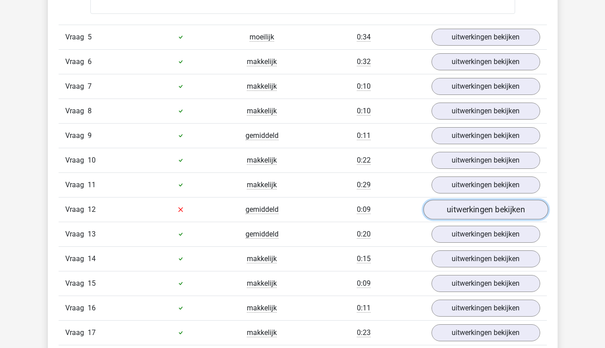
click at [481, 208] on link "uitwerkingen bekijken" at bounding box center [485, 210] width 125 height 20
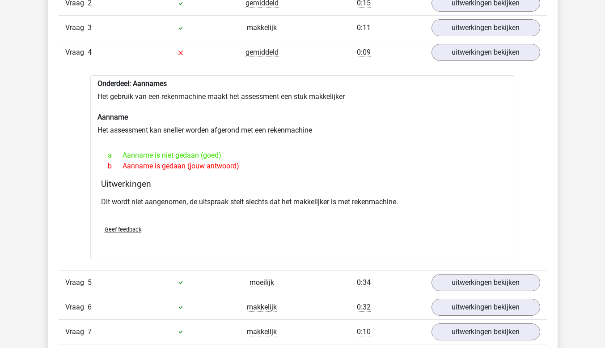
scroll to position [582, 0]
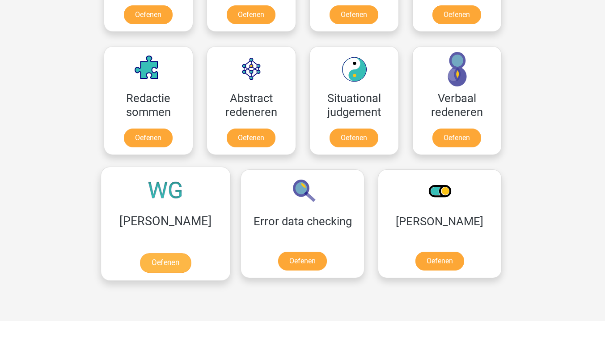
scroll to position [671, 0]
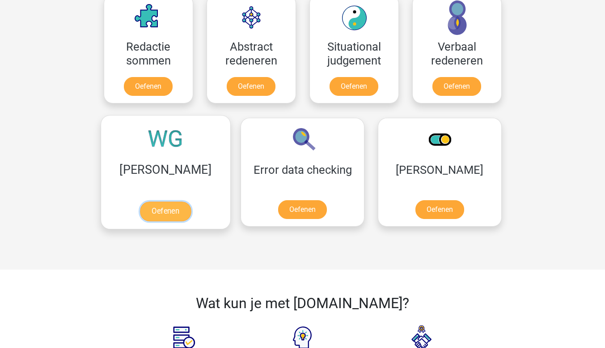
click at [169, 201] on link "Oefenen" at bounding box center [165, 211] width 51 height 20
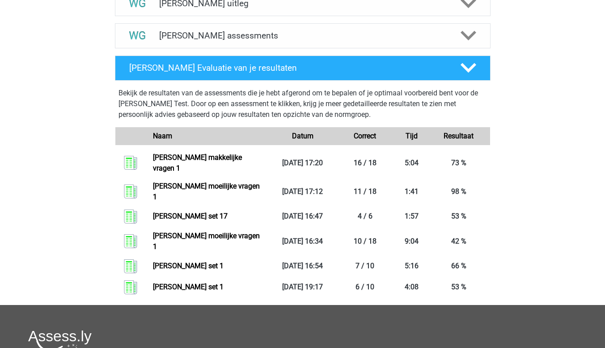
scroll to position [403, 0]
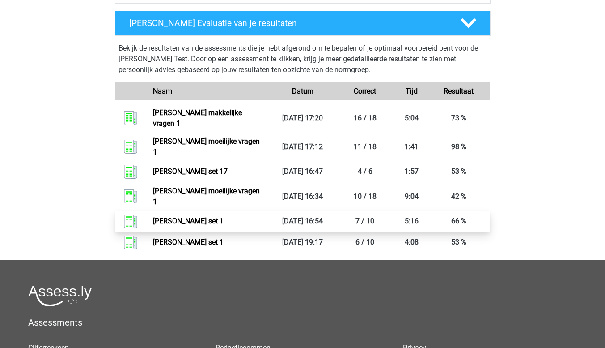
click at [224, 217] on link "[PERSON_NAME] set 1" at bounding box center [188, 221] width 71 height 9
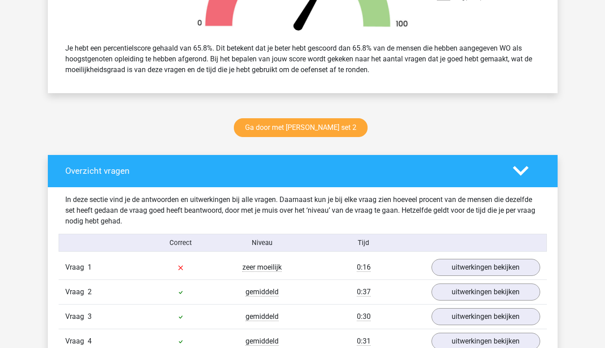
scroll to position [403, 0]
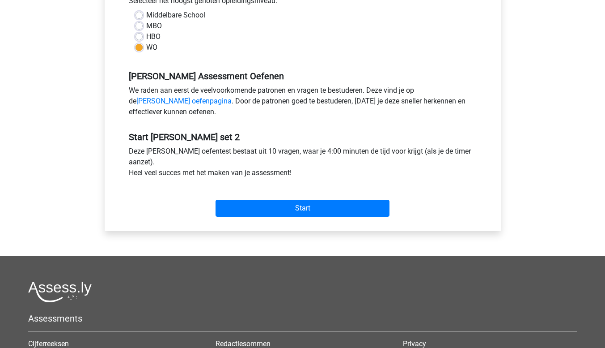
scroll to position [224, 0]
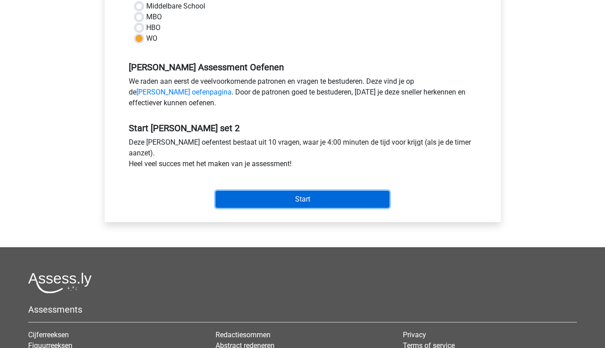
click at [274, 200] on input "Start" at bounding box center [303, 199] width 174 height 17
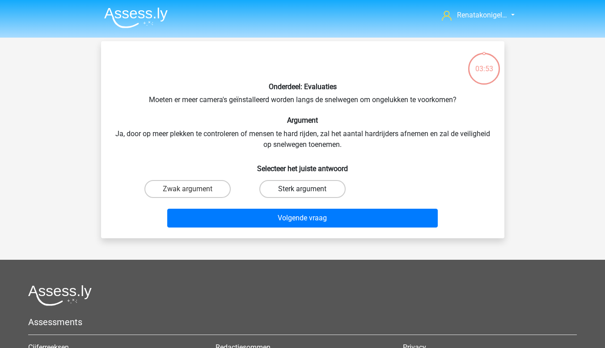
click at [278, 188] on label "Sterk argument" at bounding box center [302, 189] width 86 height 18
click at [302, 189] on input "Sterk argument" at bounding box center [305, 192] width 6 height 6
radio input "true"
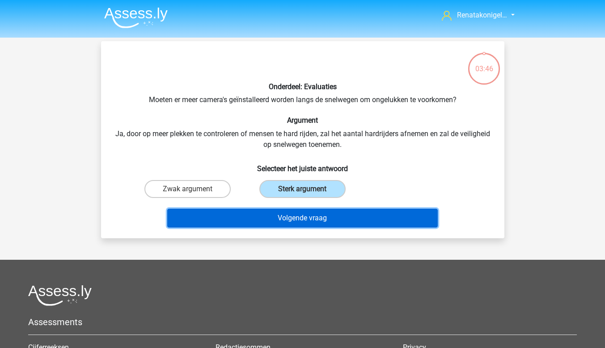
click at [278, 223] on button "Volgende vraag" at bounding box center [302, 217] width 271 height 19
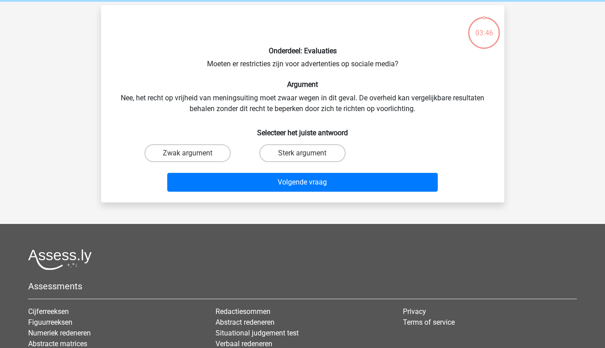
scroll to position [41, 0]
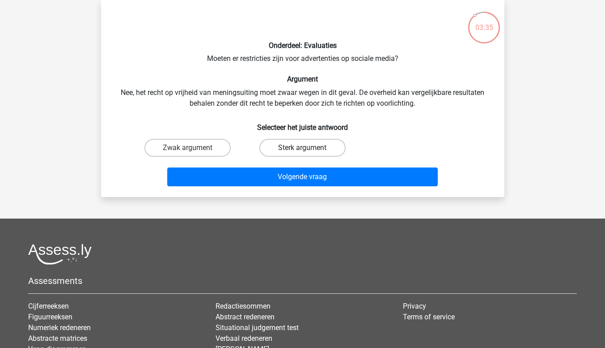
click at [278, 149] on label "Sterk argument" at bounding box center [302, 148] width 86 height 18
click at [302, 149] on input "Sterk argument" at bounding box center [305, 151] width 6 height 6
radio input "true"
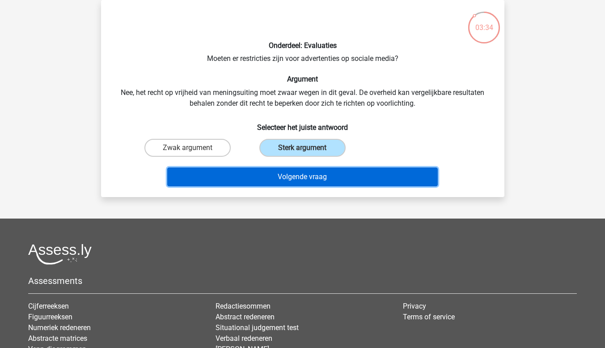
click at [280, 183] on button "Volgende vraag" at bounding box center [302, 176] width 271 height 19
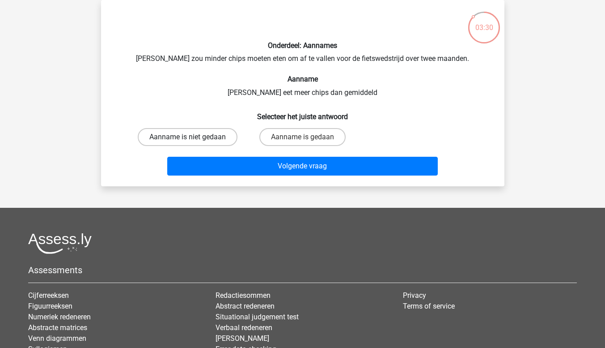
click at [216, 134] on label "Aanname is niet gedaan" at bounding box center [188, 137] width 100 height 18
click at [193, 137] on input "Aanname is niet gedaan" at bounding box center [190, 140] width 6 height 6
radio input "true"
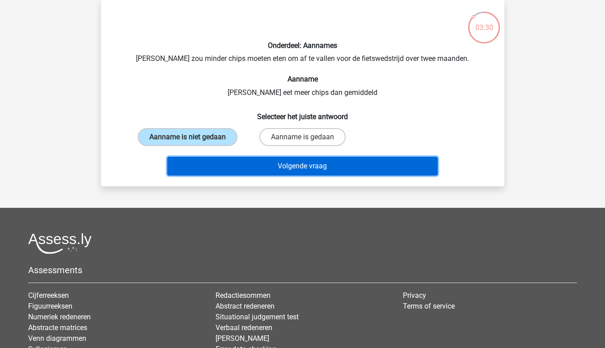
click at [221, 157] on button "Volgende vraag" at bounding box center [302, 166] width 271 height 19
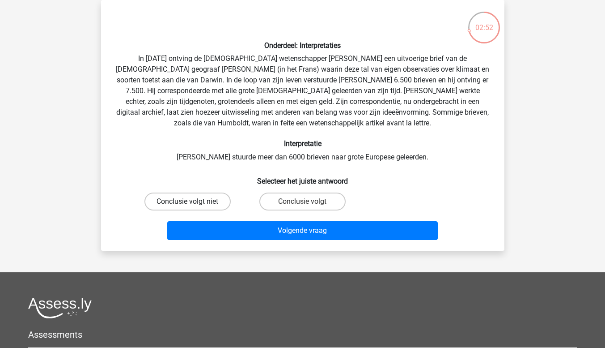
click at [223, 206] on label "Conclusie volgt niet" at bounding box center [188, 201] width 86 height 18
click at [193, 206] on input "Conclusie volgt niet" at bounding box center [190, 204] width 6 height 6
radio input "true"
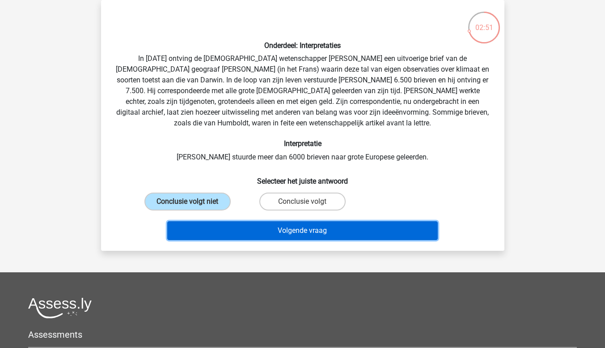
click at [241, 234] on button "Volgende vraag" at bounding box center [302, 230] width 271 height 19
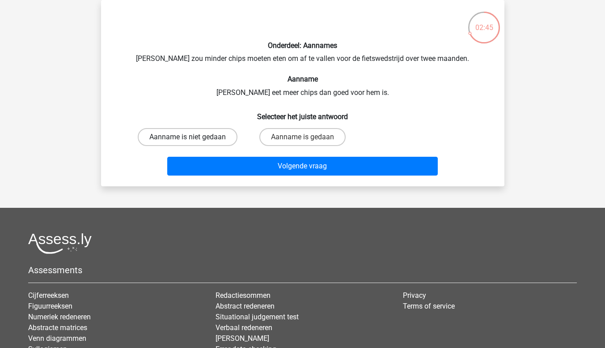
click at [204, 141] on label "Aanname is niet gedaan" at bounding box center [188, 137] width 100 height 18
click at [193, 141] on input "Aanname is niet gedaan" at bounding box center [190, 140] width 6 height 6
radio input "true"
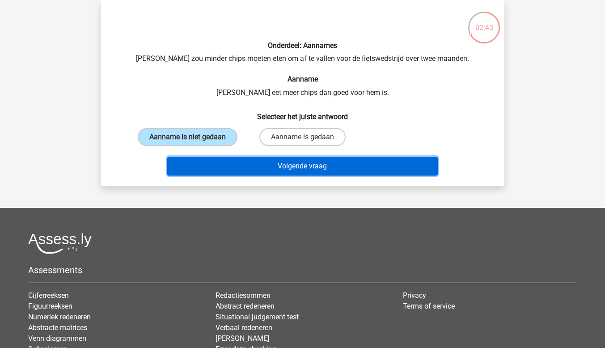
click at [216, 167] on button "Volgende vraag" at bounding box center [302, 166] width 271 height 19
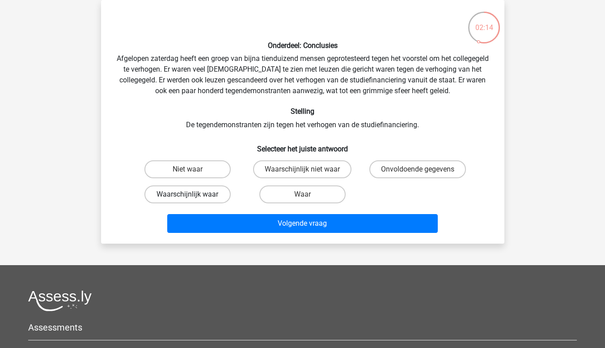
click at [216, 192] on label "Waarschijnlijk waar" at bounding box center [188, 194] width 86 height 18
click at [193, 194] on input "Waarschijnlijk waar" at bounding box center [190, 197] width 6 height 6
radio input "true"
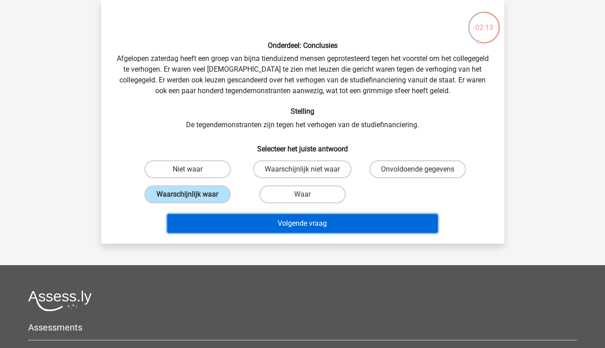
click at [234, 227] on button "Volgende vraag" at bounding box center [302, 223] width 271 height 19
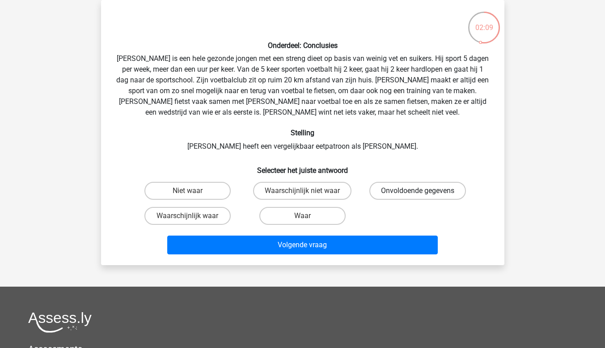
click at [371, 186] on label "Onvoldoende gegevens" at bounding box center [418, 191] width 97 height 18
click at [418, 191] on input "Onvoldoende gegevens" at bounding box center [421, 194] width 6 height 6
radio input "true"
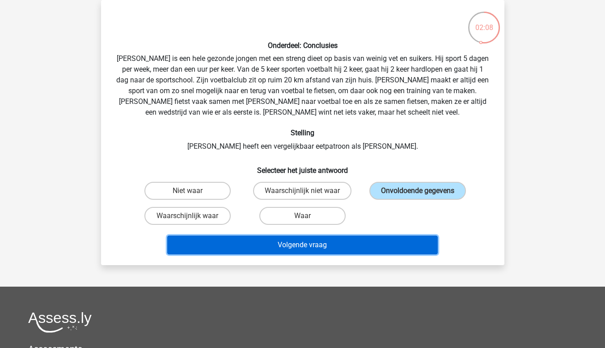
click at [382, 243] on button "Volgende vraag" at bounding box center [302, 244] width 271 height 19
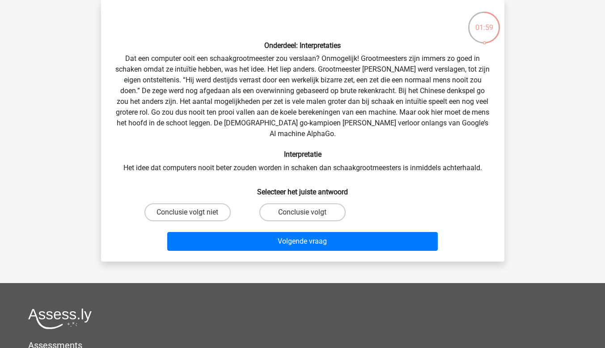
click at [306, 212] on input "Conclusie volgt" at bounding box center [305, 215] width 6 height 6
radio input "true"
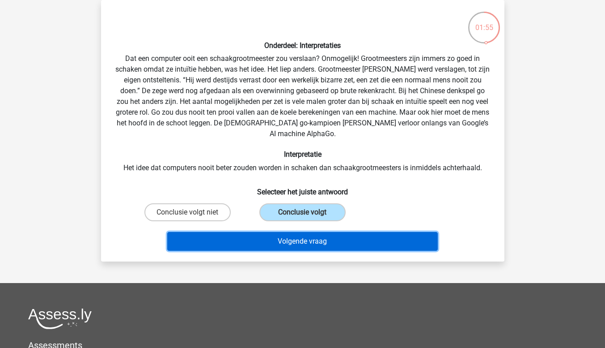
click at [409, 232] on button "Volgende vraag" at bounding box center [302, 241] width 271 height 19
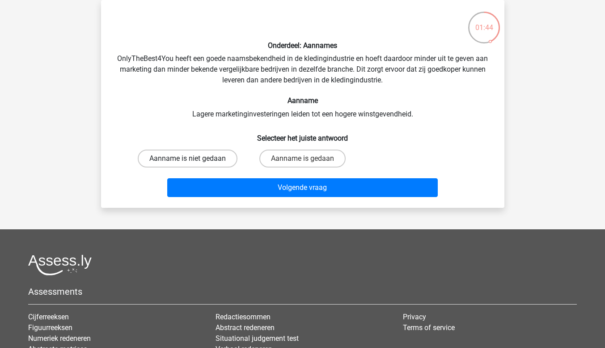
click at [201, 157] on label "Aanname is niet gedaan" at bounding box center [188, 158] width 100 height 18
click at [193, 158] on input "Aanname is niet gedaan" at bounding box center [190, 161] width 6 height 6
radio input "true"
click at [213, 175] on div "Volgende vraag" at bounding box center [302, 186] width 375 height 30
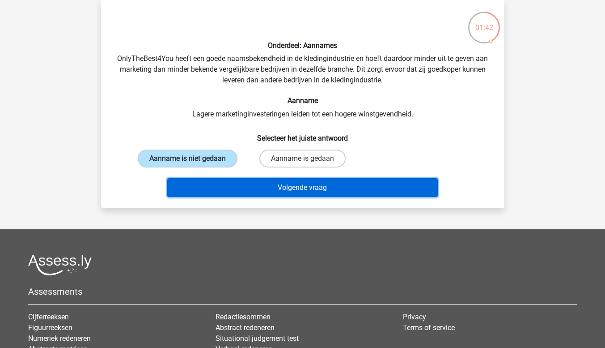
click at [213, 182] on button "Volgende vraag" at bounding box center [302, 187] width 271 height 19
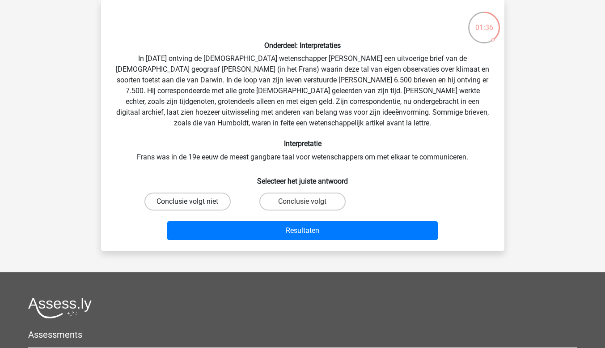
click at [204, 196] on label "Conclusie volgt niet" at bounding box center [188, 201] width 86 height 18
click at [193, 201] on input "Conclusie volgt niet" at bounding box center [190, 204] width 6 height 6
radio input "true"
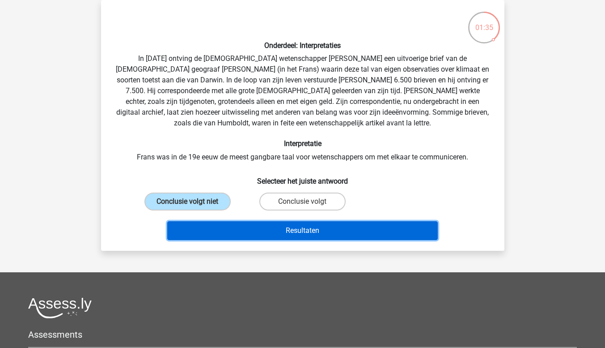
click at [208, 233] on button "Resultaten" at bounding box center [302, 230] width 271 height 19
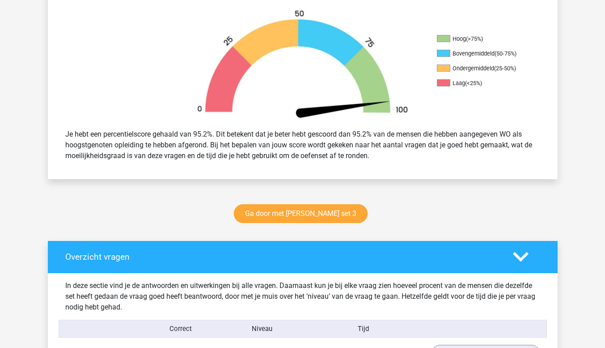
scroll to position [179, 0]
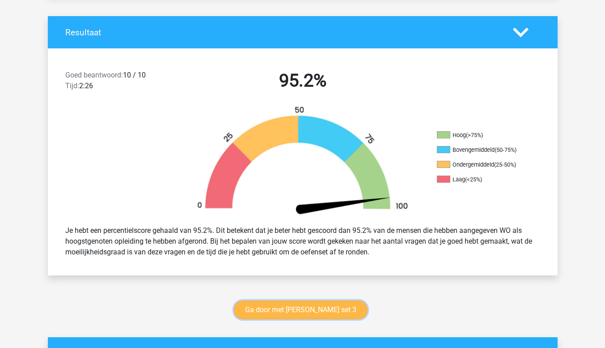
click at [263, 315] on link "Ga door met watson glaser set 3" at bounding box center [301, 309] width 134 height 19
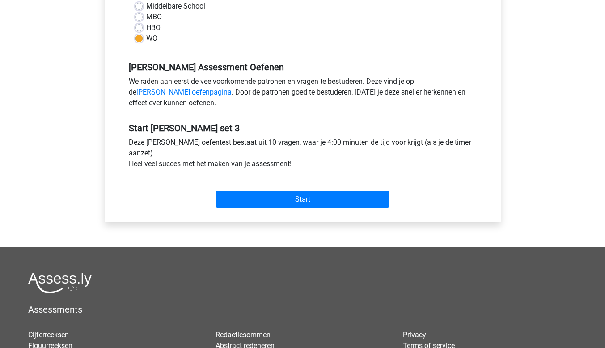
scroll to position [179, 0]
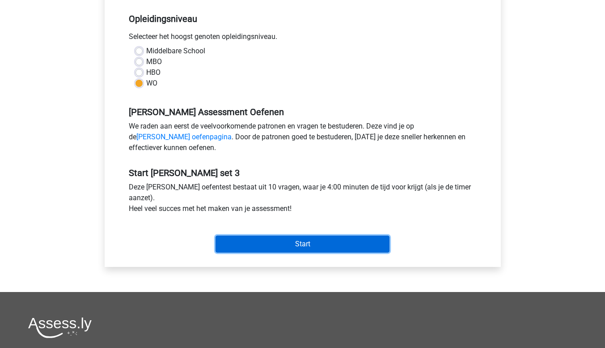
click at [380, 247] on input "Start" at bounding box center [303, 243] width 174 height 17
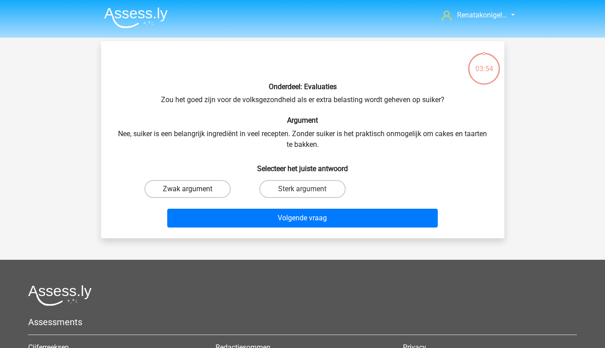
click at [217, 189] on label "Zwak argument" at bounding box center [188, 189] width 86 height 18
click at [193, 189] on input "Zwak argument" at bounding box center [190, 192] width 6 height 6
radio input "true"
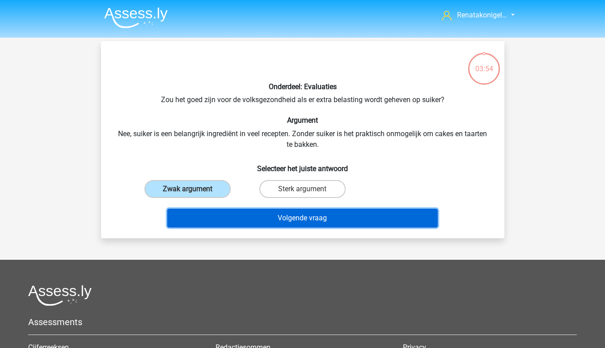
click at [225, 221] on button "Volgende vraag" at bounding box center [302, 217] width 271 height 19
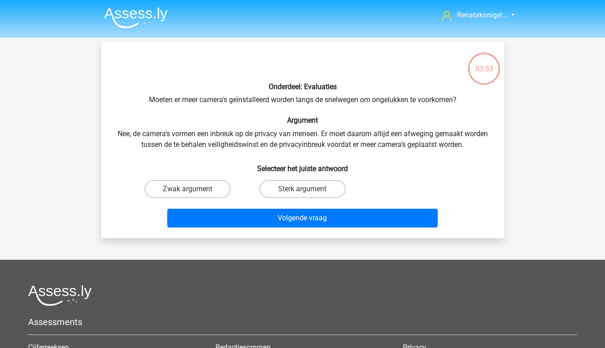
scroll to position [41, 0]
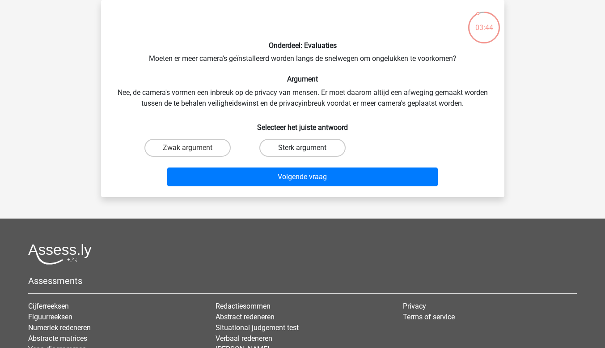
click at [277, 143] on label "Sterk argument" at bounding box center [302, 148] width 86 height 18
click at [302, 148] on input "Sterk argument" at bounding box center [305, 151] width 6 height 6
radio input "true"
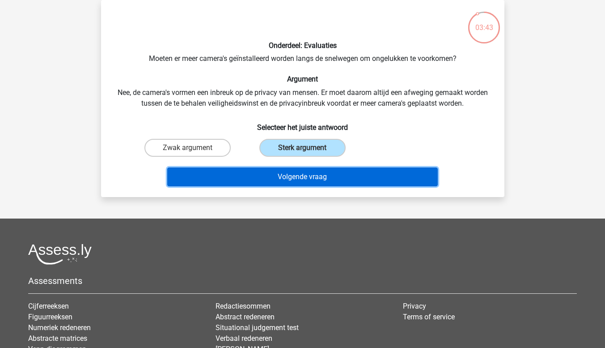
click at [278, 181] on button "Volgende vraag" at bounding box center [302, 176] width 271 height 19
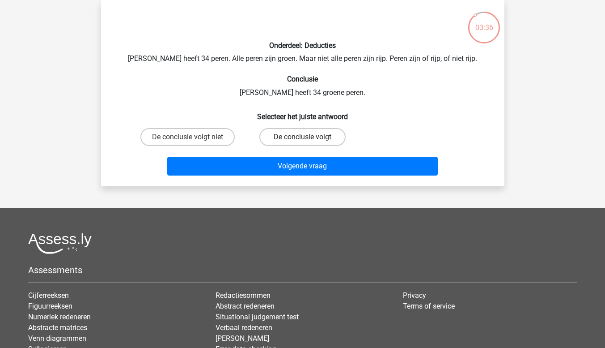
click at [309, 131] on label "De conclusie volgt" at bounding box center [302, 137] width 86 height 18
click at [308, 137] on input "De conclusie volgt" at bounding box center [305, 140] width 6 height 6
radio input "true"
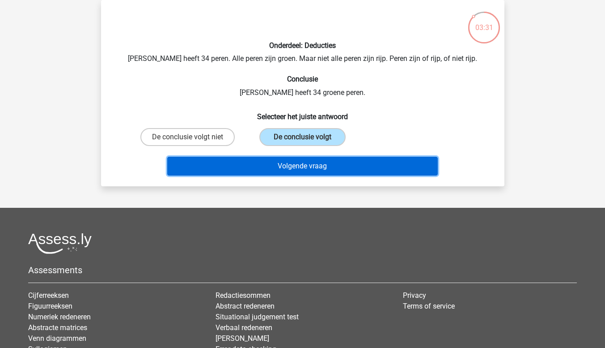
click at [299, 166] on button "Volgende vraag" at bounding box center [302, 166] width 271 height 19
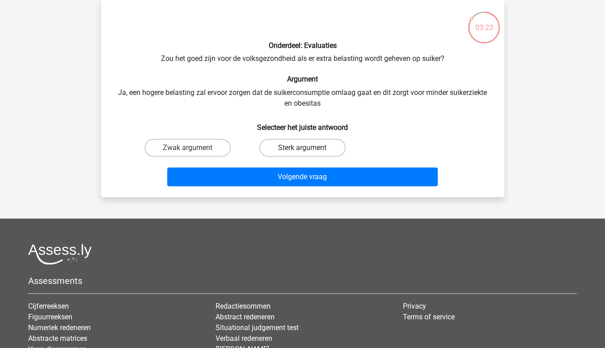
click at [332, 152] on label "Sterk argument" at bounding box center [302, 148] width 86 height 18
click at [308, 152] on input "Sterk argument" at bounding box center [305, 151] width 6 height 6
radio input "true"
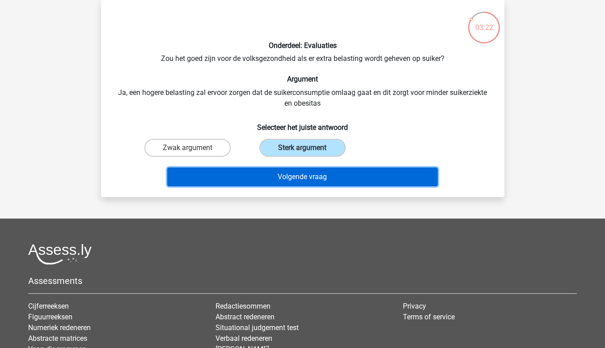
click at [339, 176] on button "Volgende vraag" at bounding box center [302, 176] width 271 height 19
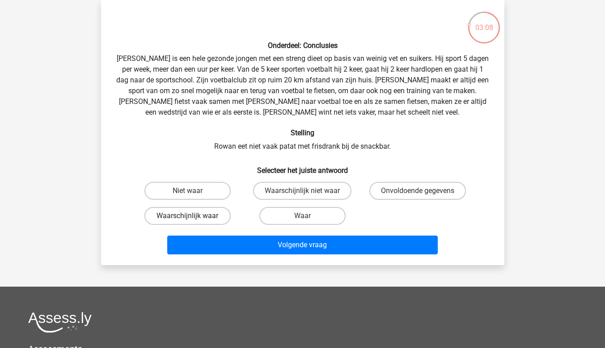
click at [221, 216] on label "Waarschijnlijk waar" at bounding box center [188, 216] width 86 height 18
click at [193, 216] on input "Waarschijnlijk waar" at bounding box center [190, 219] width 6 height 6
radio input "true"
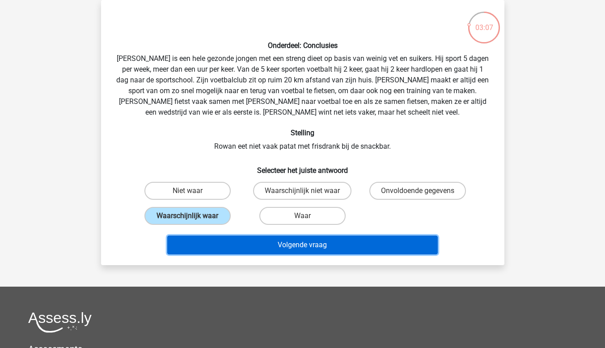
click at [228, 239] on button "Volgende vraag" at bounding box center [302, 244] width 271 height 19
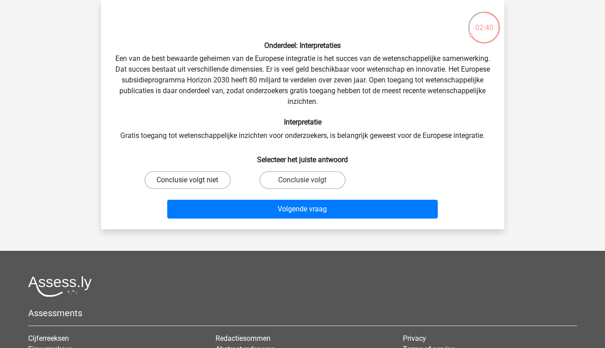
click at [207, 184] on label "Conclusie volgt niet" at bounding box center [188, 180] width 86 height 18
click at [193, 184] on input "Conclusie volgt niet" at bounding box center [190, 183] width 6 height 6
radio input "true"
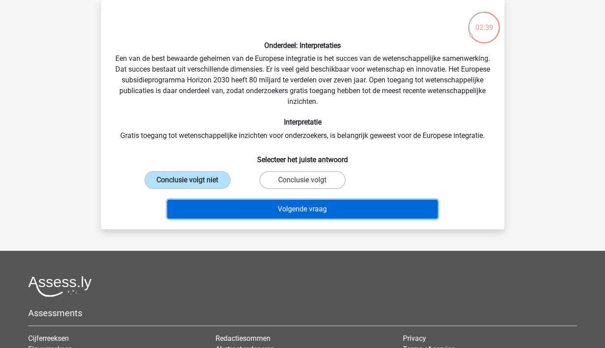
click at [213, 208] on button "Volgende vraag" at bounding box center [302, 209] width 271 height 19
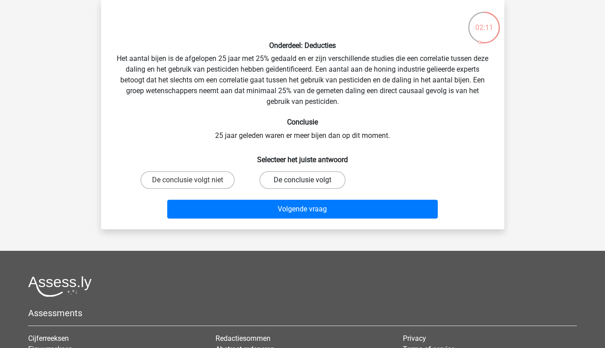
click at [317, 183] on label "De conclusie volgt" at bounding box center [302, 180] width 86 height 18
click at [308, 183] on input "De conclusie volgt" at bounding box center [305, 183] width 6 height 6
radio input "true"
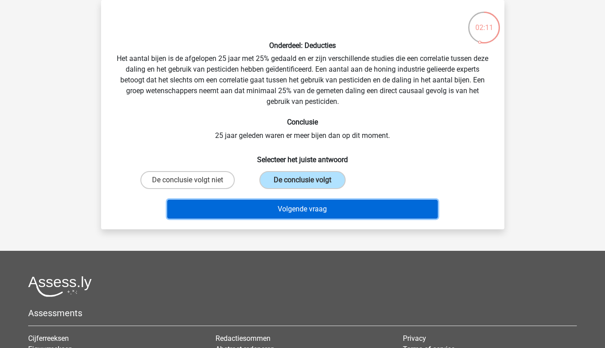
click at [323, 209] on button "Volgende vraag" at bounding box center [302, 209] width 271 height 19
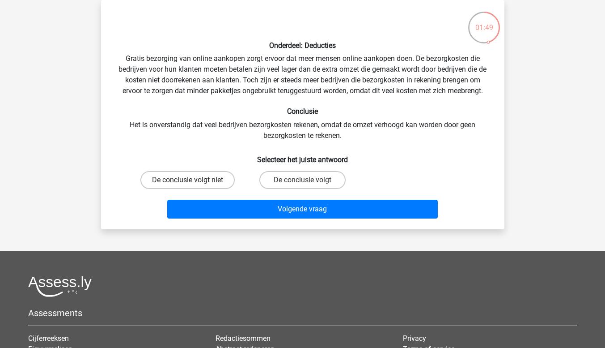
click at [227, 175] on label "De conclusie volgt niet" at bounding box center [187, 180] width 94 height 18
click at [193, 180] on input "De conclusie volgt niet" at bounding box center [190, 183] width 6 height 6
radio input "true"
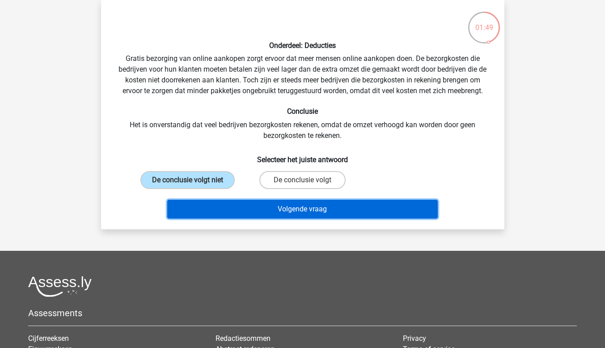
click at [234, 201] on button "Volgende vraag" at bounding box center [302, 209] width 271 height 19
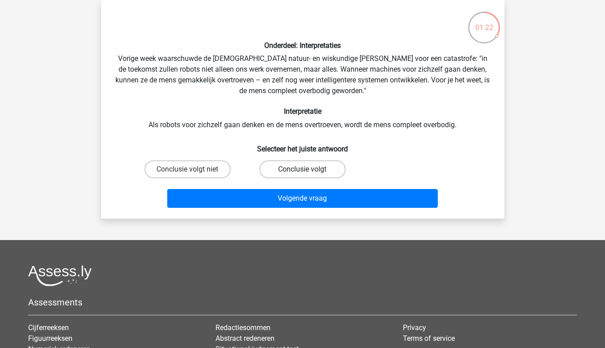
click at [332, 170] on label "Conclusie volgt" at bounding box center [302, 169] width 86 height 18
click at [308, 170] on input "Conclusie volgt" at bounding box center [305, 172] width 6 height 6
radio input "true"
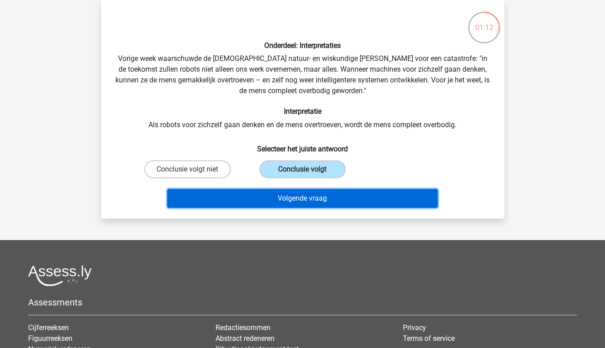
click at [333, 192] on button "Volgende vraag" at bounding box center [302, 198] width 271 height 19
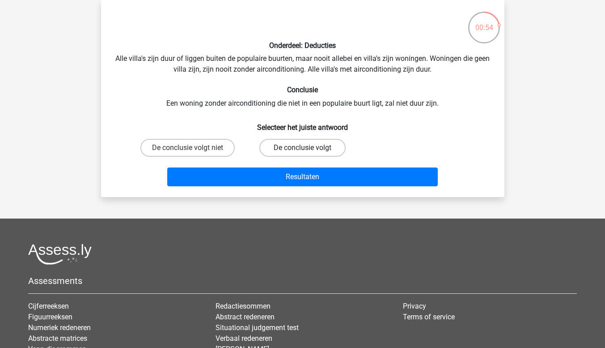
click at [269, 146] on label "De conclusie volgt" at bounding box center [302, 148] width 86 height 18
click at [302, 148] on input "De conclusie volgt" at bounding box center [305, 151] width 6 height 6
radio input "true"
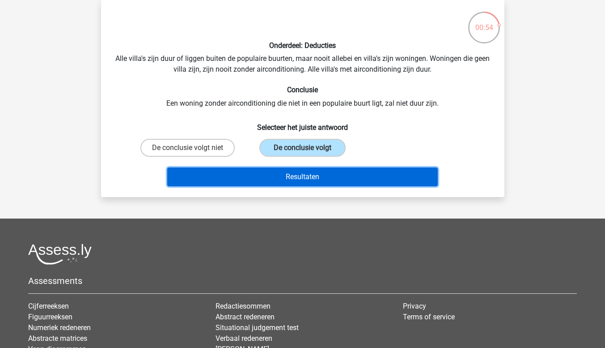
click at [275, 180] on button "Resultaten" at bounding box center [302, 176] width 271 height 19
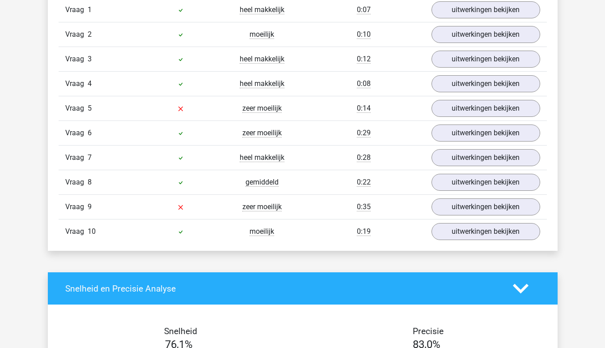
scroll to position [716, 0]
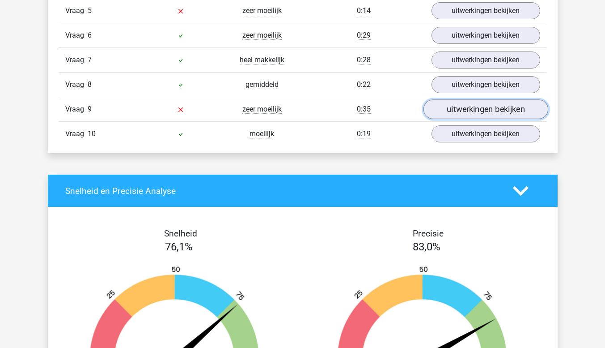
click at [464, 110] on link "uitwerkingen bekijken" at bounding box center [485, 109] width 125 height 20
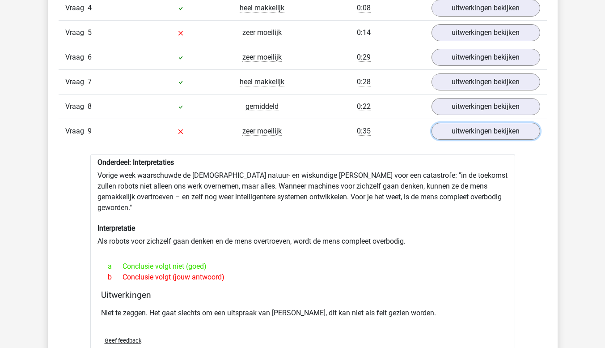
scroll to position [671, 0]
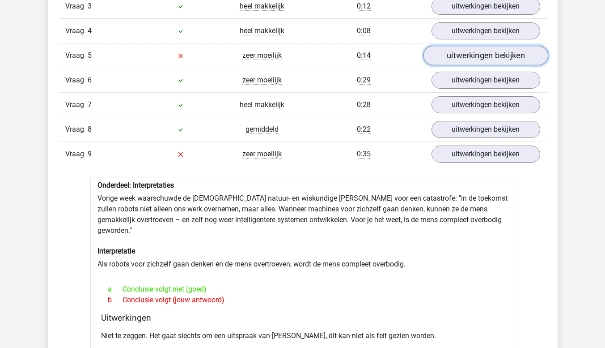
click at [454, 57] on link "uitwerkingen bekijken" at bounding box center [485, 56] width 125 height 20
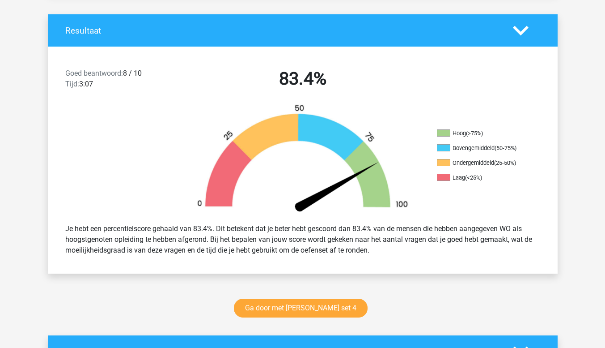
scroll to position [224, 0]
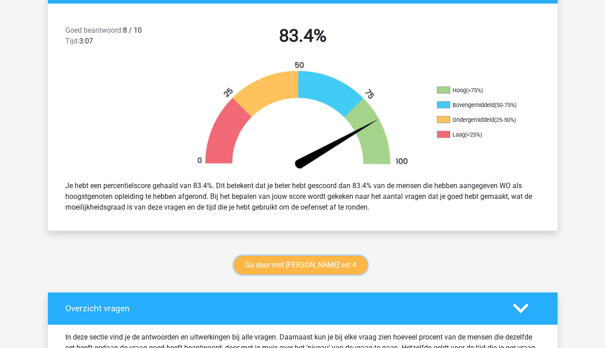
click at [251, 261] on link "Ga door met [PERSON_NAME] set 4" at bounding box center [301, 264] width 134 height 19
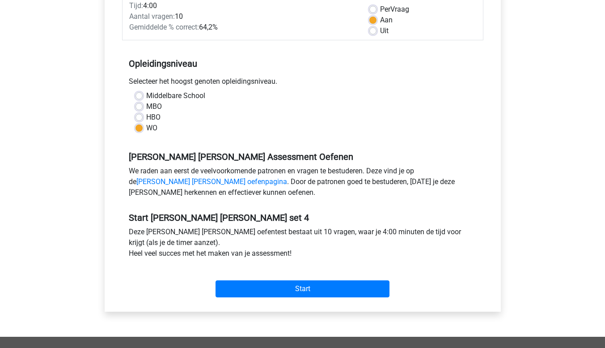
scroll to position [268, 0]
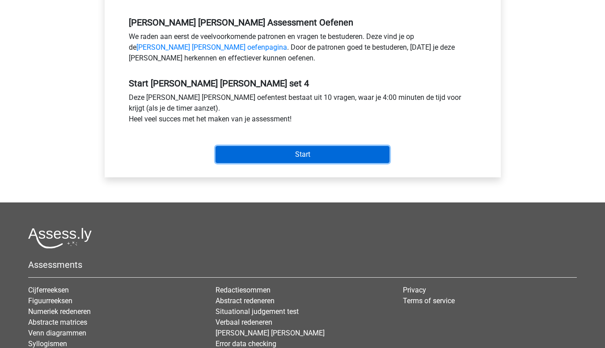
click at [225, 152] on input "Start" at bounding box center [303, 154] width 174 height 17
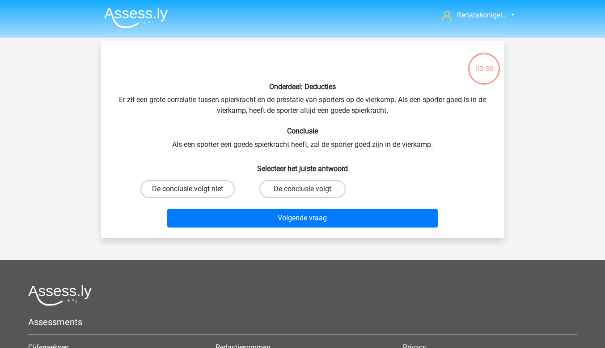
click at [209, 184] on label "De conclusie volgt niet" at bounding box center [187, 189] width 94 height 18
click at [193, 189] on input "De conclusie volgt niet" at bounding box center [190, 192] width 6 height 6
radio input "true"
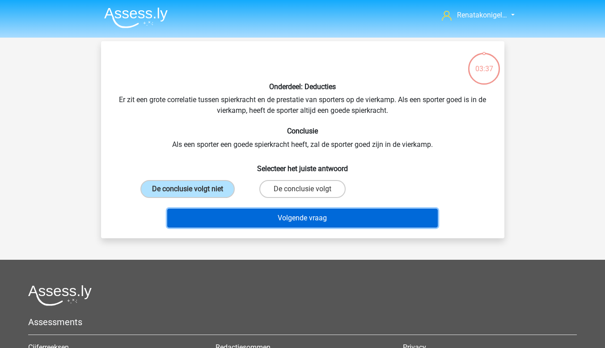
click at [217, 220] on button "Volgende vraag" at bounding box center [302, 217] width 271 height 19
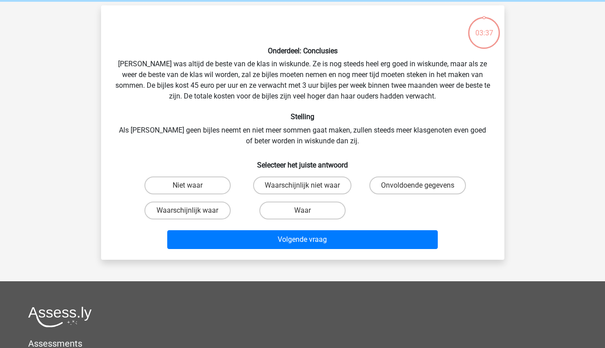
scroll to position [41, 0]
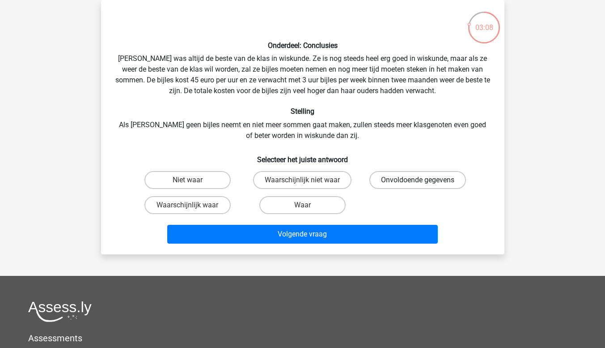
click at [384, 179] on label "Onvoldoende gegevens" at bounding box center [418, 180] width 97 height 18
click at [418, 180] on input "Onvoldoende gegevens" at bounding box center [421, 183] width 6 height 6
radio input "true"
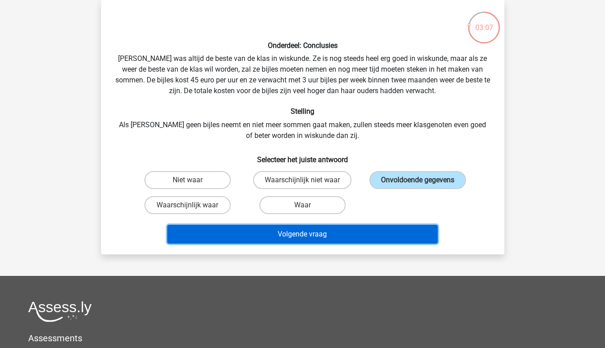
click at [364, 230] on button "Volgende vraag" at bounding box center [302, 234] width 271 height 19
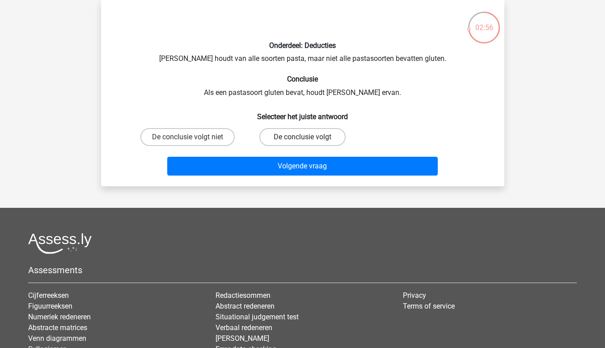
click at [296, 136] on label "De conclusie volgt" at bounding box center [302, 137] width 86 height 18
click at [302, 137] on input "De conclusie volgt" at bounding box center [305, 140] width 6 height 6
radio input "true"
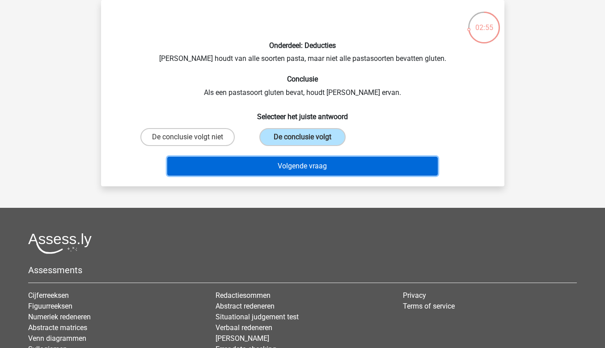
click at [296, 162] on button "Volgende vraag" at bounding box center [302, 166] width 271 height 19
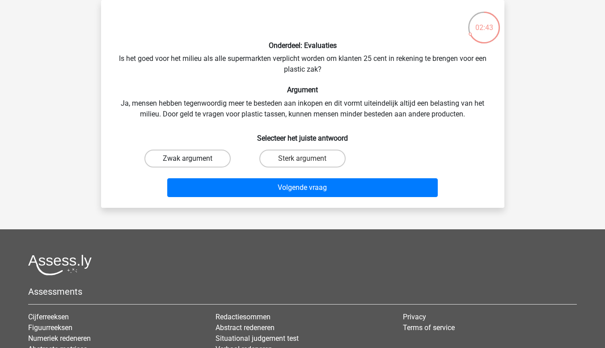
click at [226, 153] on label "Zwak argument" at bounding box center [188, 158] width 86 height 18
click at [193, 158] on input "Zwak argument" at bounding box center [190, 161] width 6 height 6
radio input "true"
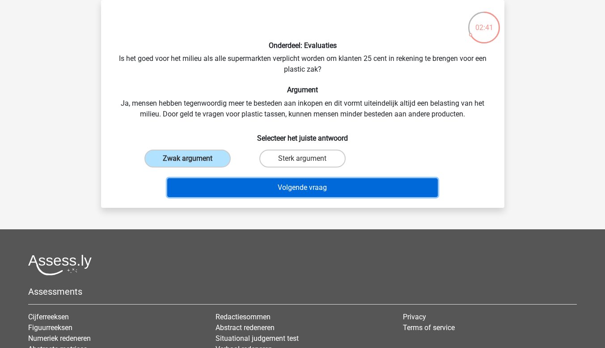
click at [231, 189] on button "Volgende vraag" at bounding box center [302, 187] width 271 height 19
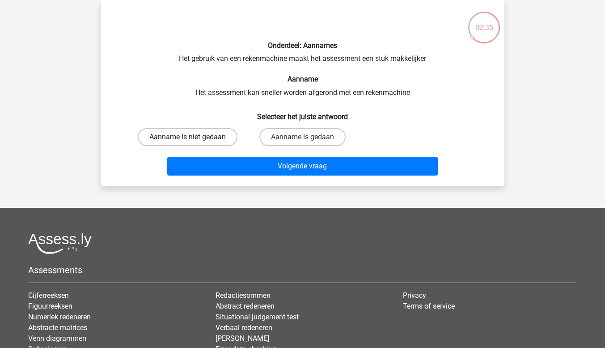
click at [225, 139] on label "Aanname is niet gedaan" at bounding box center [188, 137] width 100 height 18
click at [193, 139] on input "Aanname is niet gedaan" at bounding box center [190, 140] width 6 height 6
radio input "true"
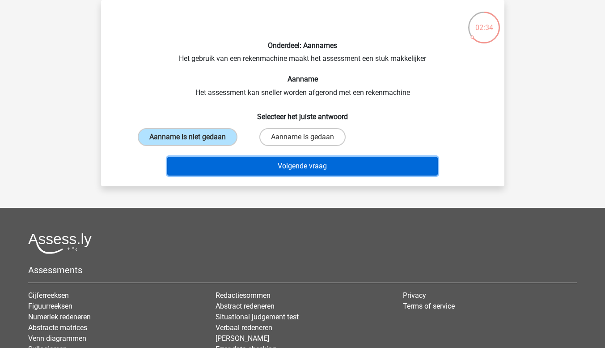
click at [236, 162] on button "Volgende vraag" at bounding box center [302, 166] width 271 height 19
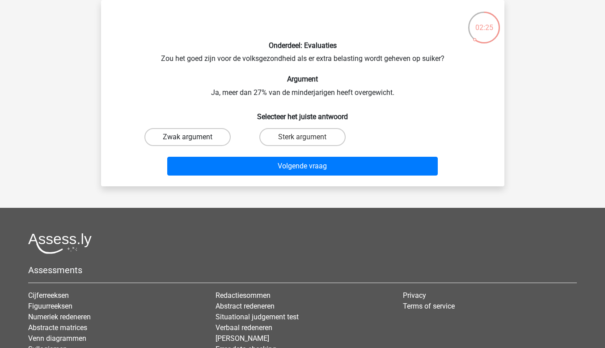
click at [184, 138] on label "Zwak argument" at bounding box center [188, 137] width 86 height 18
click at [187, 138] on input "Zwak argument" at bounding box center [190, 140] width 6 height 6
radio input "true"
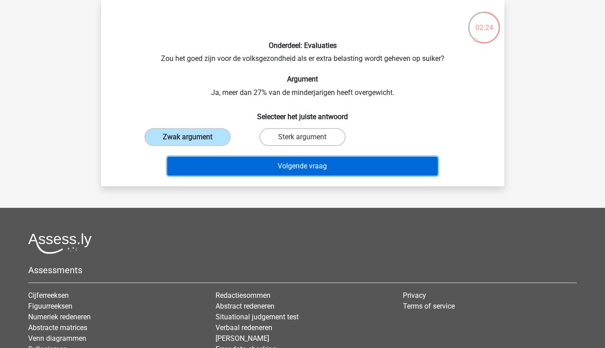
click at [217, 170] on button "Volgende vraag" at bounding box center [302, 166] width 271 height 19
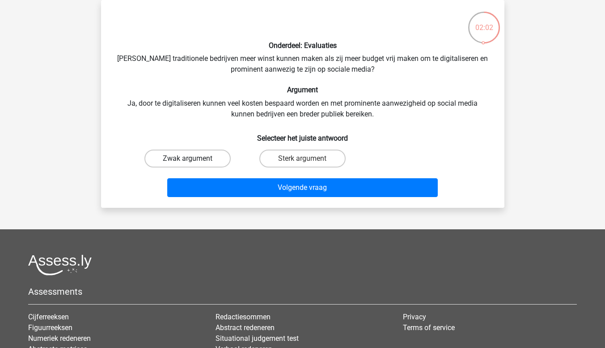
click at [212, 157] on label "Zwak argument" at bounding box center [188, 158] width 86 height 18
click at [193, 158] on input "Zwak argument" at bounding box center [190, 161] width 6 height 6
radio input "true"
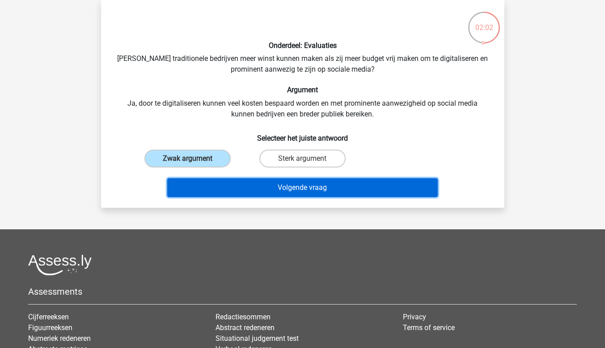
click at [224, 187] on button "Volgende vraag" at bounding box center [302, 187] width 271 height 19
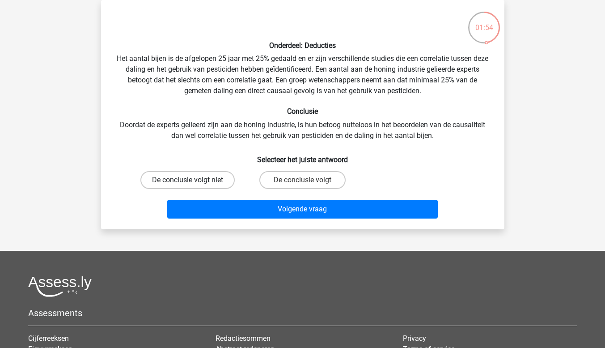
click at [198, 182] on label "De conclusie volgt niet" at bounding box center [187, 180] width 94 height 18
click at [193, 182] on input "De conclusie volgt niet" at bounding box center [190, 183] width 6 height 6
radio input "true"
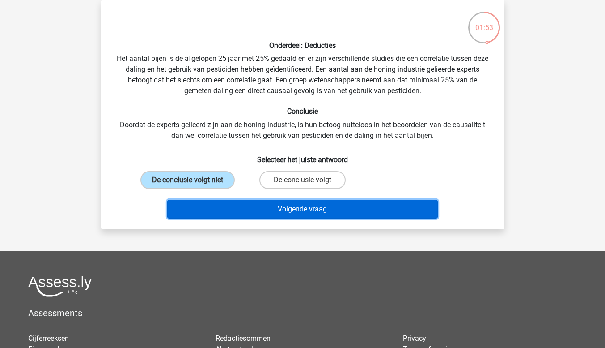
click at [202, 215] on button "Volgende vraag" at bounding box center [302, 209] width 271 height 19
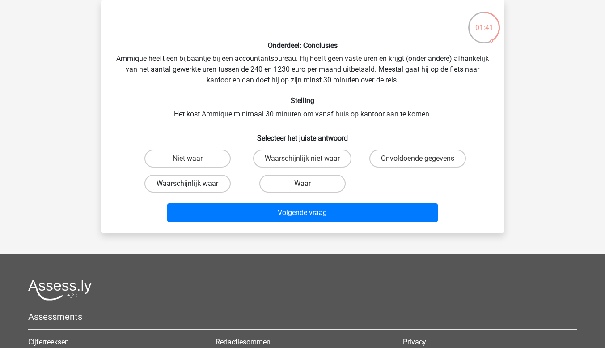
click at [219, 187] on label "Waarschijnlijk waar" at bounding box center [188, 183] width 86 height 18
click at [193, 187] on input "Waarschijnlijk waar" at bounding box center [190, 186] width 6 height 6
radio input "true"
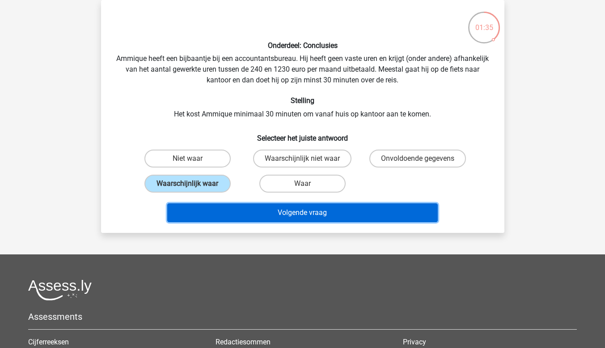
click at [237, 213] on button "Volgende vraag" at bounding box center [302, 212] width 271 height 19
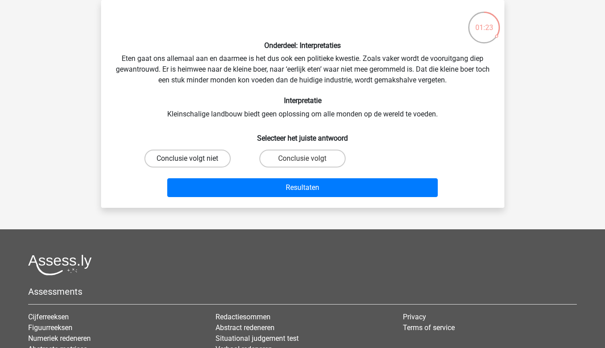
click at [225, 161] on label "Conclusie volgt niet" at bounding box center [188, 158] width 86 height 18
click at [193, 161] on input "Conclusie volgt niet" at bounding box center [190, 161] width 6 height 6
radio input "true"
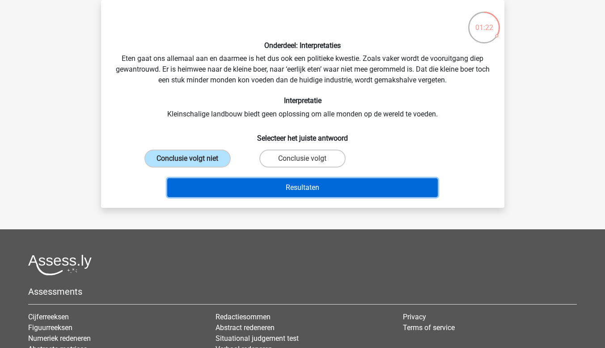
click at [230, 192] on button "Resultaten" at bounding box center [302, 187] width 271 height 19
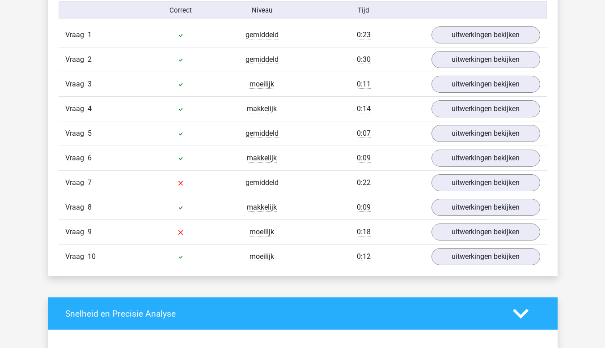
scroll to position [626, 0]
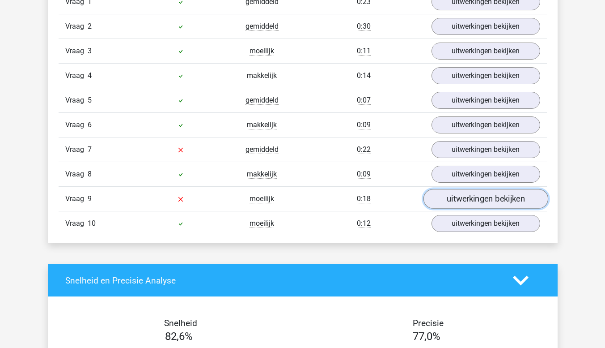
click at [460, 197] on link "uitwerkingen bekijken" at bounding box center [485, 199] width 125 height 20
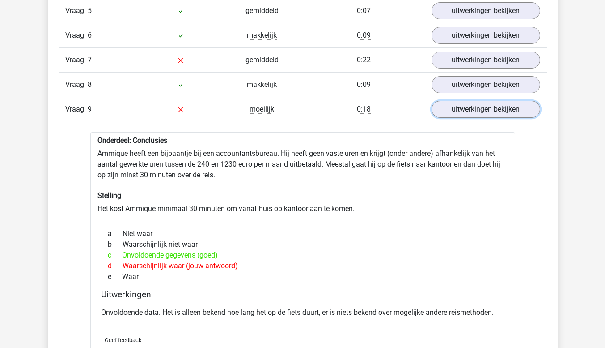
scroll to position [761, 0]
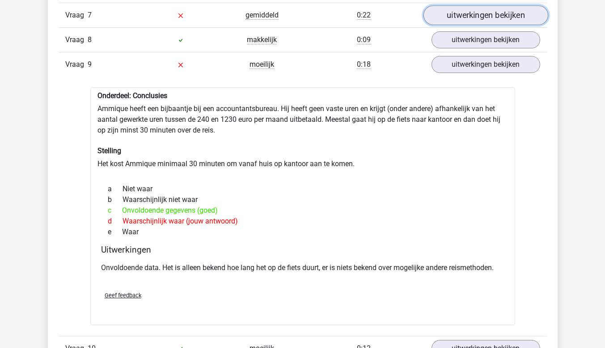
click at [450, 12] on link "uitwerkingen bekijken" at bounding box center [485, 15] width 125 height 20
